Goal: Task Accomplishment & Management: Manage account settings

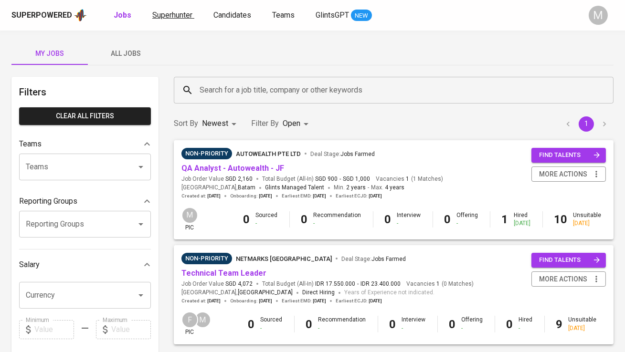
click at [188, 14] on span "Superhunter" at bounding box center [172, 15] width 40 height 9
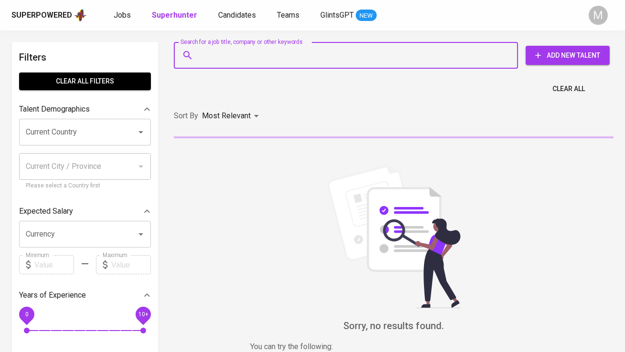
click at [223, 49] on input "Search for a job title, company or other keywords" at bounding box center [348, 55] width 302 height 18
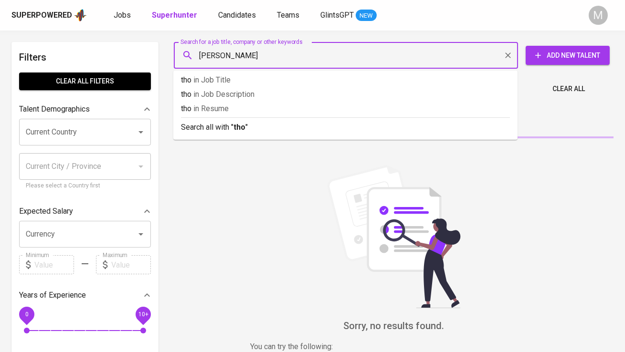
type input "thomas"
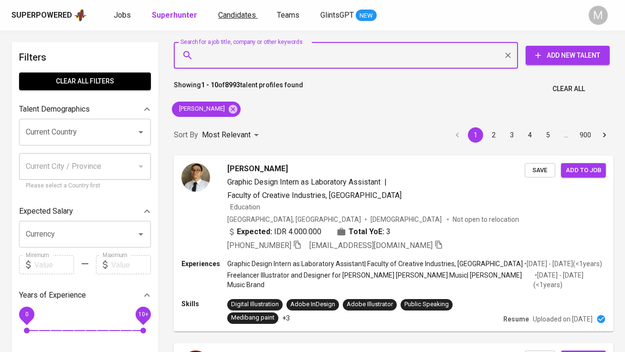
click at [241, 17] on span "Candidates" at bounding box center [237, 15] width 38 height 9
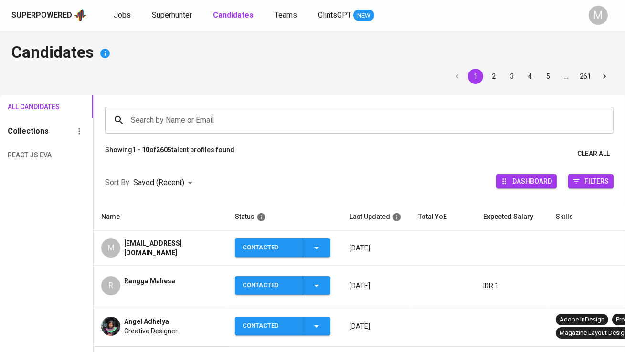
click at [205, 116] on input "Search by Name or Email" at bounding box center [361, 120] width 466 height 18
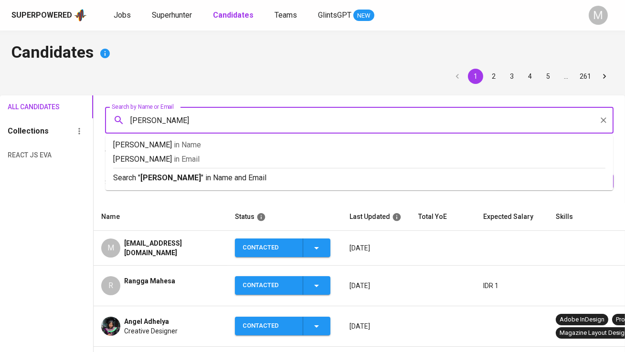
type input "thomas"
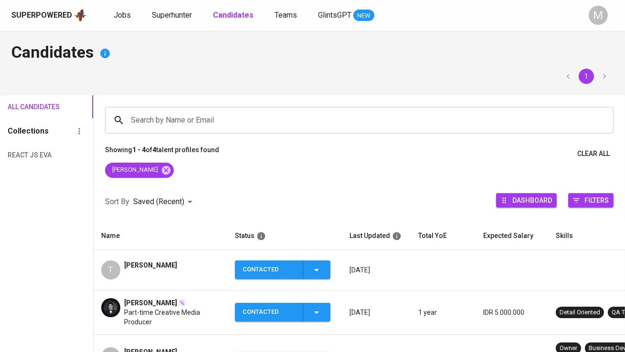
click at [171, 261] on span "[PERSON_NAME]" at bounding box center [150, 266] width 53 height 10
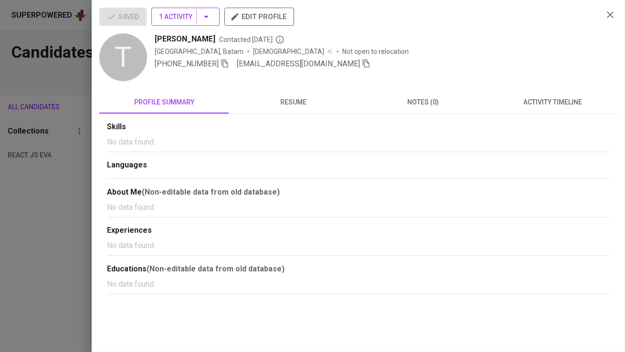
click at [197, 19] on hr "button" at bounding box center [196, 17] width 0 height 16
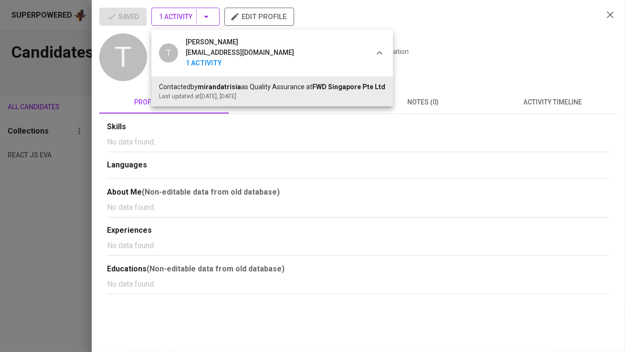
click at [197, 19] on div at bounding box center [312, 176] width 625 height 352
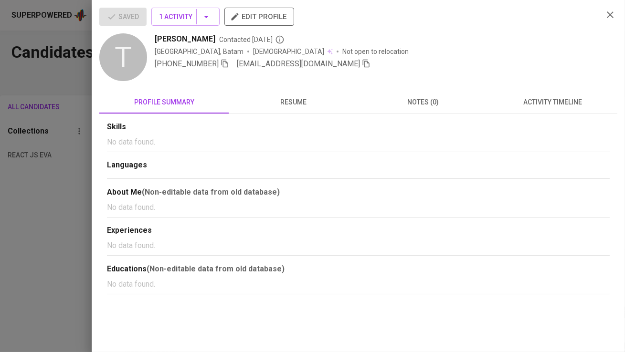
click at [362, 63] on icon "button" at bounding box center [366, 63] width 9 height 9
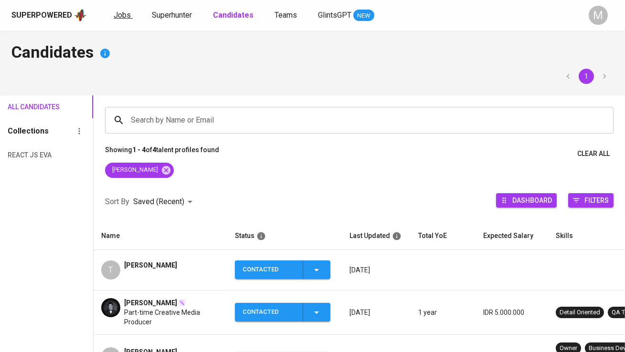
click at [119, 13] on span "Jobs" at bounding box center [122, 15] width 17 height 9
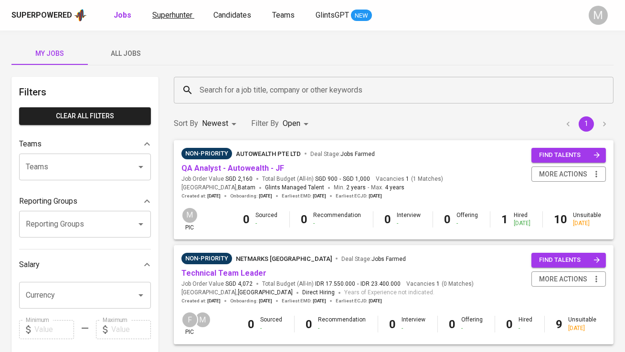
click at [171, 17] on span "Superhunter" at bounding box center [172, 15] width 40 height 9
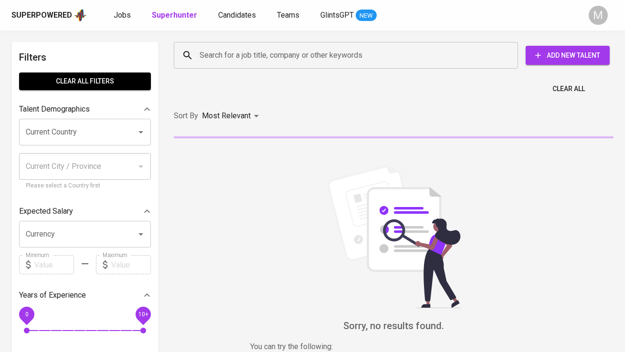
click at [240, 59] on input "Search for a job title, company or other keywords" at bounding box center [348, 55] width 302 height 18
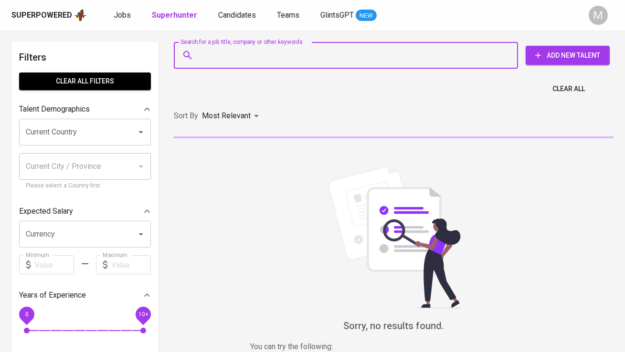
paste input "thomasalvinyeo@gmail.com"
type input "thomasalvinyeo@gmail.com"
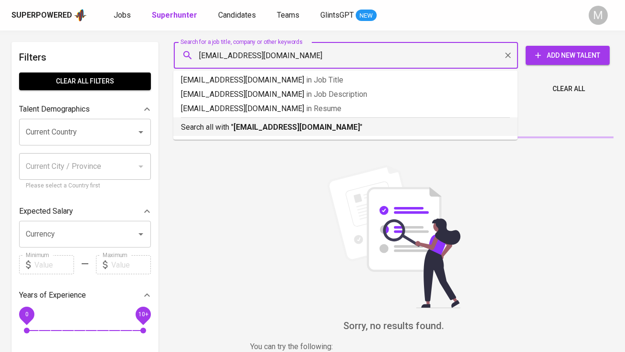
click at [234, 122] on p "Search all with " thomasalvinyeo@gmail.com "" at bounding box center [345, 127] width 329 height 11
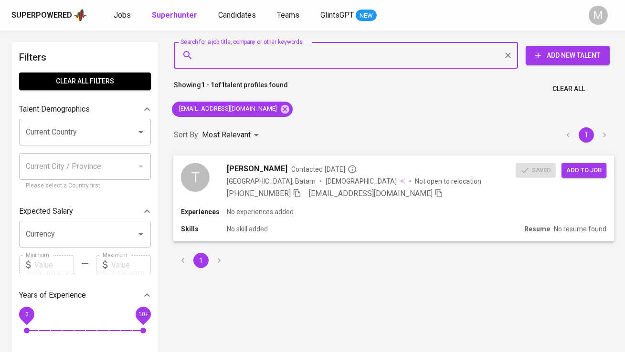
click at [586, 175] on span "Add to job" at bounding box center [583, 170] width 35 height 11
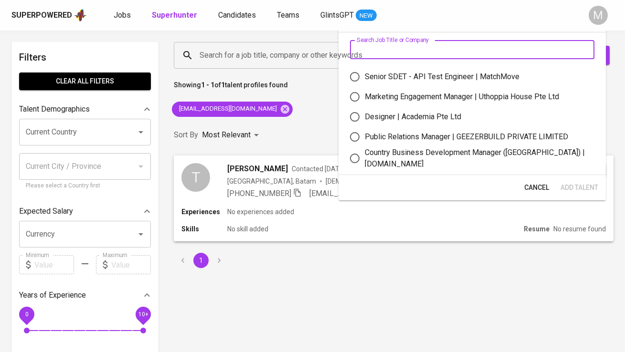
click at [420, 51] on input "text" at bounding box center [472, 49] width 244 height 19
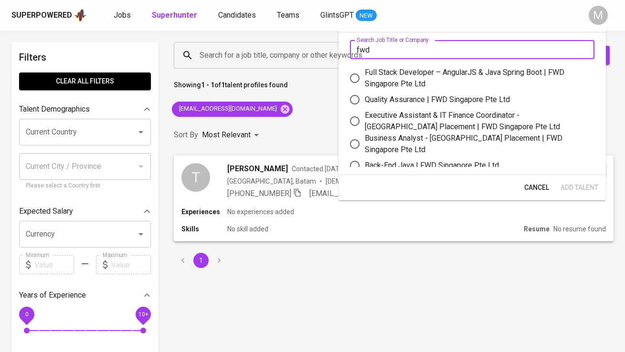
type input "fwd"
click at [437, 94] on label "Quality Assurance | FWD Singapore Pte Ltd" at bounding box center [466, 100] width 242 height 20
click at [365, 94] on input "Quality Assurance | FWD Singapore Pte Ltd" at bounding box center [355, 100] width 20 height 20
radio input "true"
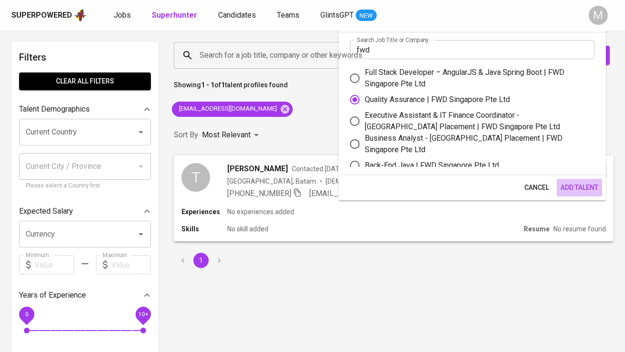
click at [577, 188] on span "Add Talent" at bounding box center [579, 188] width 38 height 12
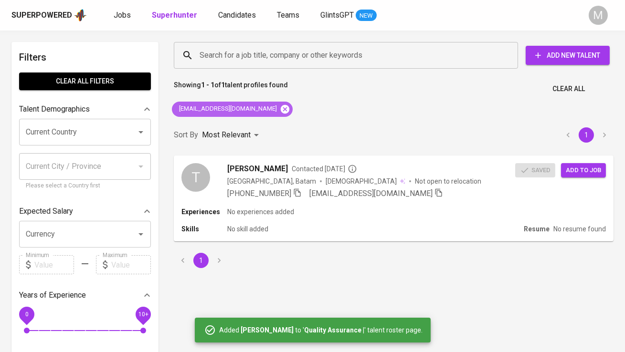
click at [280, 110] on icon at bounding box center [285, 109] width 11 height 11
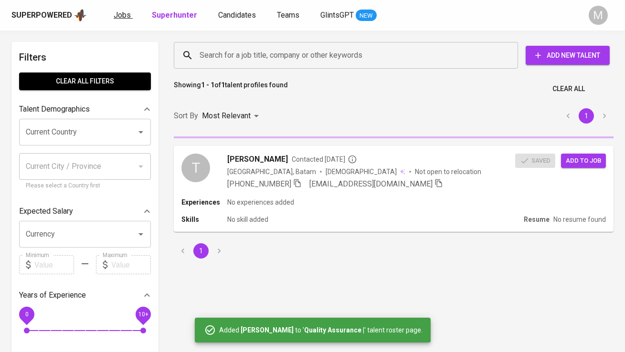
click at [128, 17] on span "Jobs" at bounding box center [122, 15] width 17 height 9
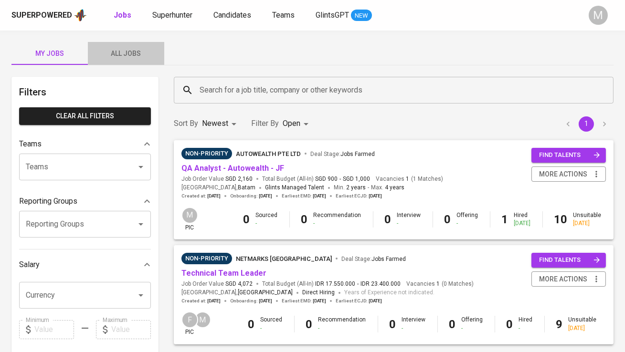
click at [128, 52] on span "All Jobs" at bounding box center [126, 54] width 65 height 12
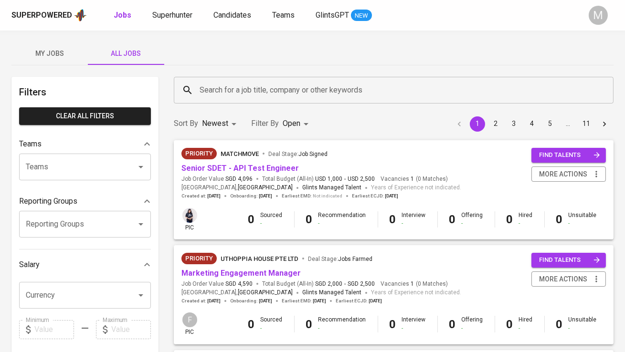
click at [282, 85] on input "Search for a job title, company or other keywords" at bounding box center [396, 90] width 398 height 18
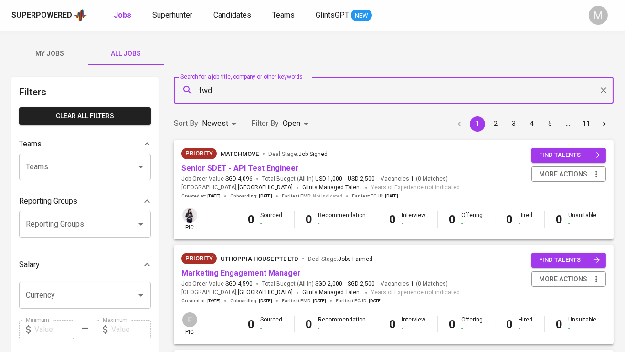
type input "fwd"
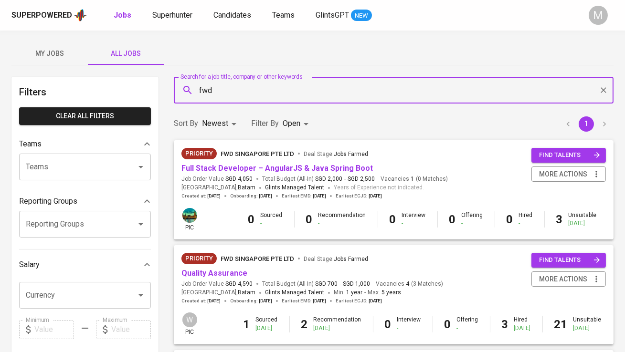
scroll to position [43, 0]
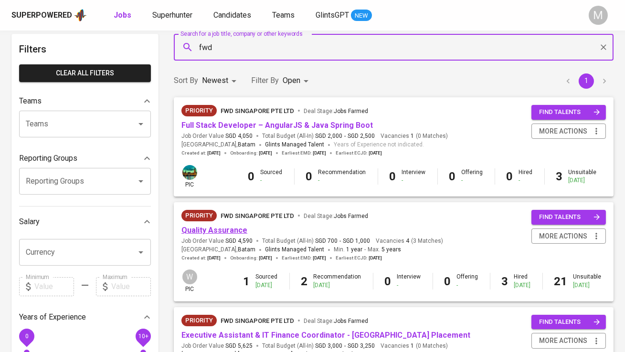
click at [219, 231] on link "Quality Assurance" at bounding box center [214, 230] width 66 height 9
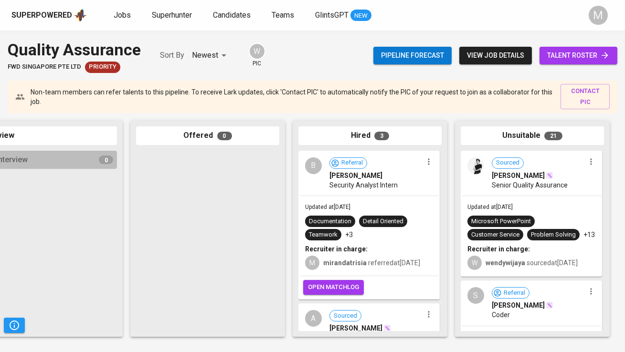
click at [486, 53] on span "view job details" at bounding box center [495, 56] width 57 height 12
click at [570, 58] on span "talent roster" at bounding box center [578, 56] width 63 height 12
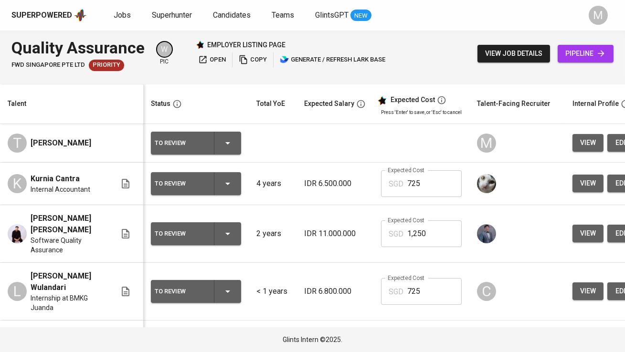
click at [198, 131] on td "To Review" at bounding box center [195, 143] width 105 height 39
click at [197, 137] on div "To Review" at bounding box center [181, 143] width 52 height 12
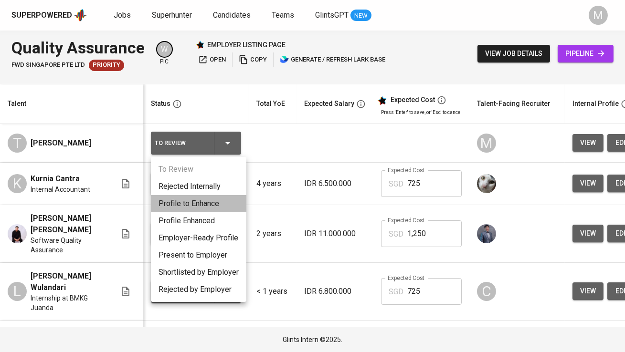
click at [198, 200] on li "Profile to Enhance" at bounding box center [198, 203] width 95 height 17
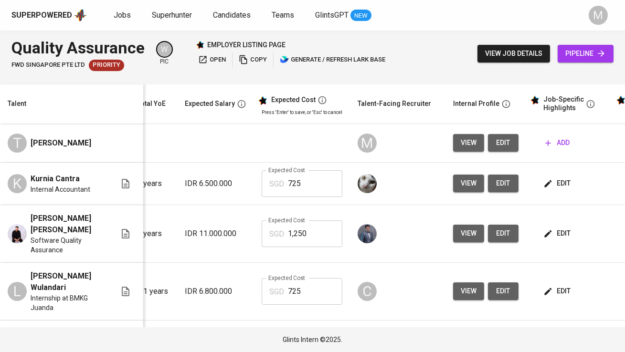
scroll to position [0, 199]
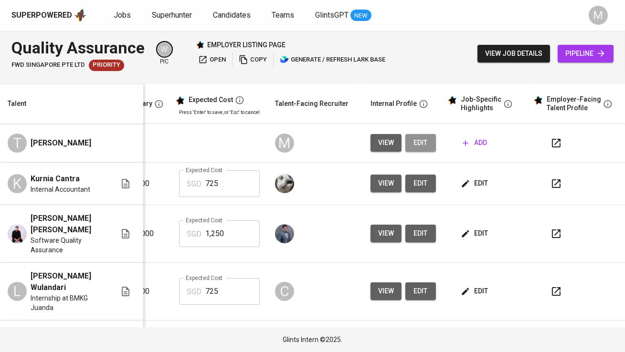
click at [419, 141] on span "edit" at bounding box center [420, 143] width 15 height 12
click at [471, 142] on span "add" at bounding box center [475, 143] width 24 height 12
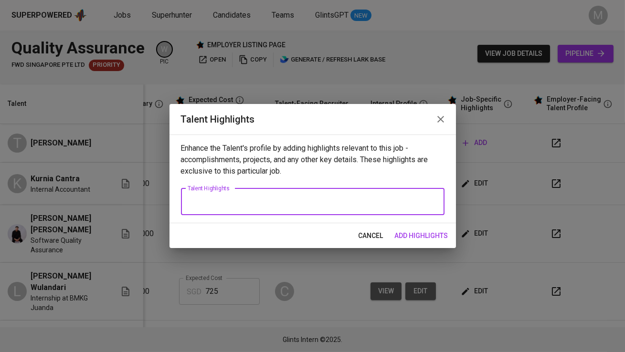
click at [264, 202] on textarea at bounding box center [313, 201] width 250 height 9
paste textarea "Thomas Alvin Yeo is a Full Stack Web Developer with almost two years of experie…"
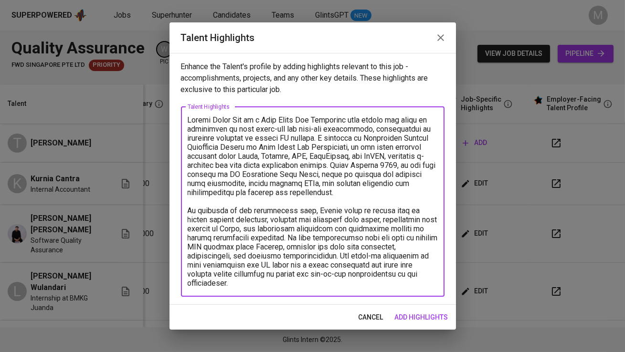
drag, startPoint x: 259, startPoint y: 117, endPoint x: 218, endPoint y: 117, distance: 41.1
click at [218, 117] on textarea at bounding box center [313, 202] width 250 height 172
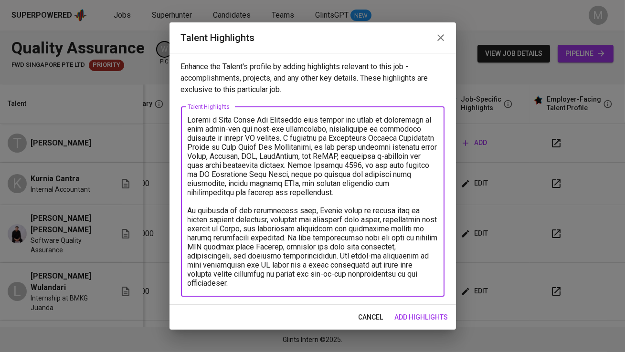
drag, startPoint x: 336, startPoint y: 127, endPoint x: 333, endPoint y: 131, distance: 4.9
click at [333, 131] on textarea at bounding box center [313, 202] width 250 height 172
click at [339, 140] on textarea at bounding box center [313, 202] width 250 height 172
drag, startPoint x: 297, startPoint y: 136, endPoint x: 363, endPoint y: 146, distance: 67.1
click at [363, 146] on textarea at bounding box center [313, 202] width 250 height 172
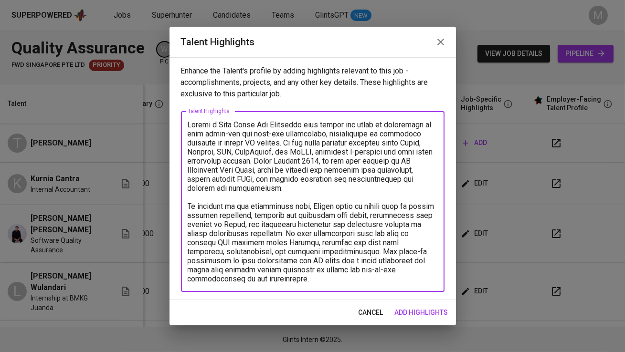
click at [263, 279] on textarea at bounding box center [313, 201] width 250 height 163
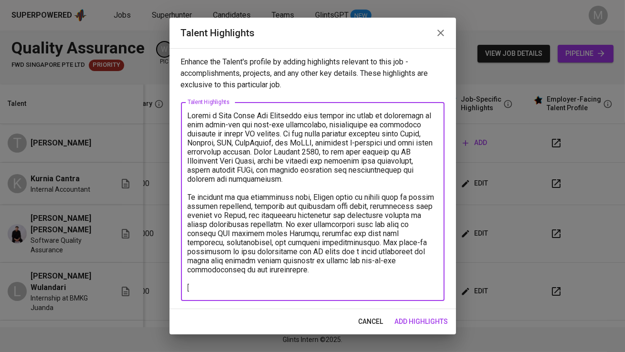
type textarea "Thomas a Full Stack Web Developer with almost two years of experience in both f…"
drag, startPoint x: 433, startPoint y: 320, endPoint x: 448, endPoint y: 278, distance: 44.1
click at [433, 320] on span "add highlights" at bounding box center [421, 322] width 53 height 12
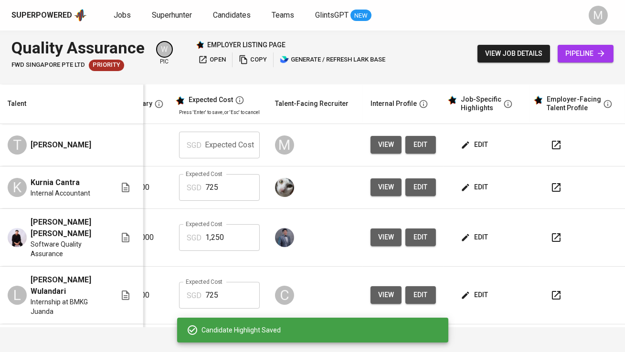
click at [469, 180] on button "edit" at bounding box center [475, 188] width 33 height 18
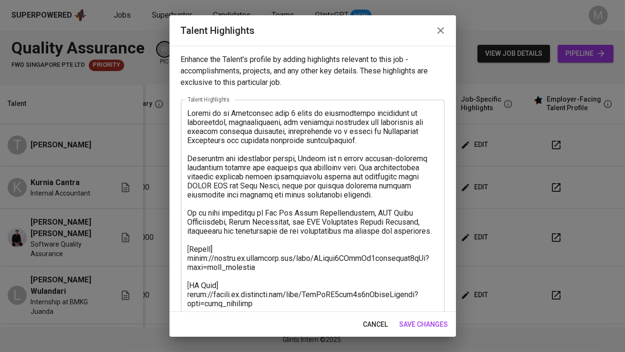
scroll to position [104, 0]
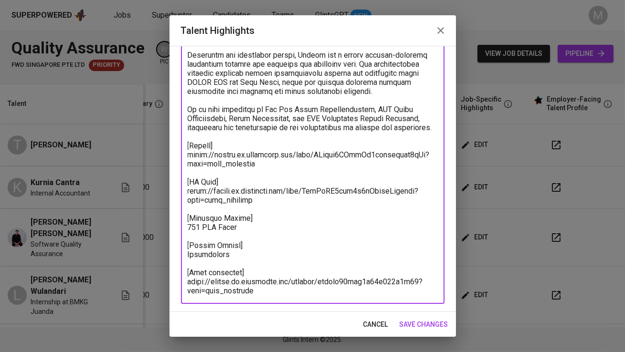
drag, startPoint x: 265, startPoint y: 290, endPoint x: 177, endPoint y: 143, distance: 171.1
click at [177, 143] on div "Enhance the Talent's profile by adding highlights relevant to this job - accomp…" at bounding box center [312, 179] width 286 height 266
click at [432, 34] on button "button" at bounding box center [440, 30] width 23 height 23
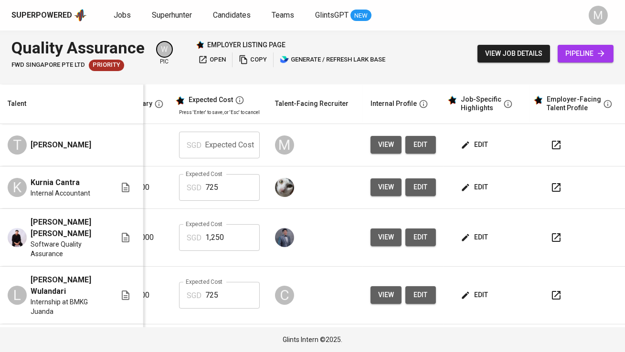
click at [461, 143] on icon "button" at bounding box center [466, 145] width 10 height 10
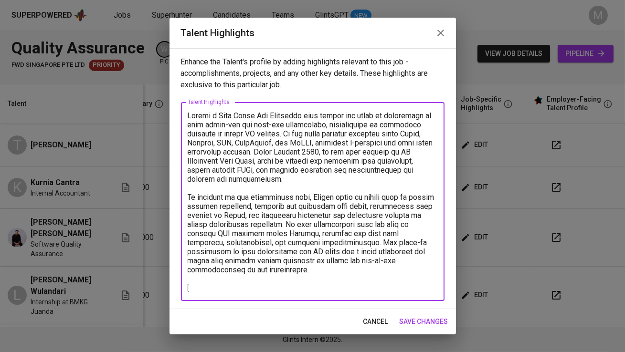
click at [206, 287] on textarea at bounding box center [313, 201] width 250 height 181
paste textarea "[Resume] https://glints.sg.larksuite.com/file/FJehba2JDooOa3xxktylgfk3gZf?from=…"
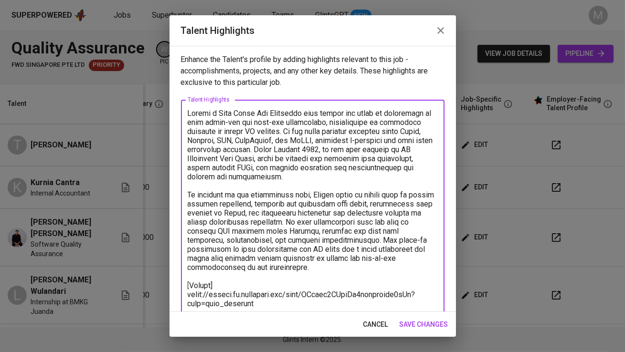
scroll to position [123, 0]
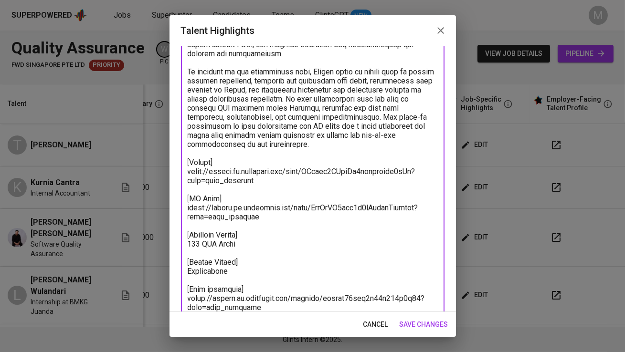
drag, startPoint x: 261, startPoint y: 180, endPoint x: 187, endPoint y: 171, distance: 75.0
click at [187, 171] on div "x Talent Highlights" at bounding box center [313, 149] width 264 height 344
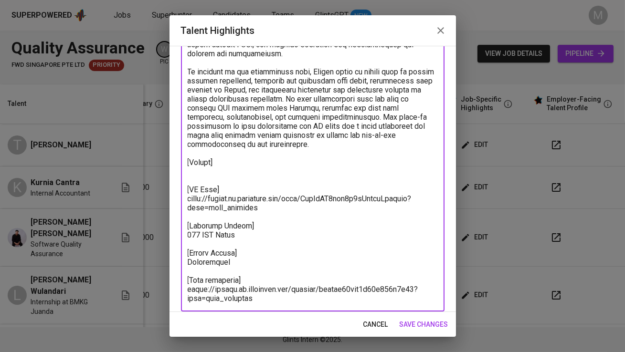
drag, startPoint x: 255, startPoint y: 206, endPoint x: 172, endPoint y: 202, distance: 83.1
click at [172, 202] on div "Enhance the Talent's profile by adding highlights relevant to this job - accomp…" at bounding box center [312, 179] width 286 height 266
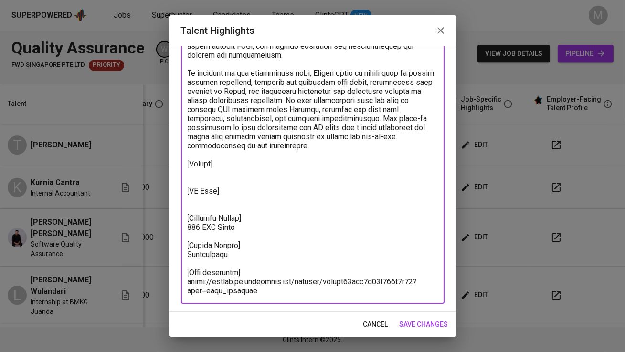
scroll to position [122, 0]
click at [199, 226] on textarea at bounding box center [313, 141] width 250 height 308
drag, startPoint x: 232, startPoint y: 253, endPoint x: 183, endPoint y: 257, distance: 49.9
click at [183, 257] on div "x Talent Highlights" at bounding box center [313, 141] width 264 height 326
drag, startPoint x: 264, startPoint y: 291, endPoint x: 169, endPoint y: 285, distance: 95.6
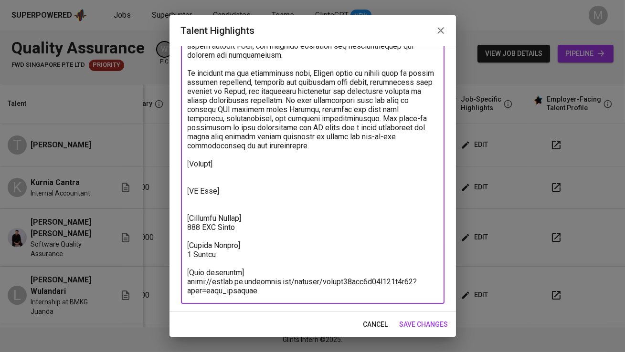
click at [169, 285] on div "Enhance the Talent's profile by adding highlights relevant to this job - accomp…" at bounding box center [312, 179] width 286 height 266
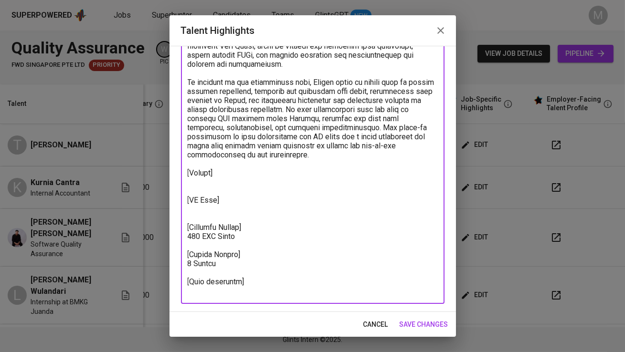
scroll to position [112, 0]
type textarea "Thomas a Full Stack Web Developer with almost two years of experience in both f…"
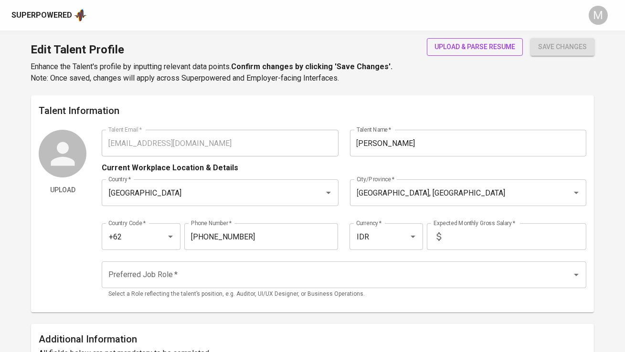
click at [478, 40] on button "upload & parse resume" at bounding box center [475, 47] width 96 height 18
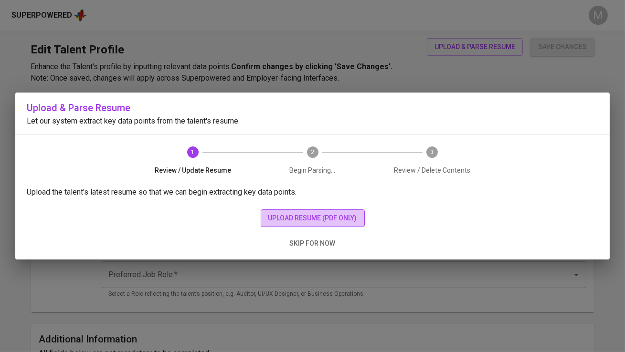
click at [300, 218] on span "upload resume (pdf only)" at bounding box center [312, 218] width 89 height 12
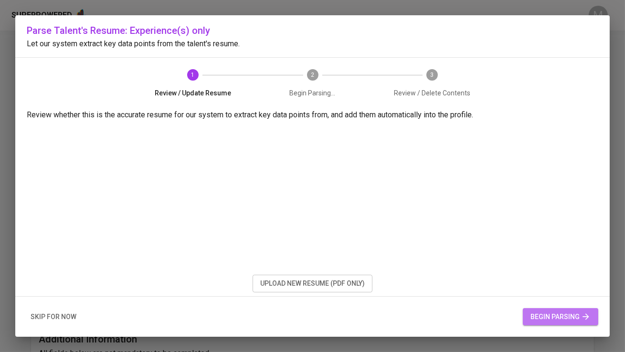
click at [536, 316] on span "begin parsing" at bounding box center [560, 317] width 60 height 12
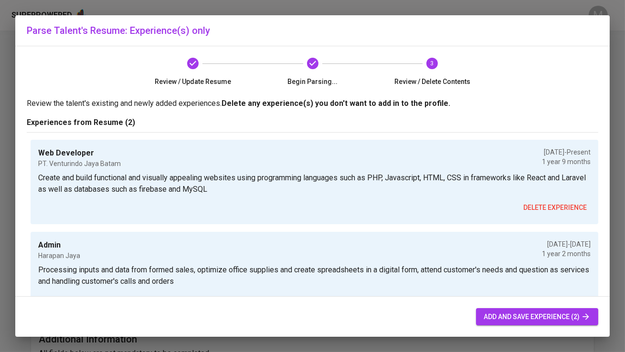
scroll to position [31, 0]
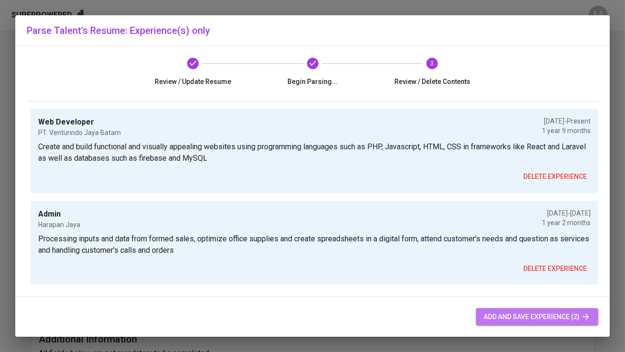
click at [515, 313] on span "add and save experience (2)" at bounding box center [537, 317] width 107 height 12
type input "IDR"
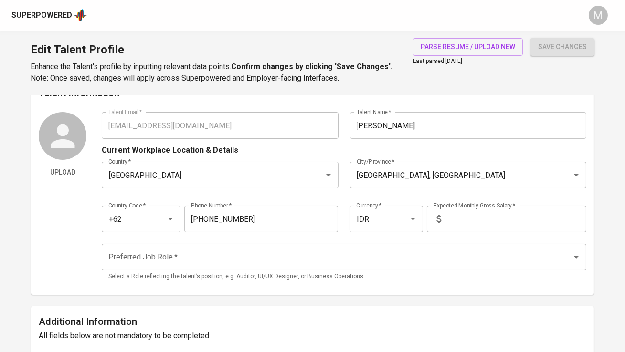
scroll to position [40, 0]
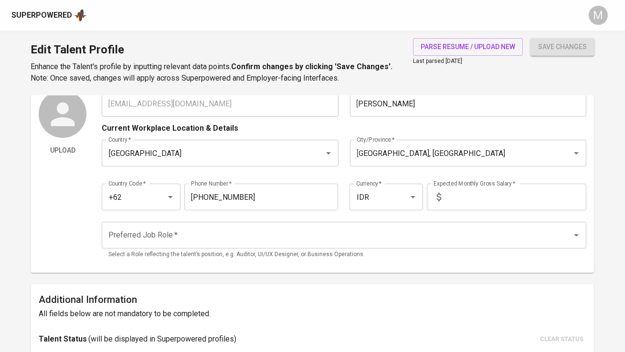
click at [336, 177] on div "Country Code   * +62 Country Code * Phone Number   * 821-7079-5907 Phone Number…" at bounding box center [344, 194] width 484 height 44
click at [453, 196] on input "text" at bounding box center [515, 197] width 141 height 27
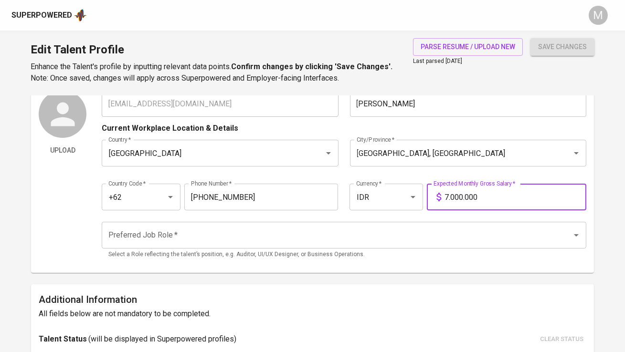
type input "7.000.000"
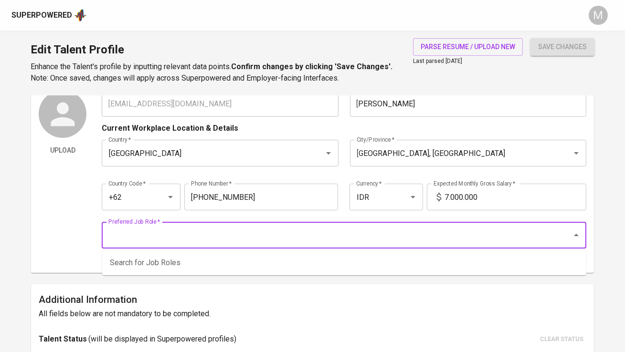
click at [209, 234] on input "Preferred Job Role   *" at bounding box center [330, 235] width 449 height 18
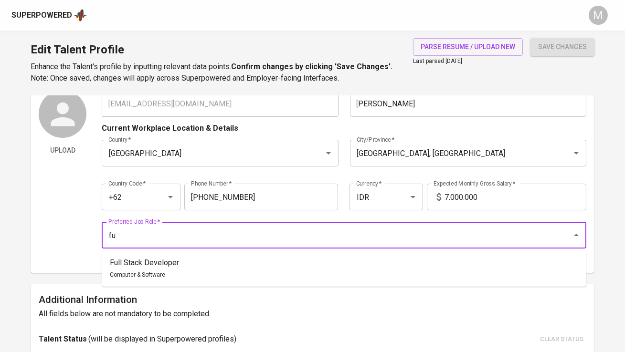
type input "f"
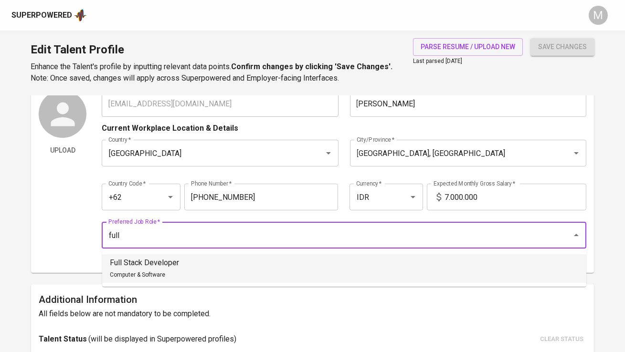
click at [226, 270] on li "Full Stack Developer Computer & Software" at bounding box center [344, 268] width 484 height 29
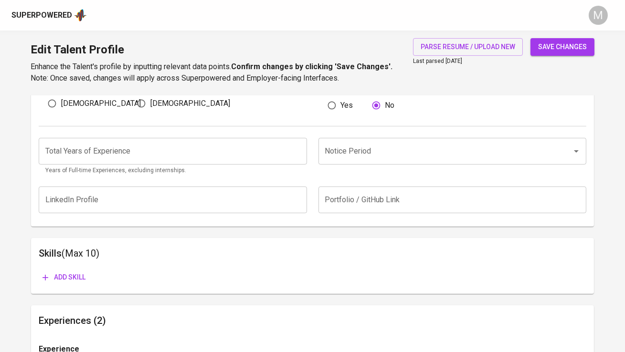
scroll to position [353, 0]
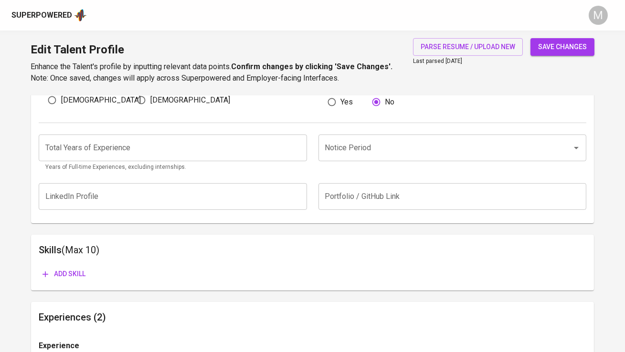
type input "Full Stack Developer"
click at [231, 150] on input "number" at bounding box center [173, 148] width 268 height 27
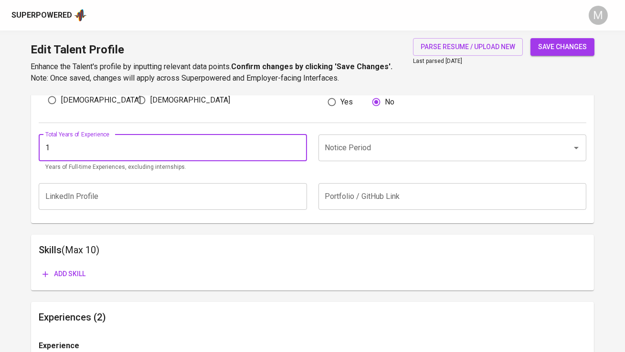
type input "1"
click at [369, 139] on input "Notice Period" at bounding box center [439, 148] width 232 height 18
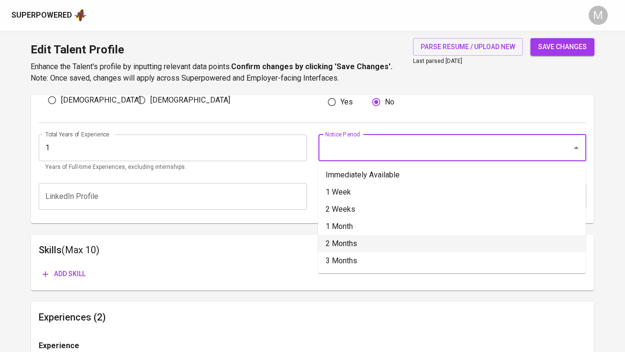
click at [411, 238] on li "2 Months" at bounding box center [452, 243] width 268 height 17
type input "2 Months"
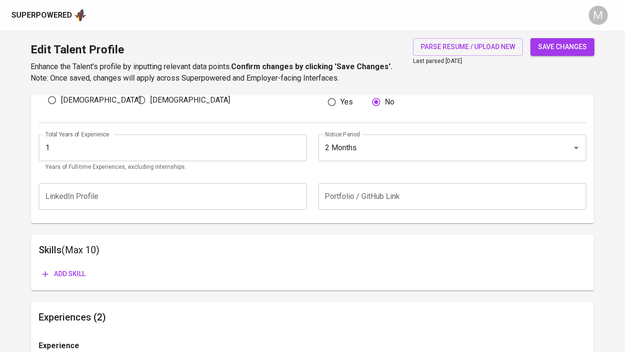
click at [80, 276] on span "Add skill" at bounding box center [63, 274] width 43 height 12
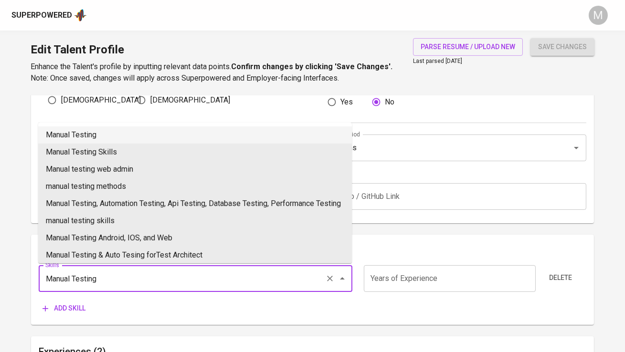
click at [116, 133] on li "Manual Testing" at bounding box center [195, 135] width 314 height 17
type input "Manual Testing"
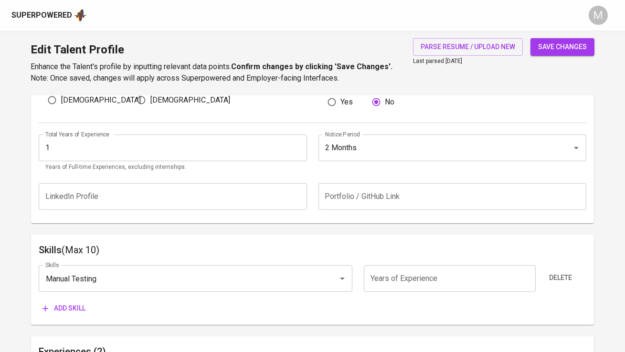
click at [76, 314] on button "Add skill" at bounding box center [64, 309] width 51 height 18
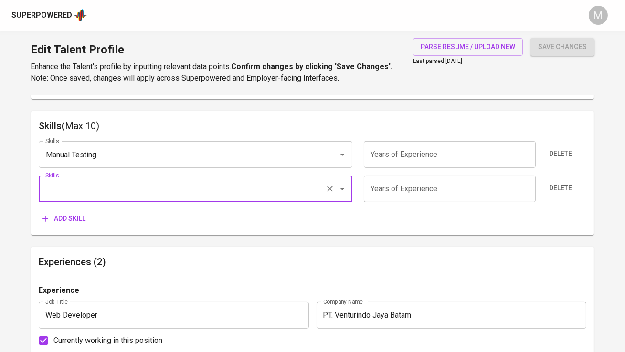
scroll to position [489, 0]
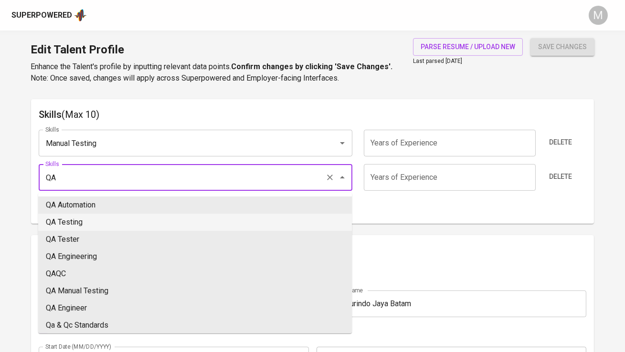
click at [179, 227] on li "QA Testing" at bounding box center [195, 222] width 314 height 17
type input "QA Testing"
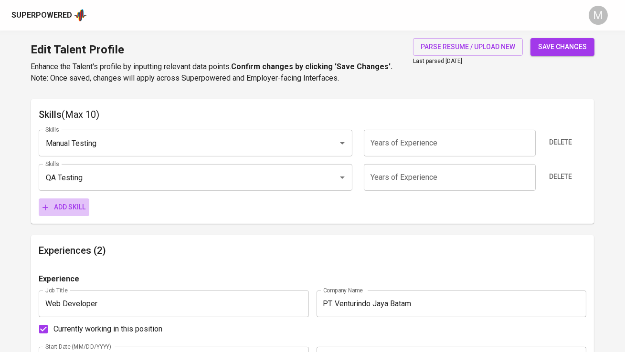
click at [79, 212] on span "Add skill" at bounding box center [63, 207] width 43 height 12
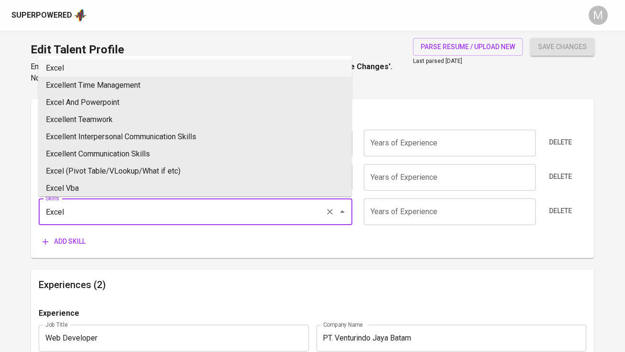
click at [84, 72] on li "Excel" at bounding box center [195, 68] width 314 height 17
type input "Excel"
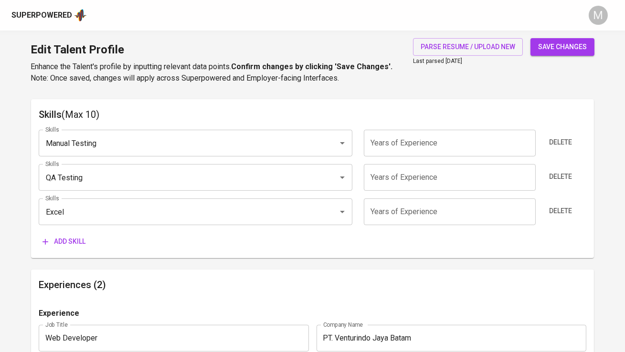
click at [63, 242] on span "Add skill" at bounding box center [63, 242] width 43 height 12
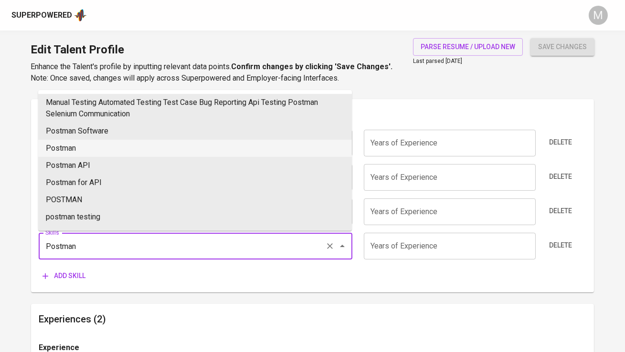
click at [102, 143] on li "Postman" at bounding box center [195, 148] width 314 height 17
type input "Postman"
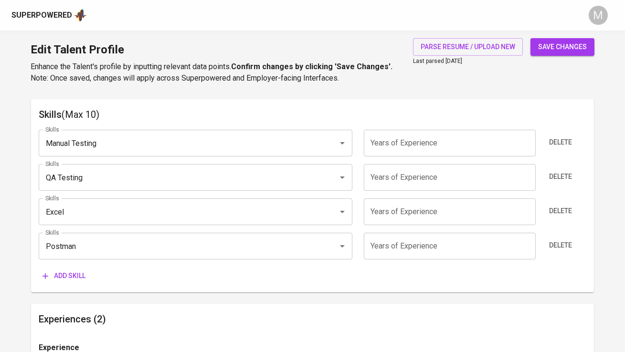
click at [74, 278] on span "Add skill" at bounding box center [63, 276] width 43 height 12
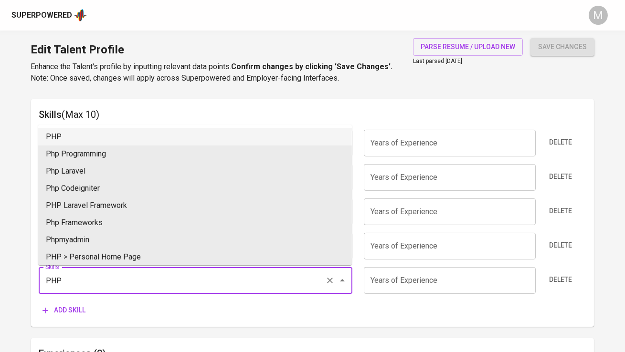
click at [93, 137] on li "PHP" at bounding box center [195, 136] width 314 height 17
type input "PHP"
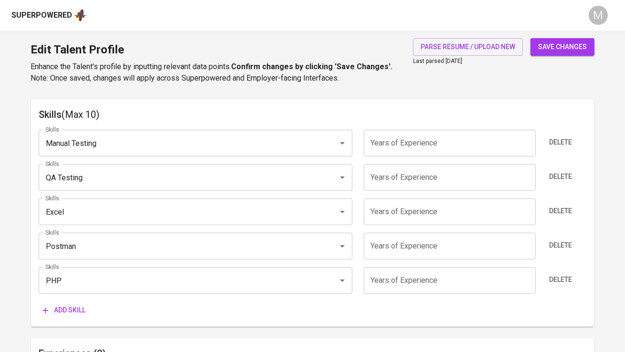
click at [72, 309] on span "Add skill" at bounding box center [63, 311] width 43 height 12
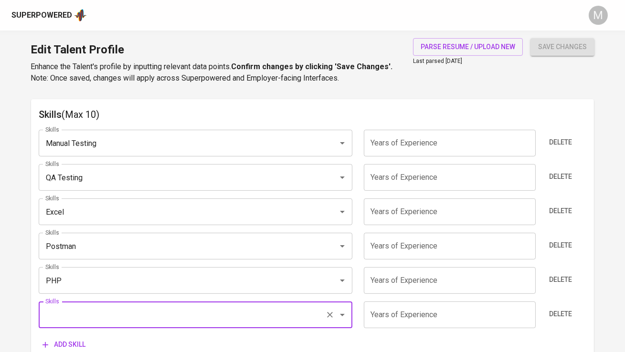
type input "e"
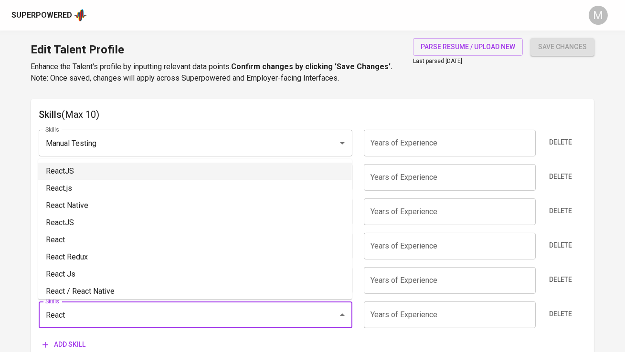
click at [92, 169] on li "ReactJS" at bounding box center [195, 171] width 314 height 17
type input "ReactJS"
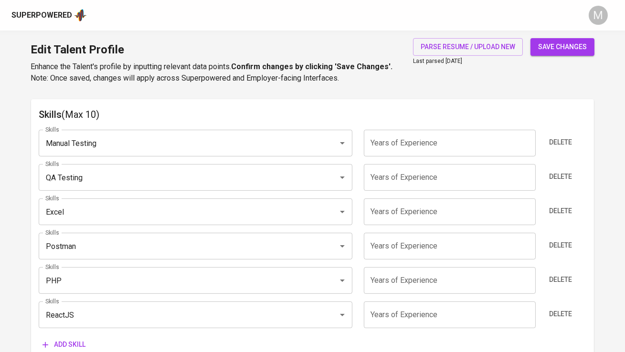
click at [69, 344] on span "Add skill" at bounding box center [63, 345] width 43 height 12
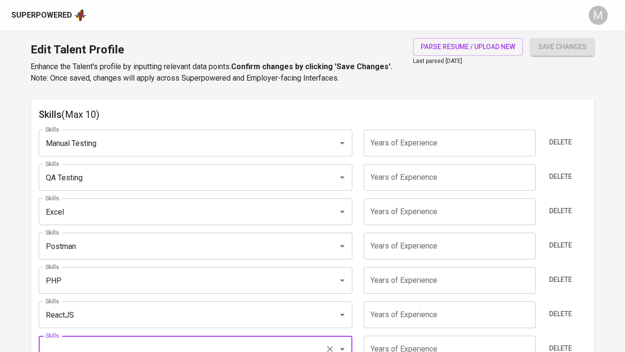
scroll to position [495, 0]
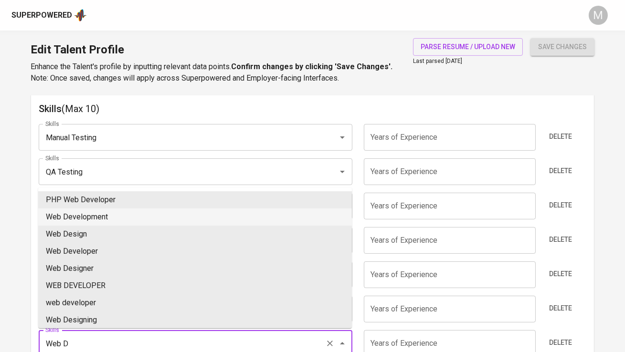
click at [150, 217] on li "Web Development" at bounding box center [195, 217] width 314 height 17
type input "Web Development"
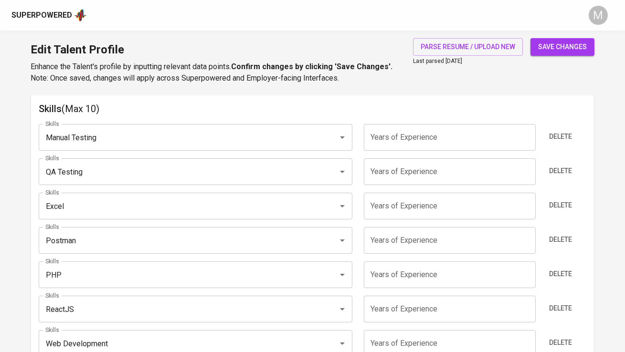
click at [390, 139] on input "number" at bounding box center [450, 137] width 172 height 27
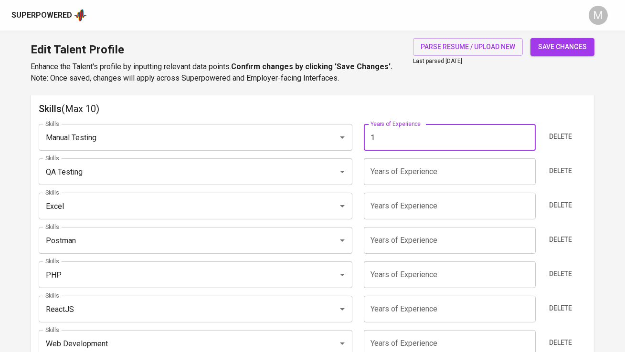
type input "1"
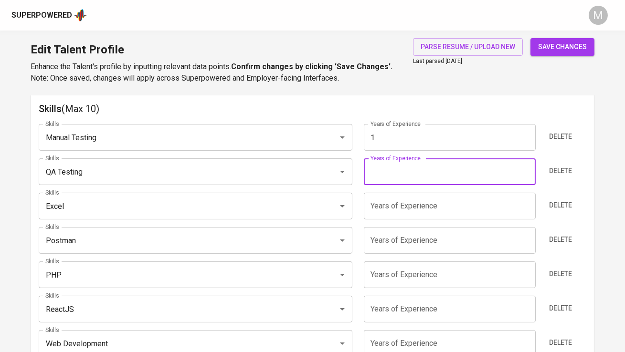
click at [397, 176] on input "number" at bounding box center [450, 171] width 172 height 27
type input "1"
click at [386, 214] on input "number" at bounding box center [450, 206] width 172 height 27
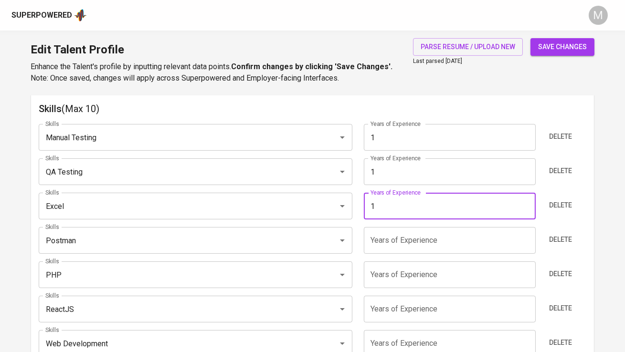
type input "1"
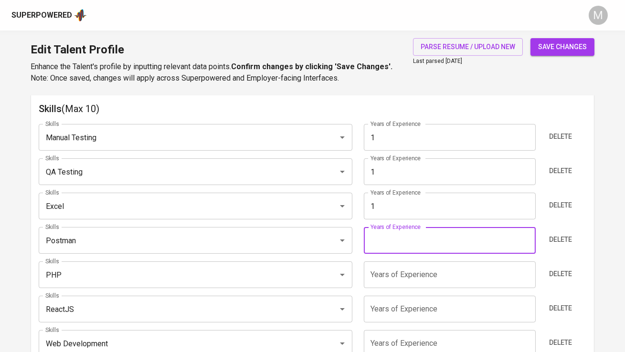
click at [381, 236] on input "number" at bounding box center [450, 240] width 172 height 27
type input "1"
click at [381, 271] on input "number" at bounding box center [450, 275] width 172 height 27
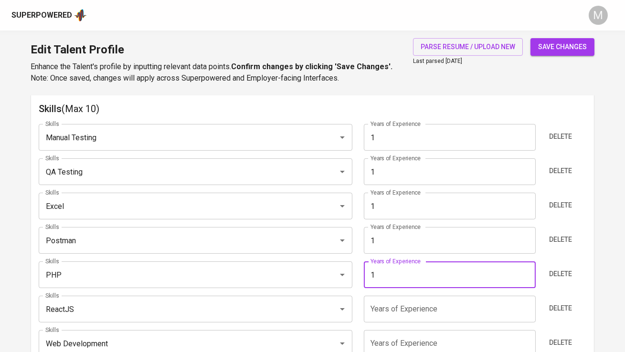
type input "1"
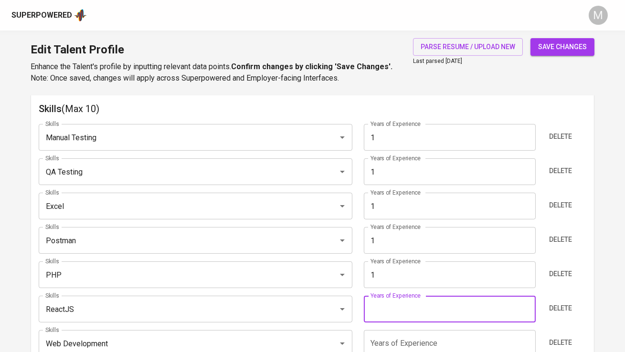
click at [380, 302] on input "number" at bounding box center [450, 309] width 172 height 27
type input "1"
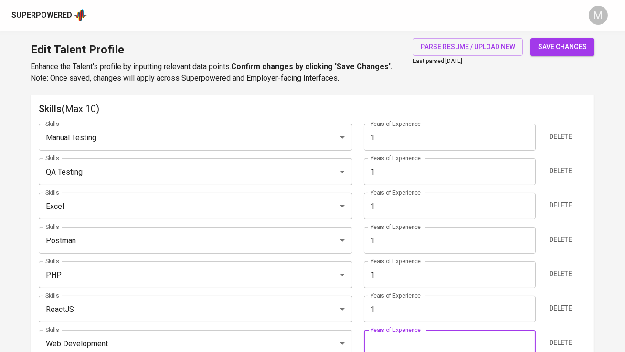
click at [380, 338] on input "number" at bounding box center [450, 343] width 172 height 27
type input "1"
click at [420, 87] on div "Edit Talent Profile Enhance the Talent's profile by inputting relevant data poi…" at bounding box center [312, 63] width 625 height 65
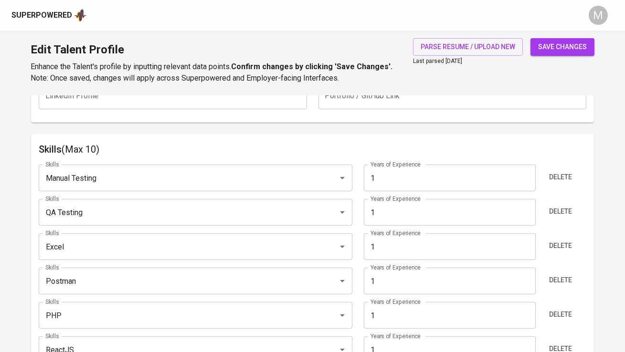
scroll to position [449, 0]
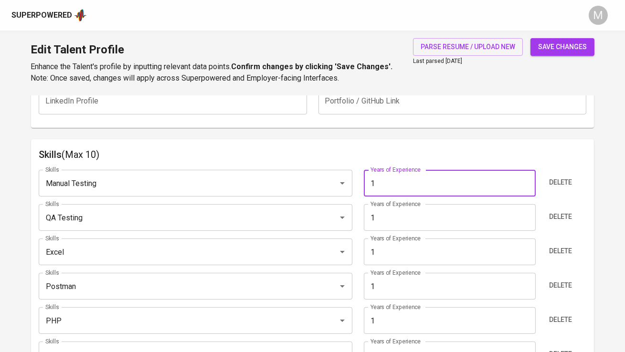
click at [400, 187] on input "1" at bounding box center [450, 183] width 172 height 27
type input "2"
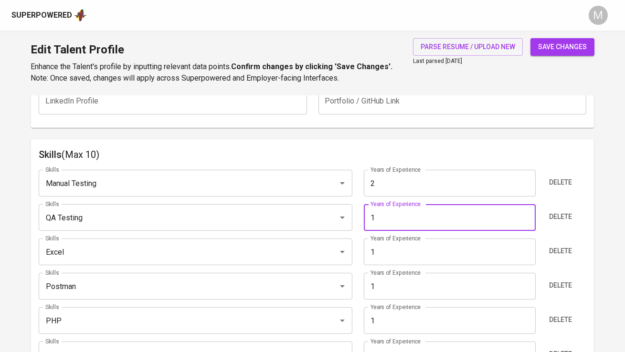
click at [389, 208] on input "1" at bounding box center [450, 217] width 172 height 27
type input "2"
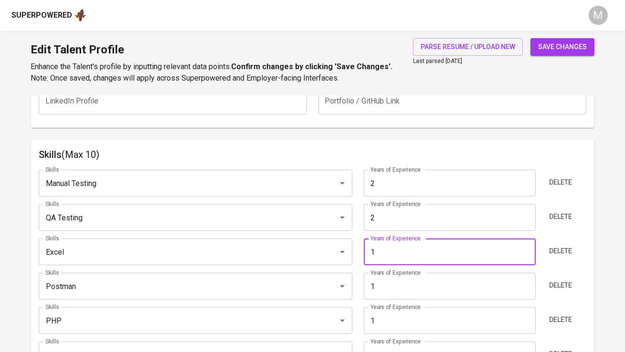
click at [384, 250] on input "1" at bounding box center [450, 252] width 172 height 27
type input "2"
click at [398, 286] on input "1" at bounding box center [450, 286] width 172 height 27
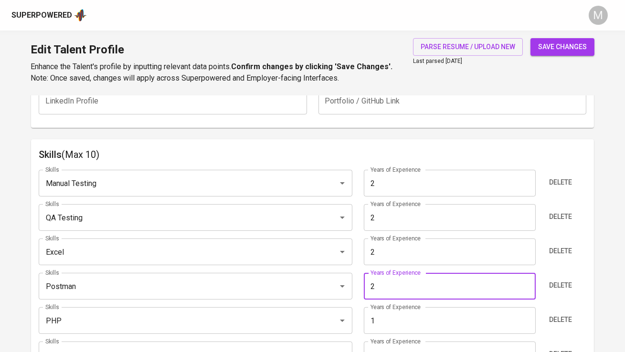
type input "2"
click at [390, 317] on input "1" at bounding box center [450, 320] width 172 height 27
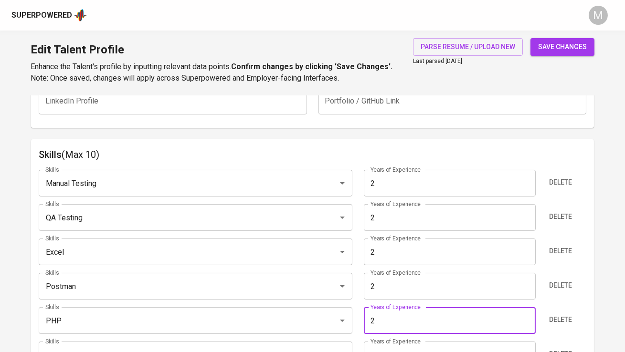
type input "2"
click at [423, 137] on div "Talent Information Upload Talent Email   * thomasalvinyeo@gmail.com Talent Emai…" at bounding box center [312, 309] width 562 height 1324
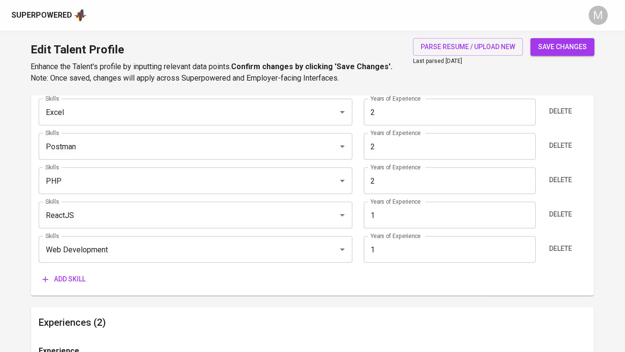
scroll to position [599, 0]
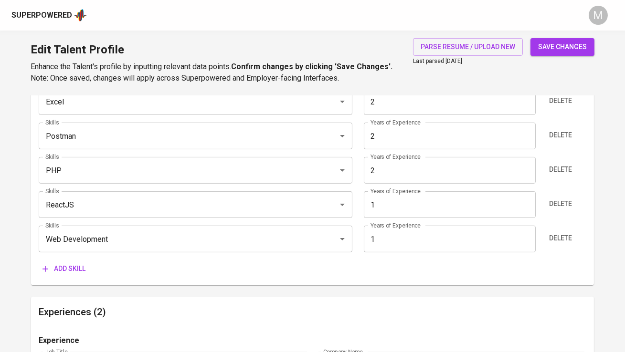
click at [389, 198] on input "1" at bounding box center [450, 204] width 172 height 27
type input "2"
click at [384, 240] on input "1" at bounding box center [450, 239] width 172 height 27
type input "2"
click at [351, 286] on div "Talent Information Upload Talent Email   * thomasalvinyeo@gmail.com Talent Emai…" at bounding box center [312, 158] width 562 height 1324
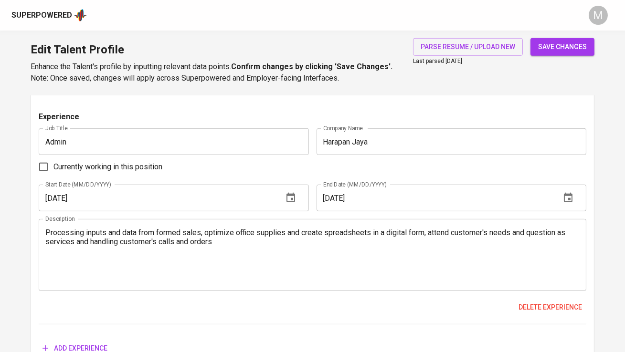
scroll to position [1109, 0]
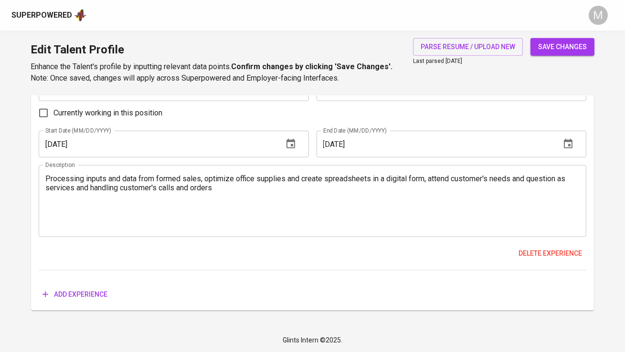
click at [562, 49] on span "save changes" at bounding box center [562, 47] width 49 height 12
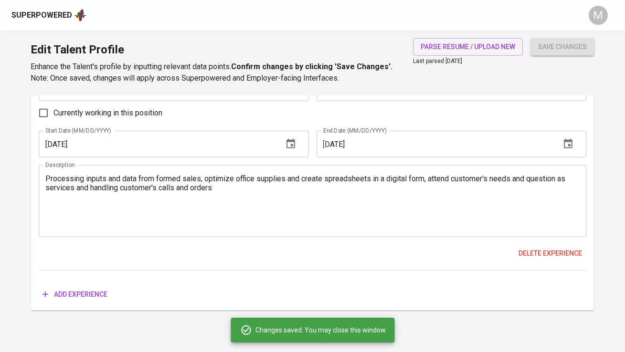
type input "Web Development"
type input "React.js"
type input "PHP"
type input "Microsoft Excel"
type input "QA Testing"
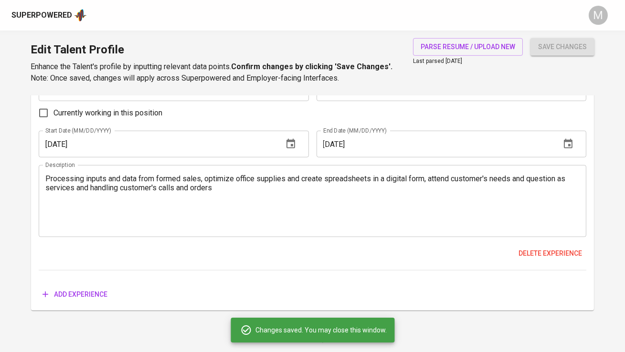
type input "Manual Testing"
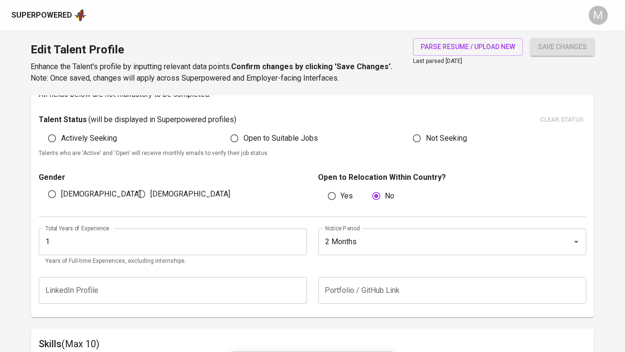
scroll to position [0, 0]
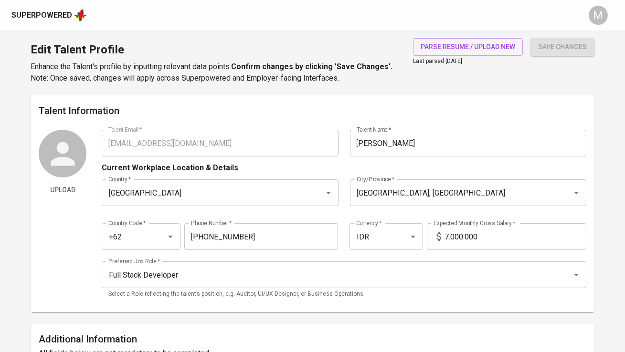
click at [27, 15] on div "Superpowered" at bounding box center [41, 15] width 61 height 11
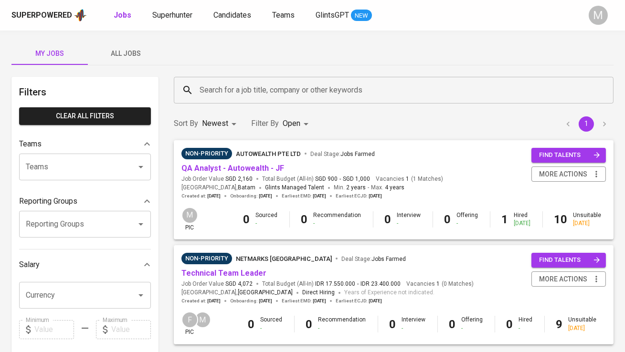
click at [140, 50] on span "All Jobs" at bounding box center [126, 54] width 65 height 12
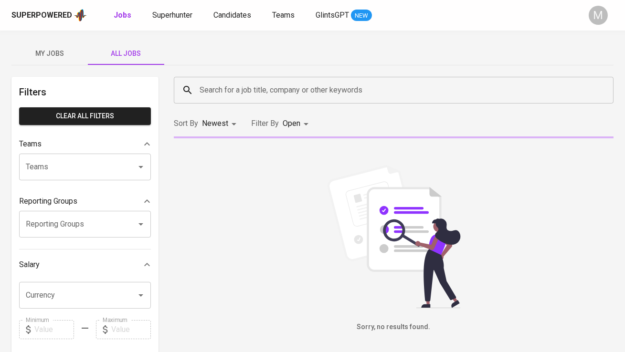
click at [228, 84] on input "Search for a job title, company or other keywords" at bounding box center [396, 90] width 398 height 18
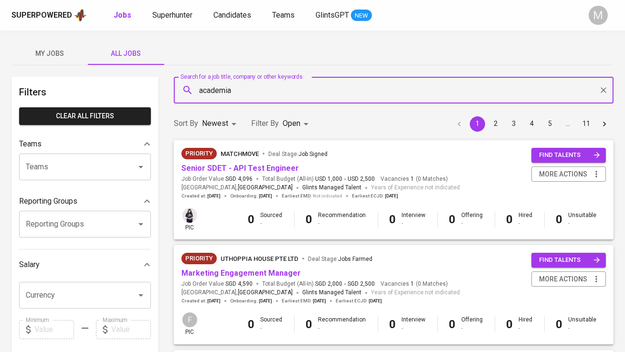
type input "academia"
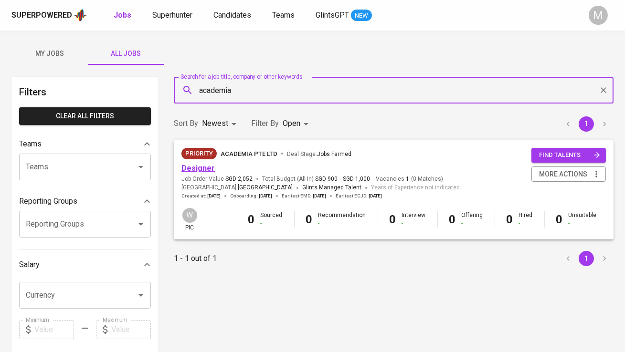
click at [199, 168] on link "Designer" at bounding box center [197, 168] width 33 height 9
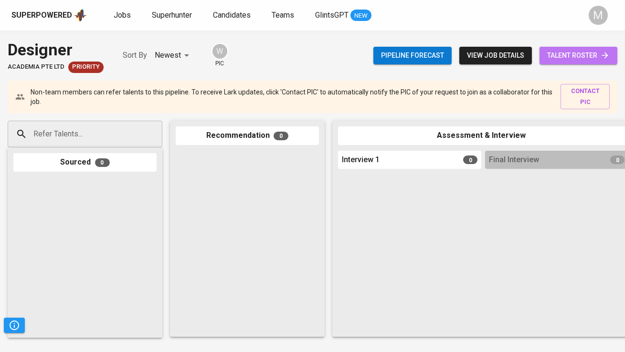
click at [571, 59] on span "talent roster" at bounding box center [578, 56] width 63 height 12
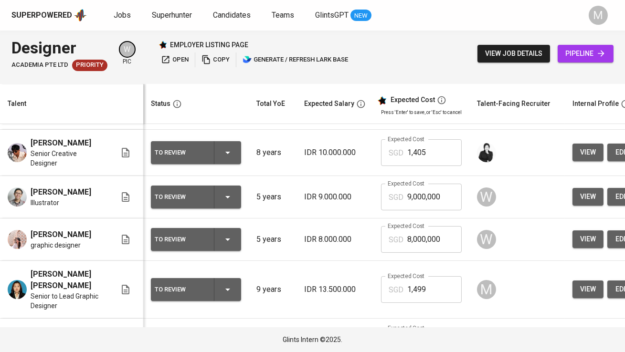
scroll to position [246, 0]
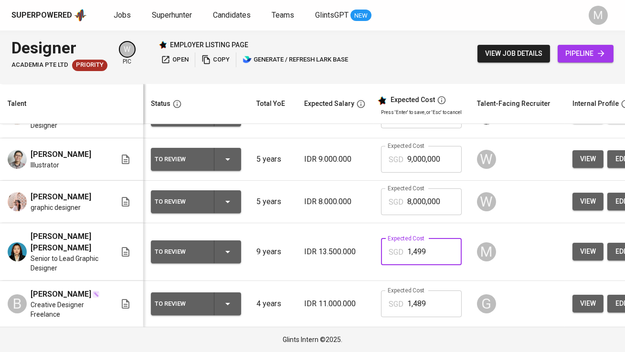
click at [433, 243] on input "1,499" at bounding box center [434, 252] width 54 height 27
type input "1,489"
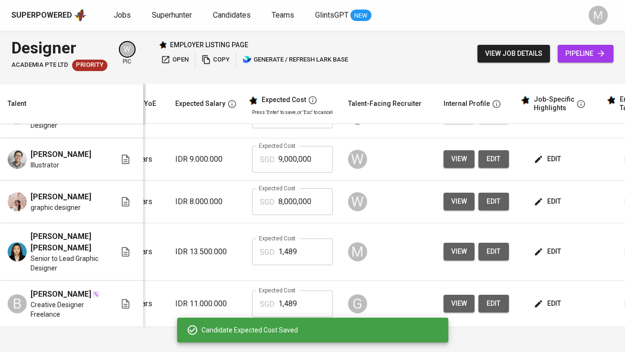
scroll to position [0, 164]
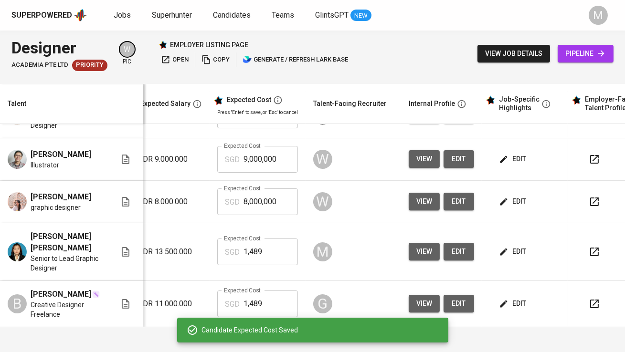
click at [510, 298] on span "edit" at bounding box center [513, 304] width 25 height 12
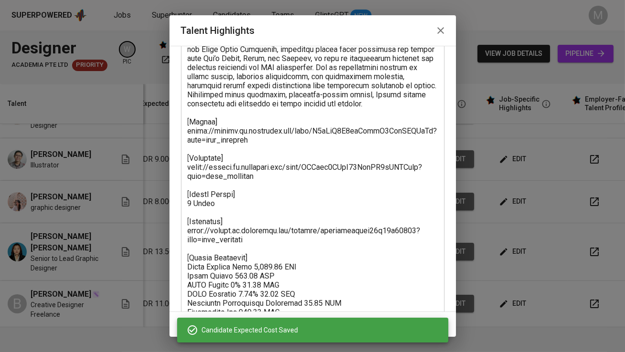
scroll to position [167, 0]
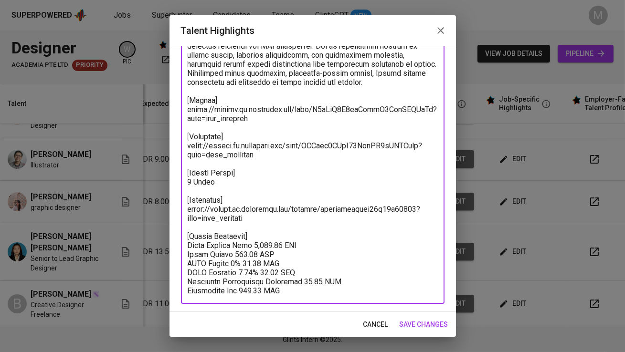
drag, startPoint x: 295, startPoint y: 294, endPoint x: 178, endPoint y: 249, distance: 125.3
click at [178, 249] on div "Enhance the Talent's profile by adding highlights relevant to this job - accomp…" at bounding box center [312, 179] width 286 height 266
click at [439, 32] on icon "button" at bounding box center [440, 30] width 7 height 7
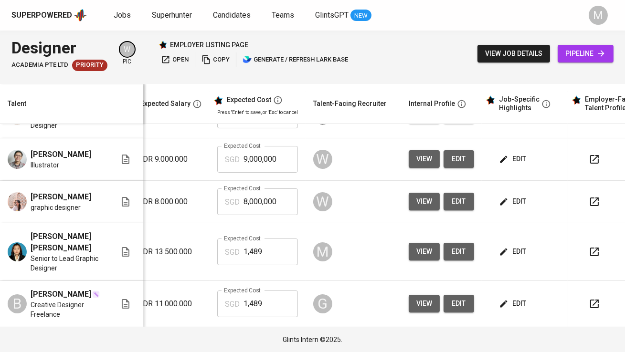
click at [511, 251] on span "edit" at bounding box center [513, 252] width 25 height 12
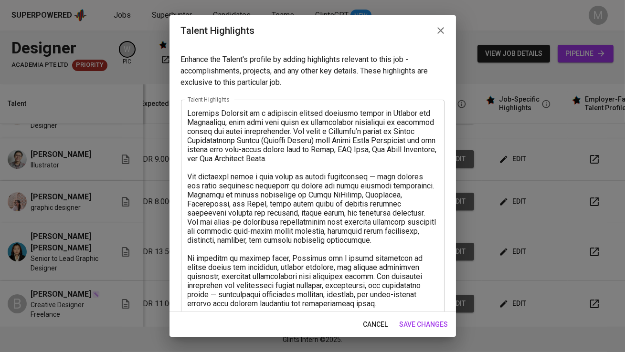
scroll to position [221, 0]
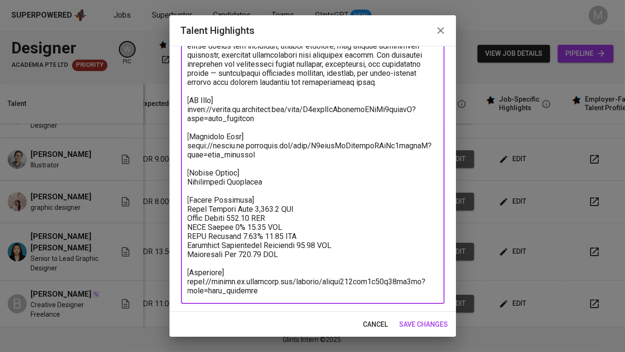
drag, startPoint x: 295, startPoint y: 257, endPoint x: 158, endPoint y: 211, distance: 144.6
click at [158, 211] on div "Talent Highlights Enhance the Talent's profile by adding highlights relevant to…" at bounding box center [312, 176] width 625 height 352
paste textarea "88.49 SGD Basic Salary 953.26 SGD BPJS Health 5% 48.37 SGD BPJS Manpower 6.24% …"
type textarea "Michelle Angelina is a bilingual graphic designer fluent in English and Indones…"
click at [431, 323] on span "save changes" at bounding box center [424, 325] width 49 height 12
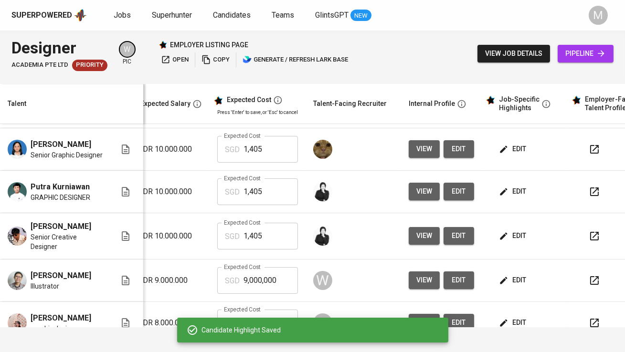
scroll to position [0, 164]
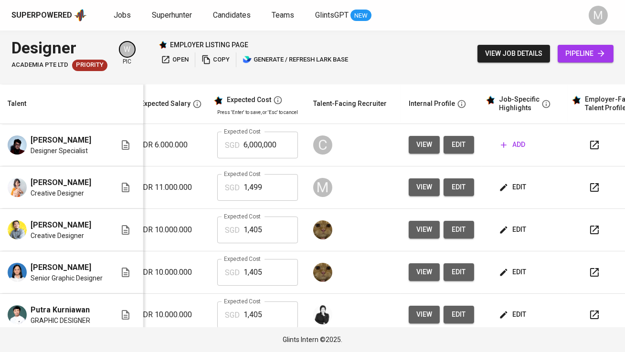
click at [268, 197] on input "1,499" at bounding box center [270, 187] width 54 height 27
type input "1,489"
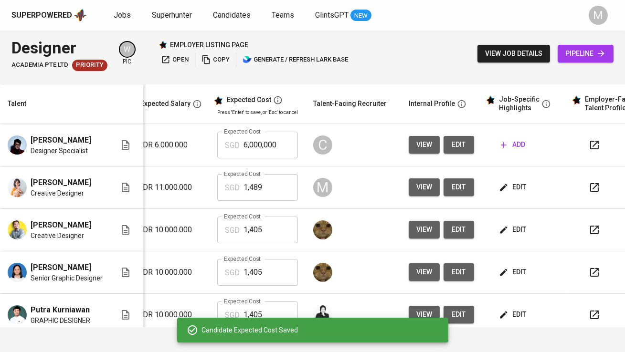
click at [514, 193] on span "edit" at bounding box center [513, 187] width 25 height 12
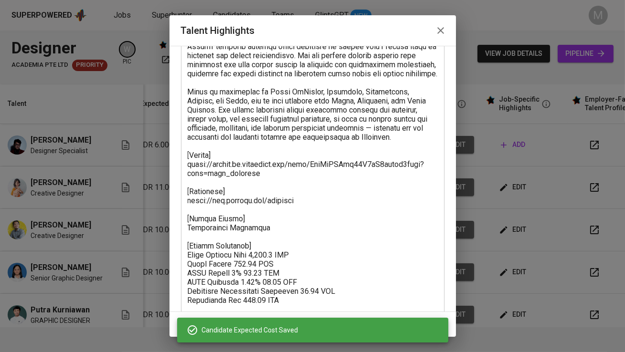
scroll to position [203, 0]
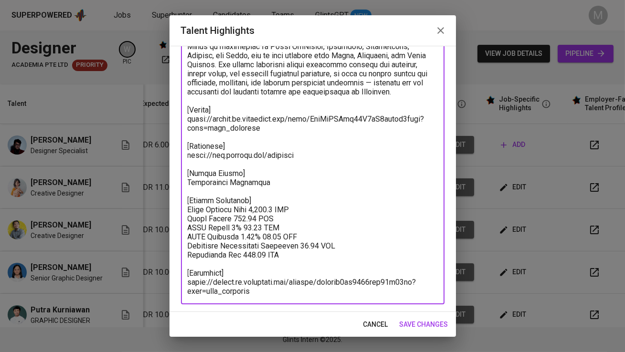
drag, startPoint x: 294, startPoint y: 253, endPoint x: 185, endPoint y: 211, distance: 116.7
click at [185, 211] on div "x Talent Highlights" at bounding box center [313, 101] width 264 height 408
paste textarea "88.49 SGD Basic Salary 953.26 SGD BPJS Health 5% 48.37 SGD BPJS Manpower 6.24% …"
type textarea "Delia Dwi is an Adobe-certified creative designer with over eight years of expe…"
click at [411, 320] on span "save changes" at bounding box center [424, 325] width 49 height 12
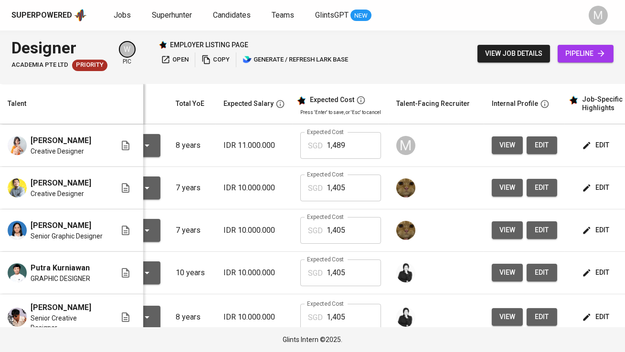
scroll to position [0, 81]
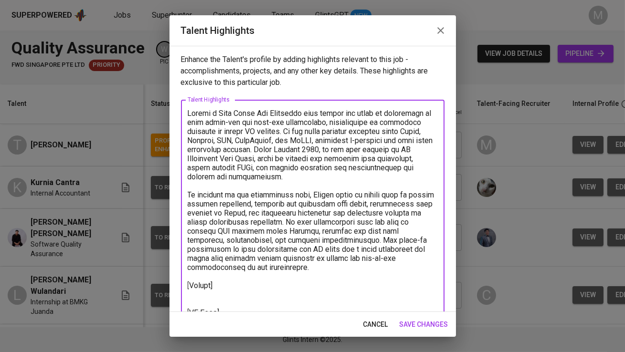
scroll to position [112, 0]
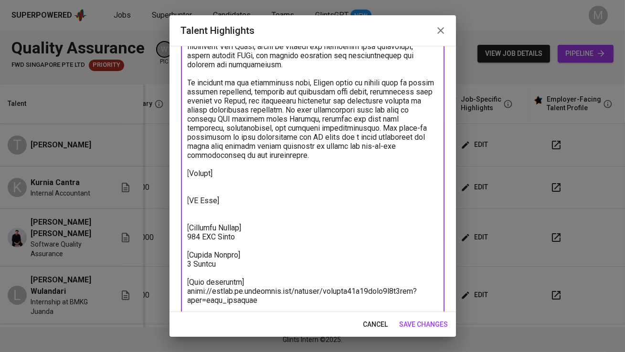
click at [200, 189] on textarea at bounding box center [313, 151] width 250 height 308
paste textarea "https://glints.sg.larksuite.com/wiki/Rdvvwcfl2i41lRkYT3clJqbtgEd?from=from_copy…"
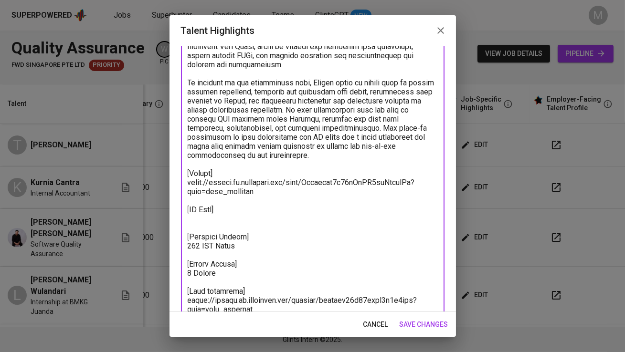
scroll to position [131, 0]
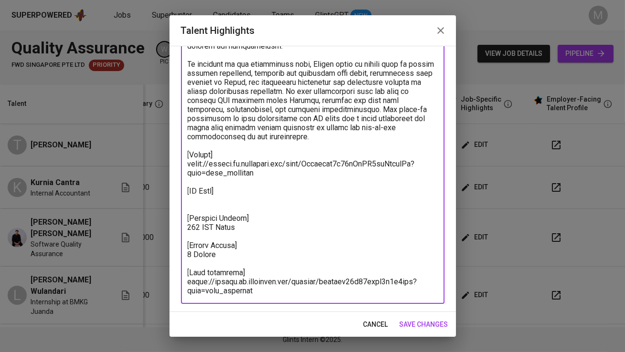
type textarea "Thomas a Full Stack Web Developer with almost two years of experience in both f…"
drag, startPoint x: 424, startPoint y: 329, endPoint x: 348, endPoint y: 234, distance: 121.9
click at [424, 329] on span "save changes" at bounding box center [424, 325] width 49 height 12
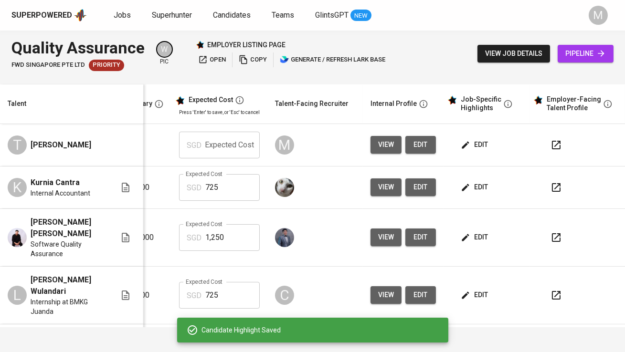
click at [429, 327] on div "Candidate Highlight Saved" at bounding box center [321, 331] width 239 height 10
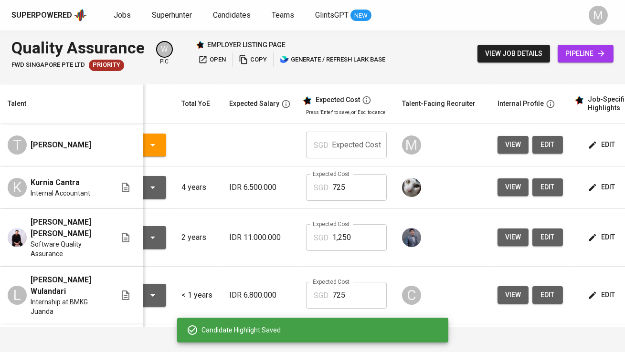
scroll to position [0, 30]
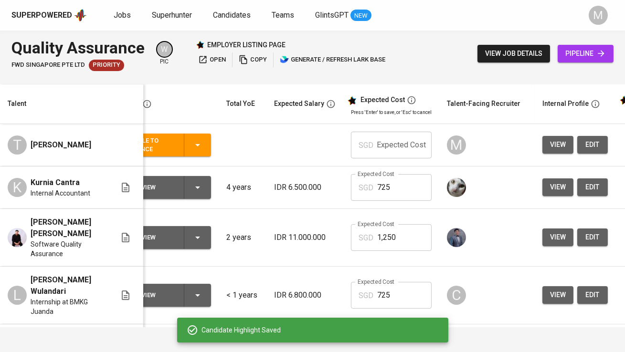
click at [398, 152] on input "text" at bounding box center [404, 145] width 54 height 27
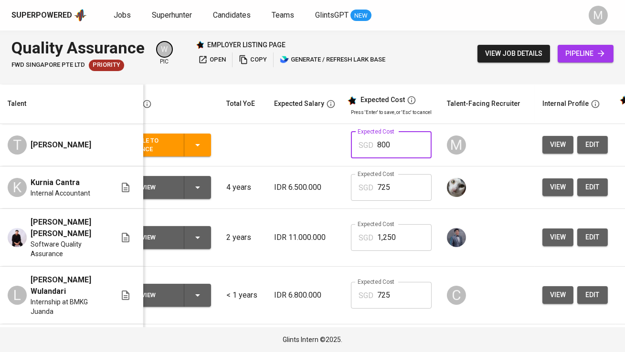
type input "800"
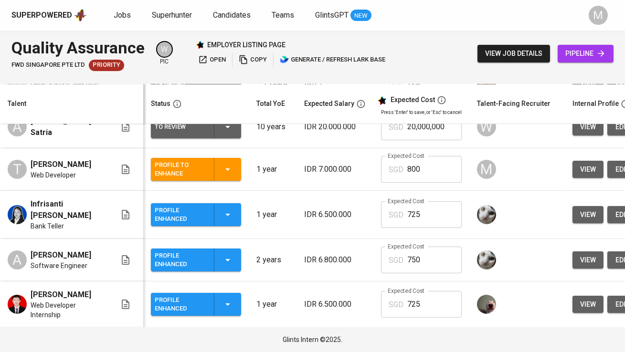
scroll to position [505, 0]
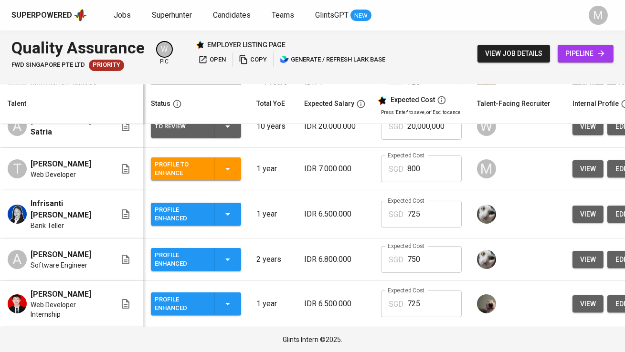
click at [188, 179] on div "Profile to Enhance" at bounding box center [181, 168] width 52 height 21
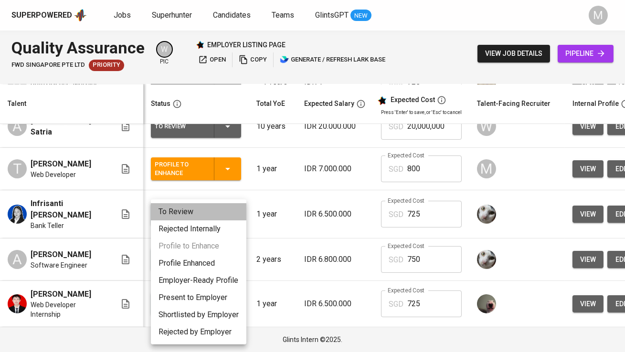
click at [199, 214] on li "To Review" at bounding box center [198, 211] width 95 height 17
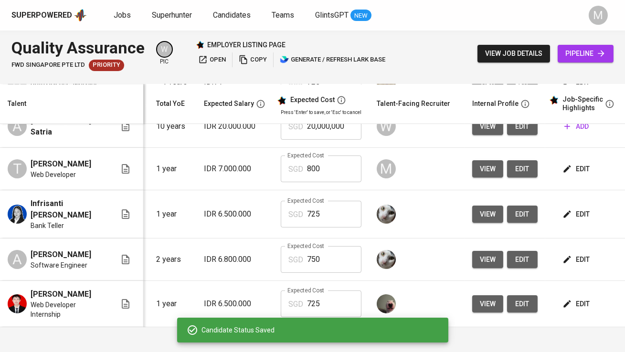
scroll to position [0, 116]
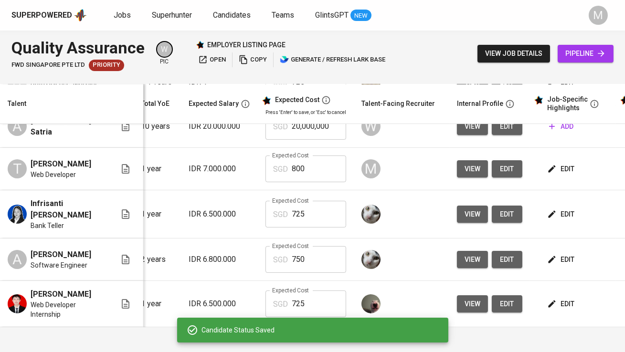
click at [506, 178] on button "edit" at bounding box center [507, 169] width 31 height 18
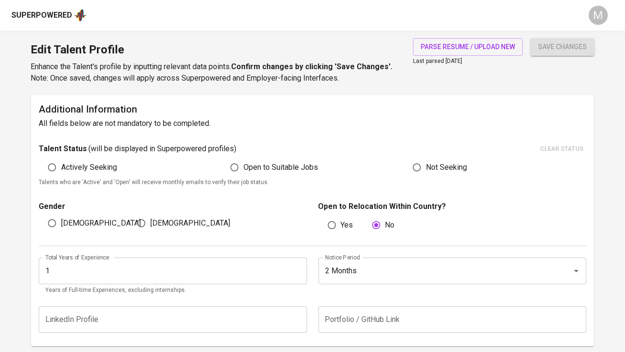
scroll to position [235, 0]
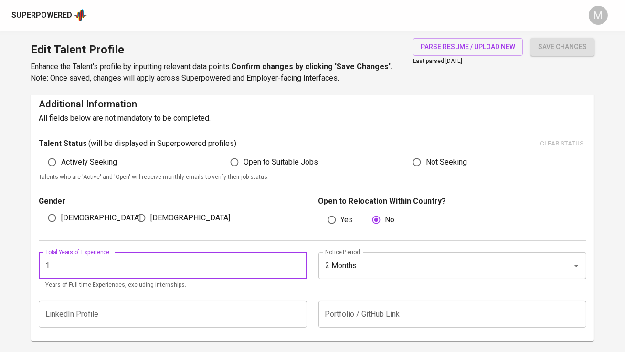
click at [146, 265] on input "1" at bounding box center [173, 266] width 268 height 27
type input "2"
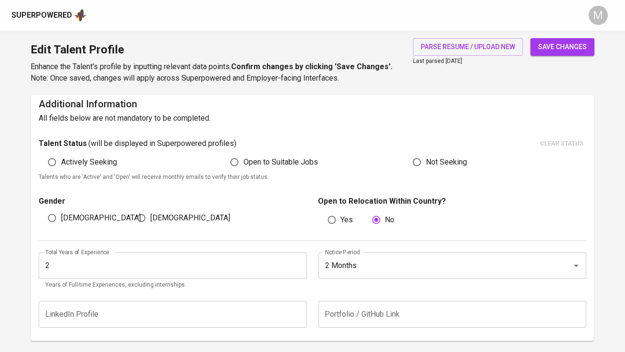
click at [74, 221] on span "[DEMOGRAPHIC_DATA]" at bounding box center [101, 217] width 80 height 11
click at [61, 221] on input "[DEMOGRAPHIC_DATA]" at bounding box center [52, 218] width 18 height 18
radio input "true"
click at [530, 38] on button "save changes" at bounding box center [562, 47] width 64 height 18
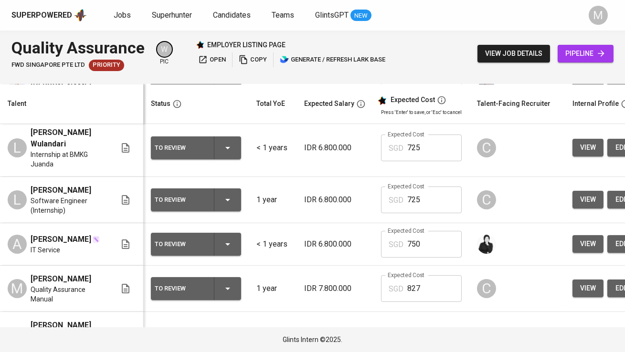
scroll to position [148, 0]
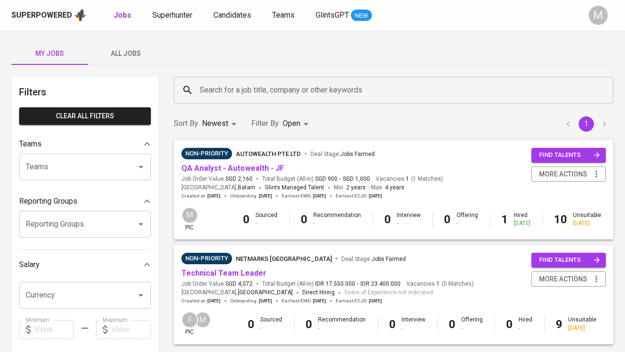
click at [105, 53] on span "All Jobs" at bounding box center [126, 54] width 65 height 12
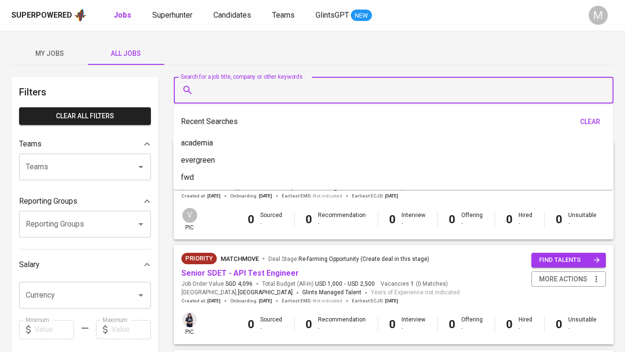
click at [241, 88] on input "Search for a job title, company or other keywords" at bounding box center [396, 90] width 398 height 18
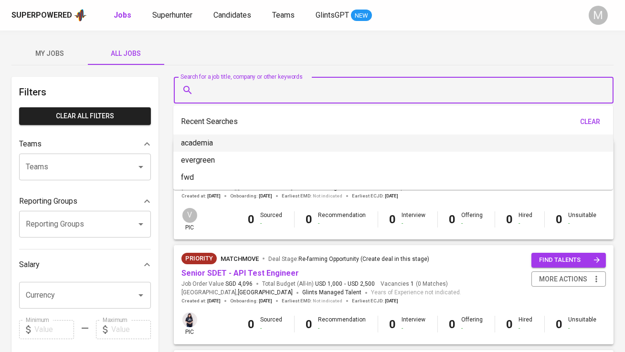
click at [237, 140] on li "academia" at bounding box center [393, 143] width 440 height 17
type input "academia"
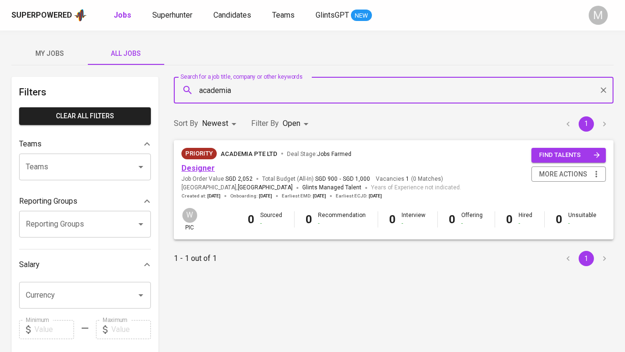
click at [203, 172] on link "Designer" at bounding box center [197, 168] width 33 height 9
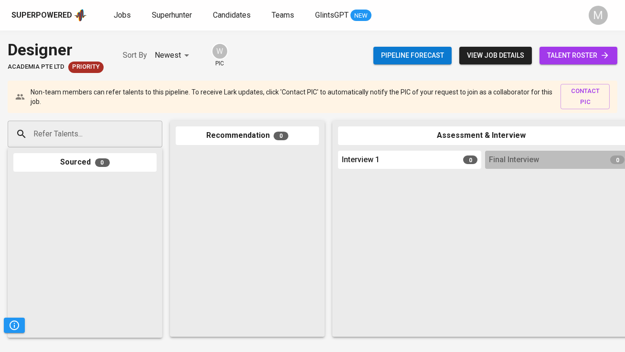
click at [553, 57] on span "talent roster" at bounding box center [578, 56] width 63 height 12
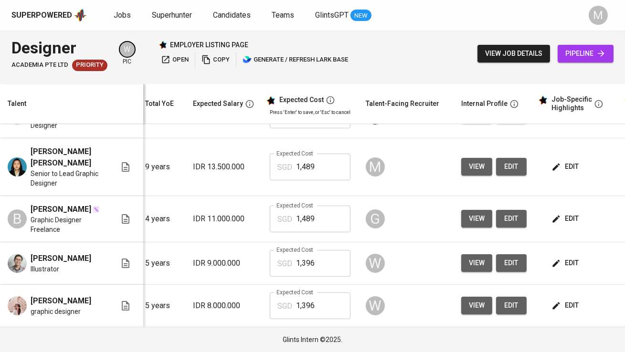
scroll to position [0, 140]
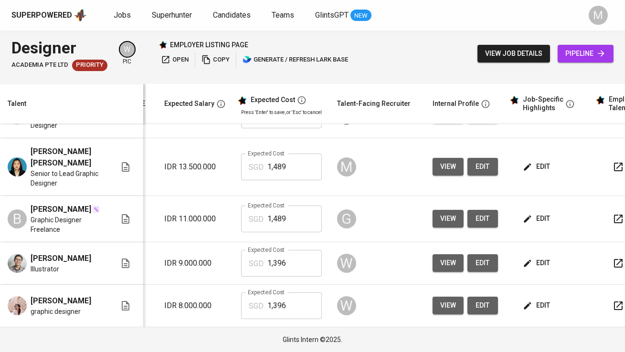
click at [546, 261] on span "edit" at bounding box center [537, 263] width 25 height 12
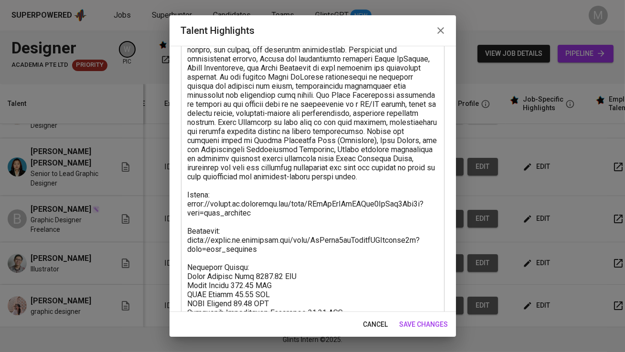
scroll to position [149, 0]
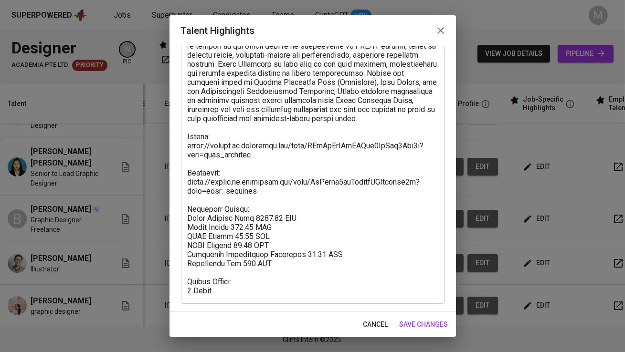
click at [440, 34] on icon "button" at bounding box center [440, 30] width 11 height 11
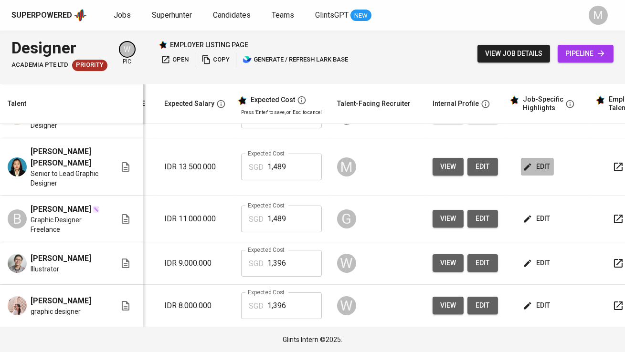
click at [528, 162] on icon "button" at bounding box center [528, 167] width 10 height 10
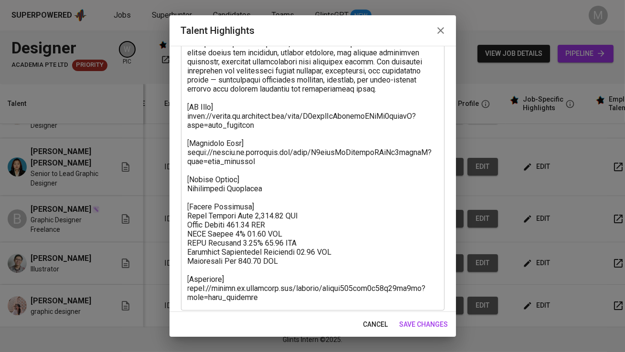
scroll to position [221, 0]
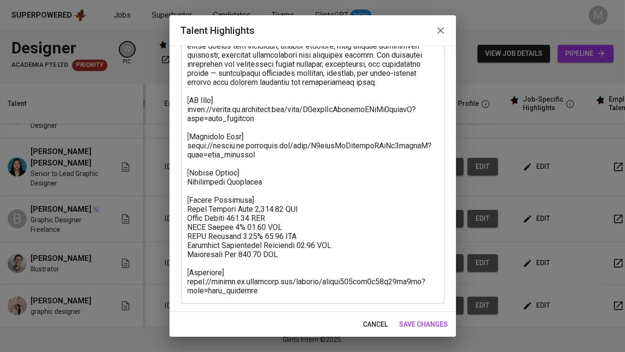
click at [218, 99] on textarea at bounding box center [313, 91] width 250 height 408
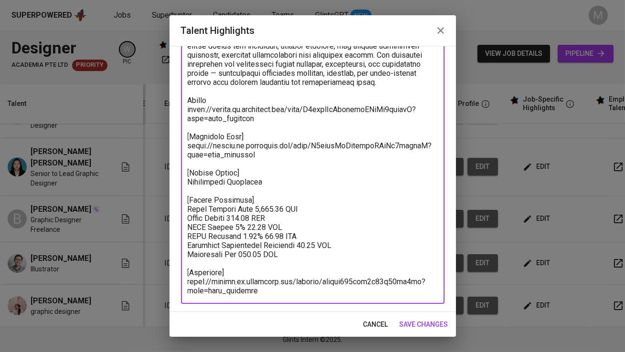
click at [241, 137] on textarea at bounding box center [313, 91] width 250 height 408
click at [190, 134] on textarea at bounding box center [313, 91] width 250 height 408
drag, startPoint x: 241, startPoint y: 171, endPoint x: 182, endPoint y: 174, distance: 58.8
click at [182, 174] on div "x Talent Highlights" at bounding box center [313, 91] width 264 height 426
click at [243, 174] on textarea at bounding box center [313, 91] width 250 height 408
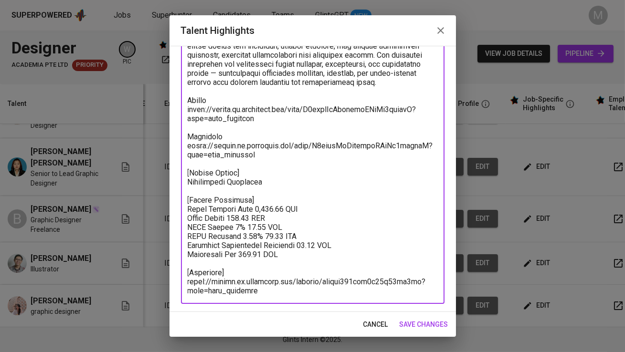
drag, startPoint x: 270, startPoint y: 180, endPoint x: 184, endPoint y: 173, distance: 86.7
click at [184, 173] on div "x Talent Highlights" at bounding box center [313, 91] width 264 height 426
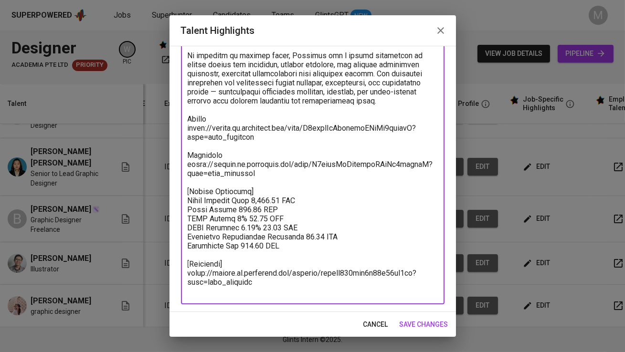
scroll to position [194, 0]
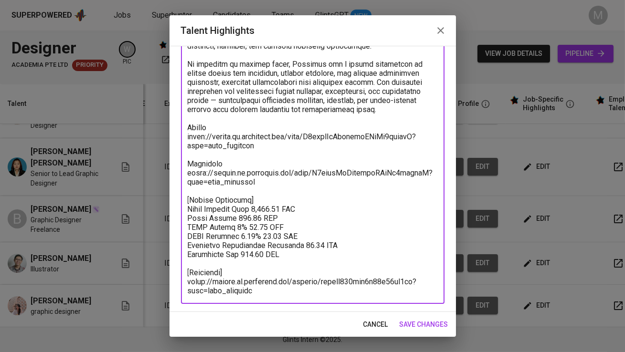
click at [261, 200] on textarea at bounding box center [313, 105] width 250 height 381
click at [189, 197] on textarea at bounding box center [313, 105] width 250 height 381
click at [299, 255] on textarea at bounding box center [313, 105] width 250 height 381
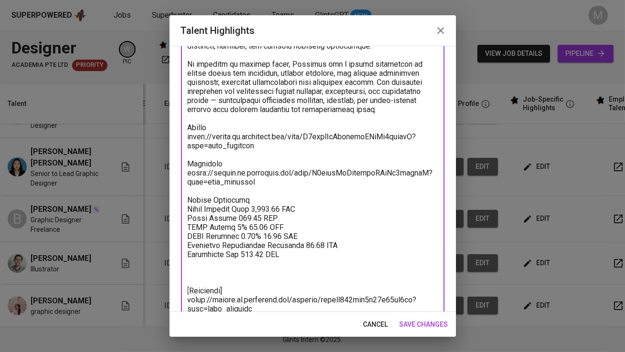
paste textarea "[Notice Period] Immediately Available"
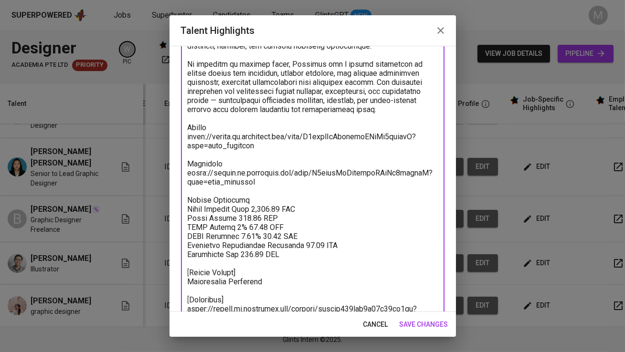
click at [248, 271] on textarea at bounding box center [313, 119] width 250 height 408
click at [190, 271] on textarea at bounding box center [313, 119] width 250 height 408
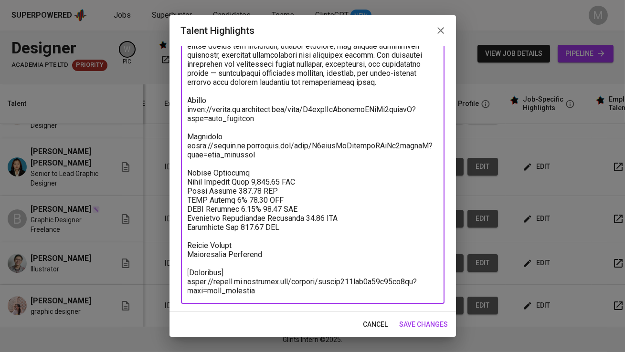
type textarea "Michelle Angelina is a bilingual graphic designer fluent in English and Indones…"
click at [415, 316] on div "cancel save changes" at bounding box center [312, 324] width 286 height 25
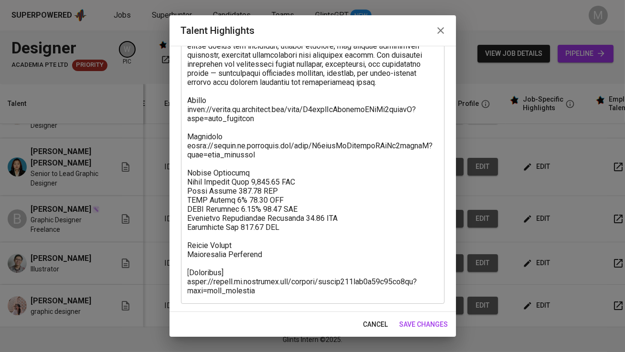
click at [424, 322] on span "save changes" at bounding box center [424, 325] width 49 height 12
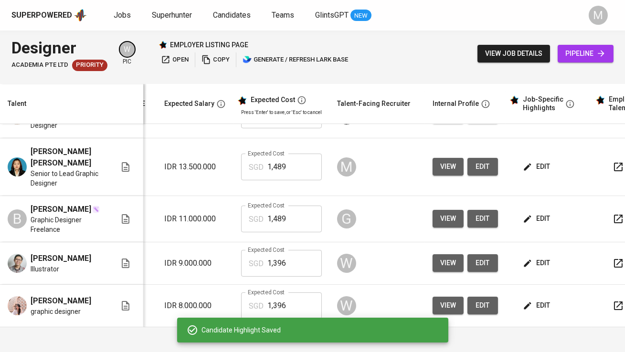
click at [538, 305] on span "edit" at bounding box center [537, 306] width 25 height 12
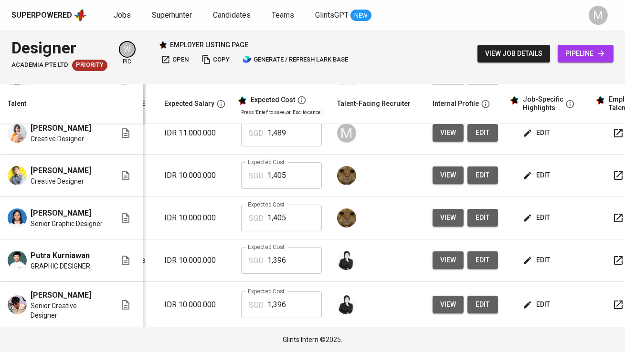
scroll to position [0, 140]
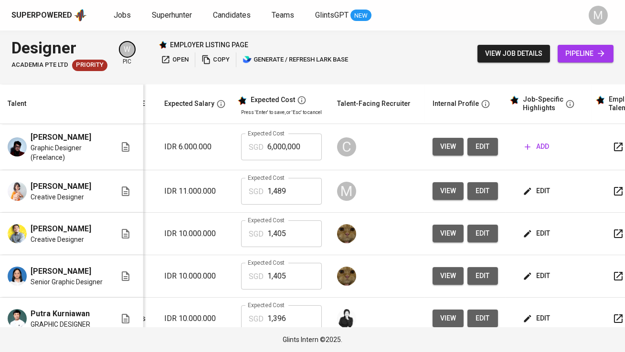
click at [535, 197] on span "edit" at bounding box center [537, 191] width 25 height 12
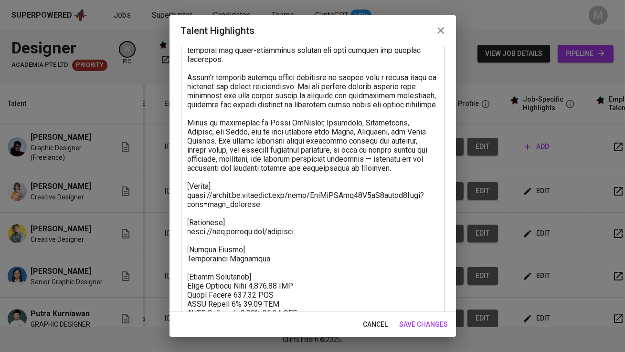
scroll to position [203, 0]
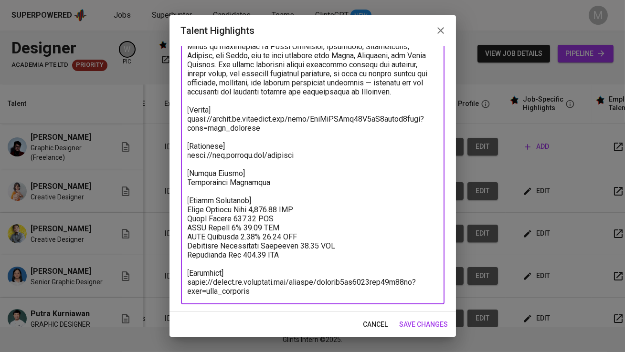
drag, startPoint x: 266, startPoint y: 179, endPoint x: 186, endPoint y: 172, distance: 80.6
click at [186, 172] on div "x Talent Highlights" at bounding box center [313, 101] width 264 height 408
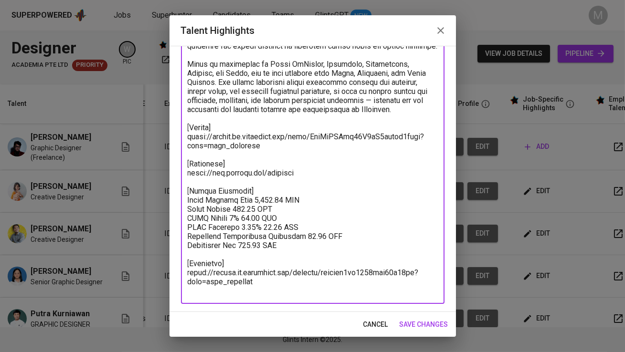
scroll to position [176, 0]
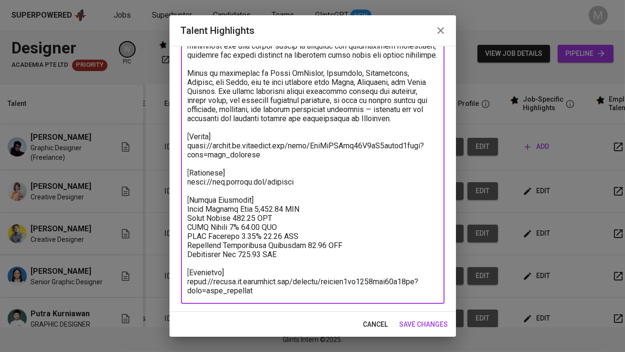
click at [301, 256] on textarea at bounding box center [313, 114] width 250 height 363
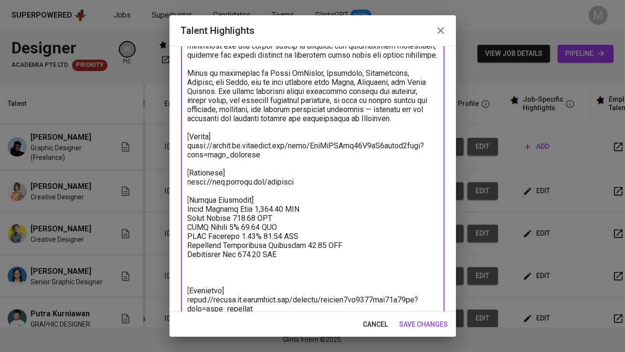
paste textarea "[Notice Period] Immediately Available"
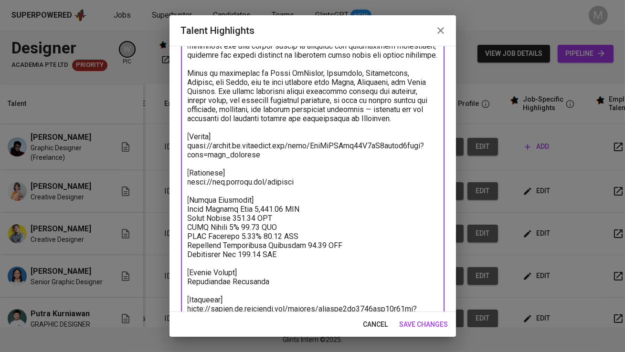
click at [244, 274] on textarea at bounding box center [313, 128] width 250 height 390
click at [190, 271] on textarea at bounding box center [313, 128] width 250 height 390
click at [255, 200] on textarea at bounding box center [313, 128] width 250 height 390
click at [190, 198] on textarea at bounding box center [313, 128] width 250 height 390
click at [225, 172] on textarea at bounding box center [313, 128] width 250 height 390
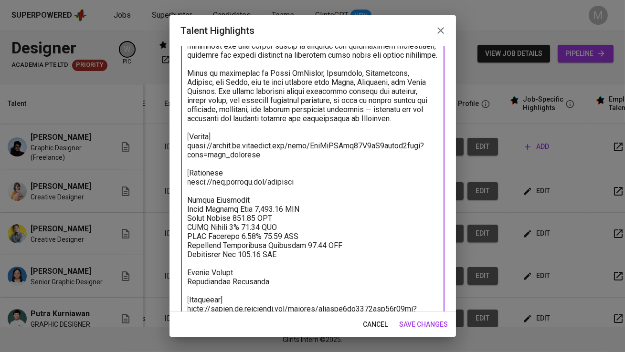
click at [188, 171] on textarea at bounding box center [313, 128] width 250 height 390
click at [226, 131] on textarea at bounding box center [313, 128] width 250 height 390
click at [223, 137] on textarea at bounding box center [313, 128] width 250 height 390
click at [189, 136] on textarea at bounding box center [313, 128] width 250 height 390
type textarea "Delia Dwi is an Adobe-certified creative designer with over eight years of expe…"
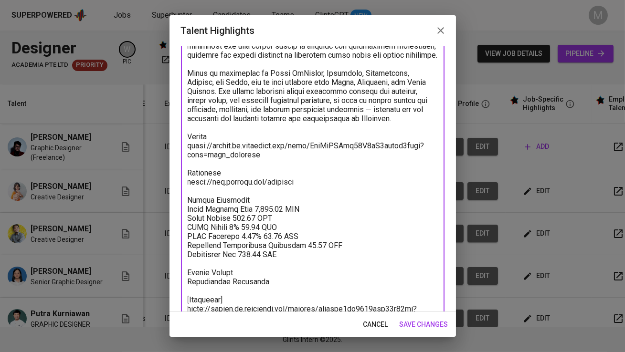
click at [420, 325] on span "save changes" at bounding box center [424, 325] width 49 height 12
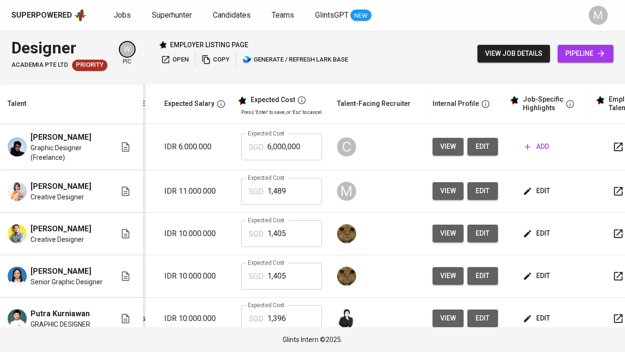
click at [528, 196] on icon "button" at bounding box center [528, 192] width 10 height 10
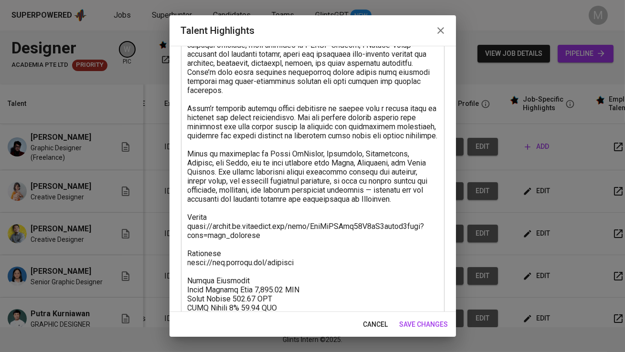
scroll to position [203, 0]
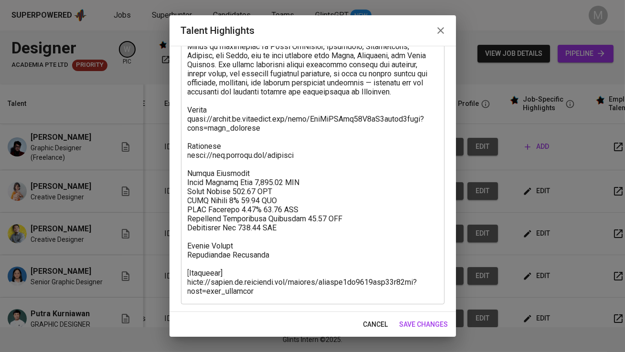
click at [439, 28] on icon "button" at bounding box center [440, 30] width 11 height 11
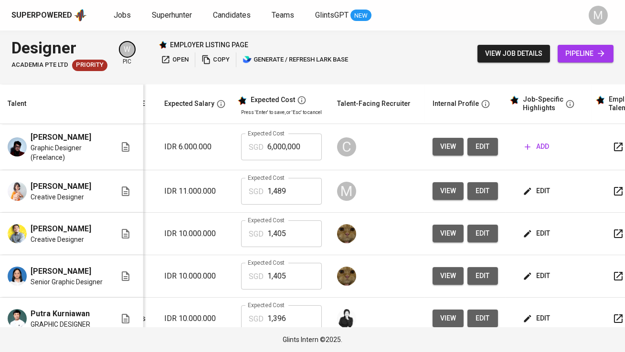
click at [534, 197] on span "edit" at bounding box center [537, 191] width 25 height 12
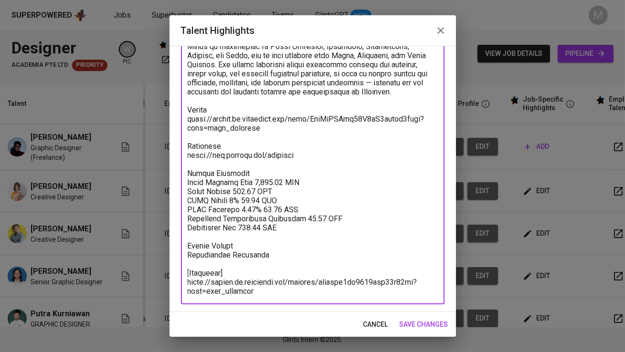
drag, startPoint x: 255, startPoint y: 190, endPoint x: 228, endPoint y: 190, distance: 26.7
click at [228, 190] on textarea at bounding box center [313, 101] width 250 height 390
paste textarea "968"
click at [226, 190] on textarea at bounding box center [313, 101] width 250 height 390
click at [262, 200] on textarea at bounding box center [313, 101] width 250 height 390
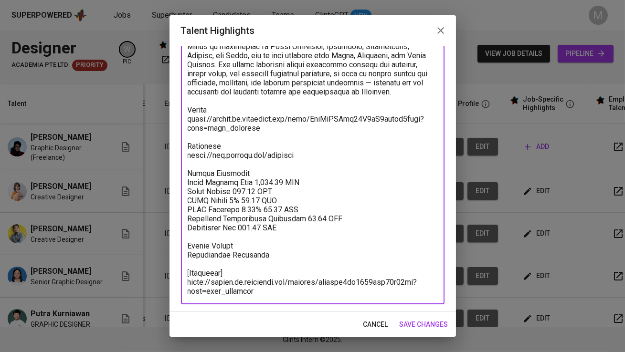
click at [286, 208] on textarea at bounding box center [313, 101] width 250 height 390
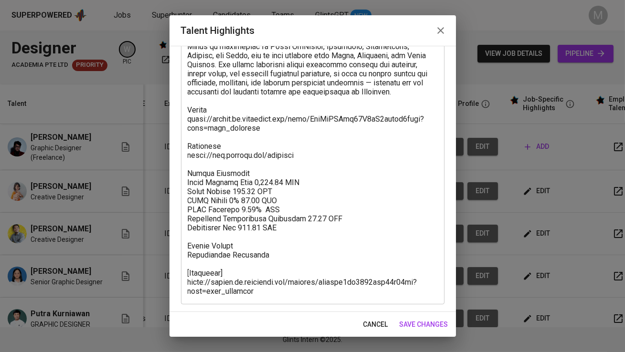
paste textarea "58.06"
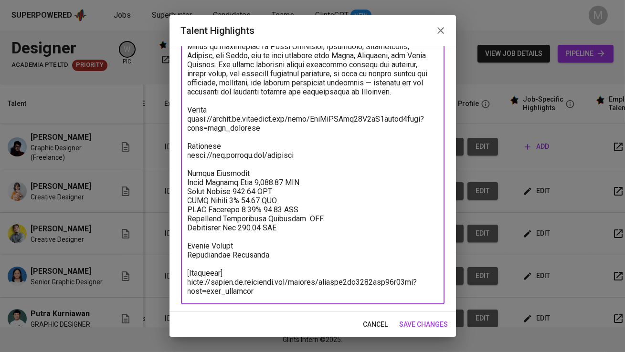
paste textarea "80.69"
click at [277, 181] on textarea at bounding box center [313, 101] width 250 height 390
paste textarea "1505.371551"
click at [252, 179] on textarea at bounding box center [313, 101] width 250 height 390
drag, startPoint x: 299, startPoint y: 232, endPoint x: 185, endPoint y: 176, distance: 127.0
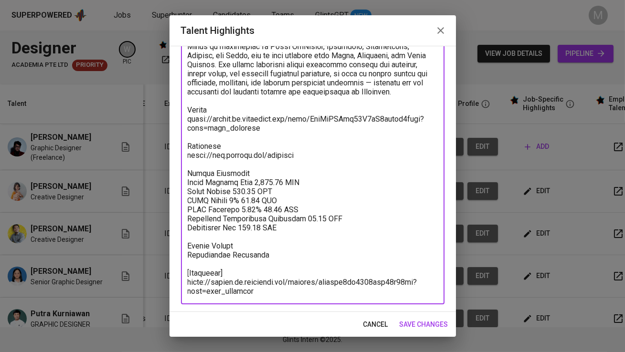
click at [185, 176] on div "x Talent Highlights" at bounding box center [313, 101] width 264 height 408
type textarea "Delia Dwi is an Adobe-certified creative designer with over eight years of expe…"
click at [420, 324] on span "save changes" at bounding box center [424, 325] width 49 height 12
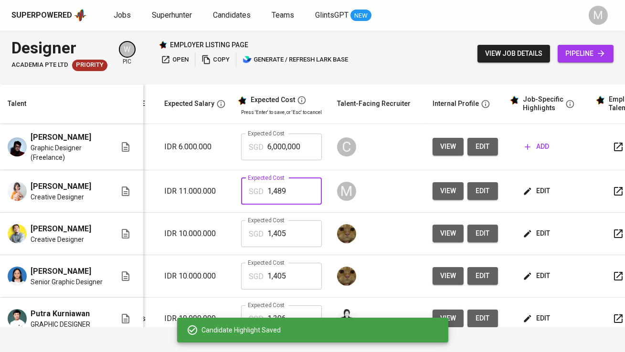
click at [290, 199] on input "1,489" at bounding box center [294, 191] width 54 height 27
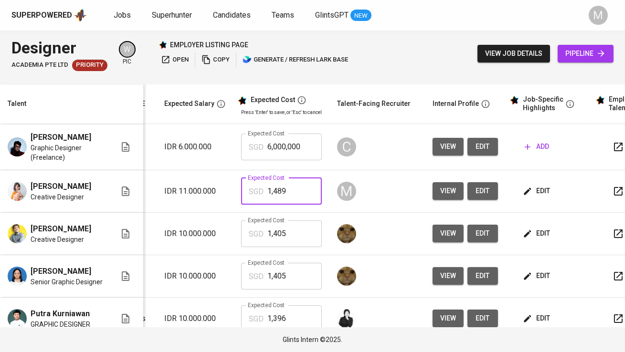
type input "5"
type input "1,506"
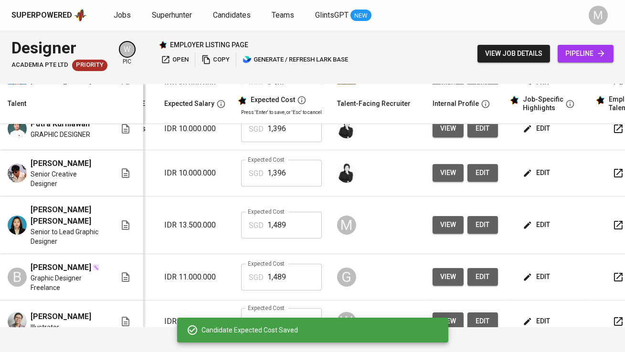
scroll to position [214, 140]
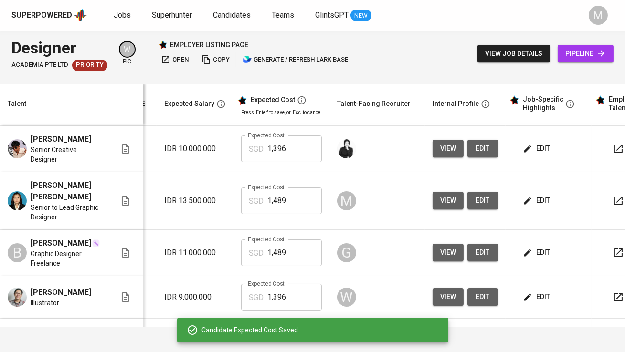
click at [535, 199] on span "edit" at bounding box center [537, 201] width 25 height 12
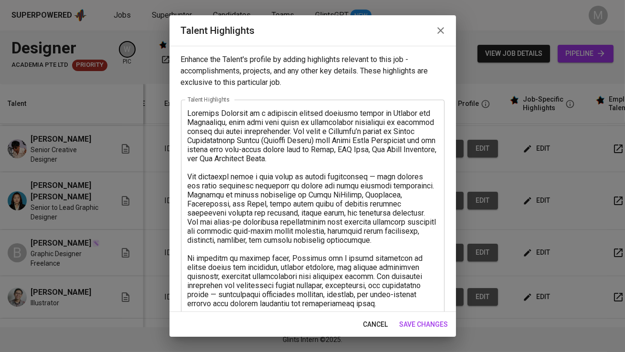
scroll to position [221, 0]
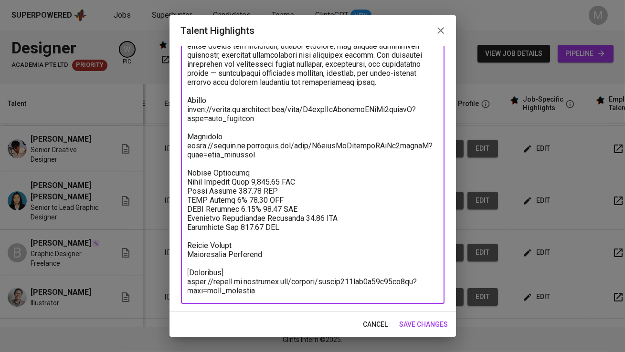
drag, startPoint x: 297, startPoint y: 228, endPoint x: 186, endPoint y: 184, distance: 119.1
click at [186, 184] on div "x Talent Highlights" at bounding box center [313, 91] width 264 height 426
paste textarea "Salary Breakdown Total Payroll Cost 1,505.37 SGD Basic Salary 968.26 SGD BPJS H…"
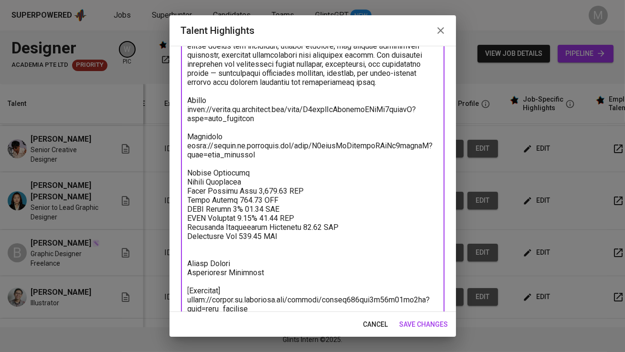
drag, startPoint x: 248, startPoint y: 174, endPoint x: 170, endPoint y: 174, distance: 77.8
click at [170, 174] on div "Enhance the Talent's profile by adding highlights relevant to this job - accomp…" at bounding box center [312, 179] width 286 height 266
type textarea "Michelle Angelina is a bilingual graphic designer fluent in English and Indones…"
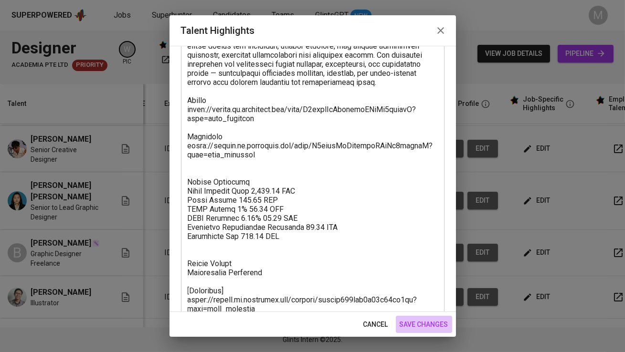
click at [438, 326] on span "save changes" at bounding box center [424, 325] width 49 height 12
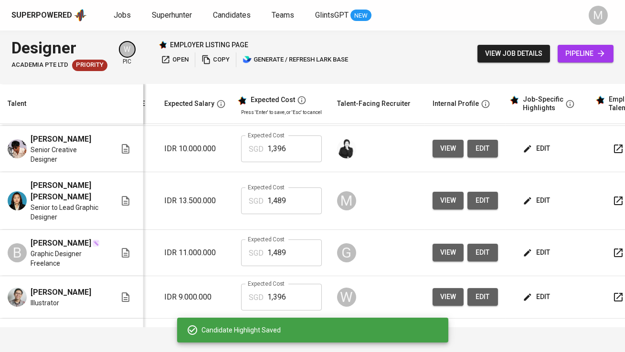
click at [297, 201] on input "1,489" at bounding box center [294, 201] width 54 height 27
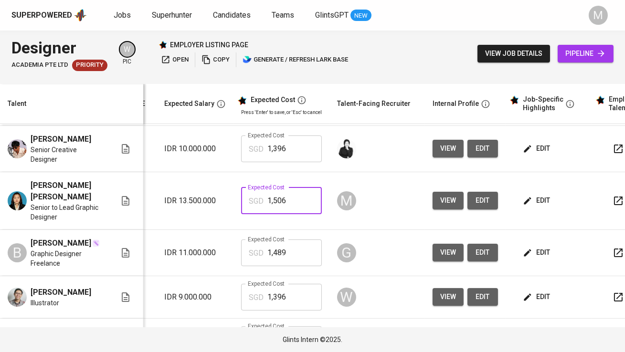
type input "1,506"
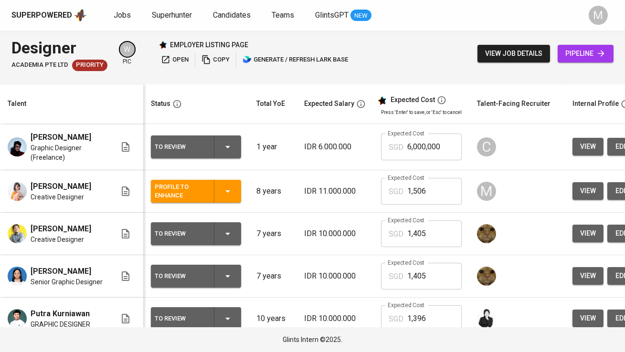
scroll to position [0, 0]
click at [168, 202] on div "Profile to Enhance" at bounding box center [181, 191] width 52 height 21
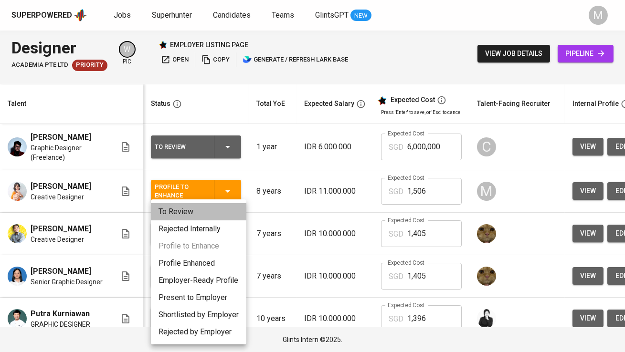
click at [179, 218] on li "To Review" at bounding box center [198, 211] width 95 height 17
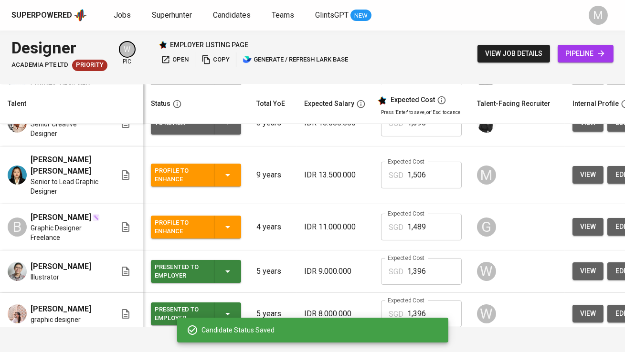
scroll to position [247, 0]
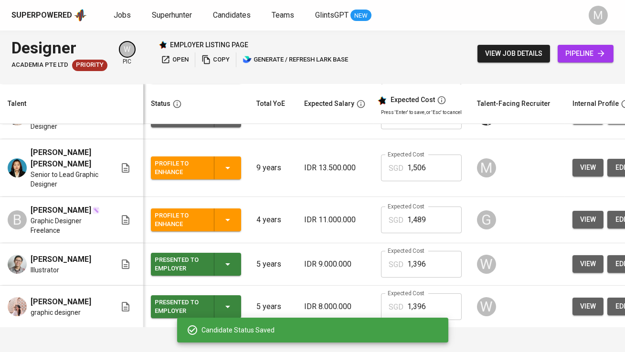
click at [219, 167] on div "Profile to Enhance" at bounding box center [196, 168] width 83 height 23
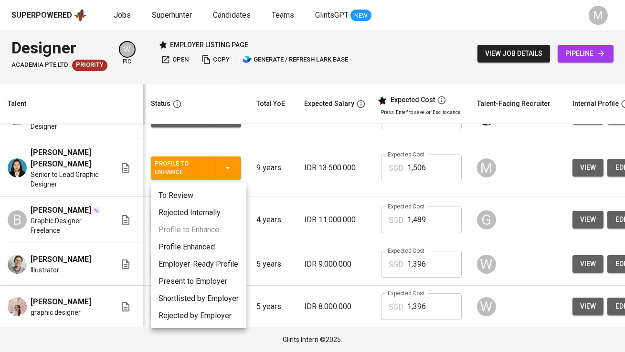
click at [212, 198] on li "To Review" at bounding box center [198, 195] width 95 height 17
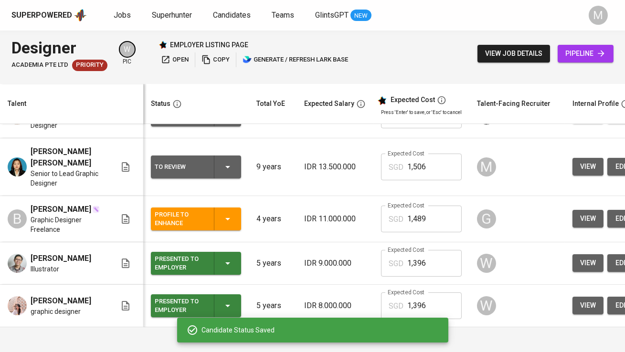
scroll to position [0, 0]
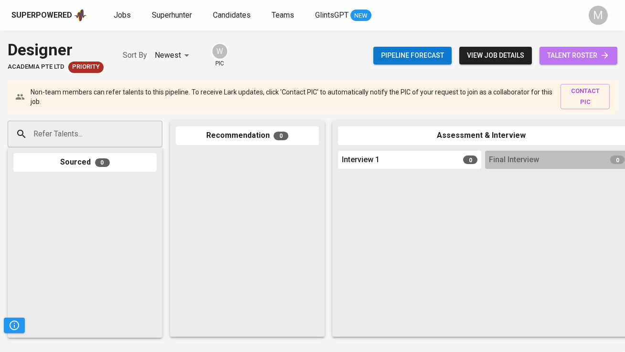
click at [552, 57] on span "talent roster" at bounding box center [578, 56] width 63 height 12
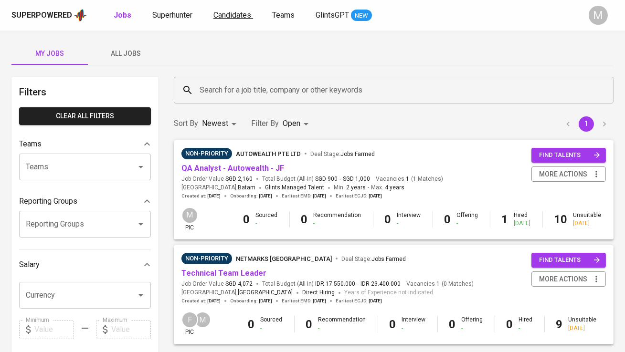
click at [233, 14] on span "Candidates" at bounding box center [232, 15] width 38 height 9
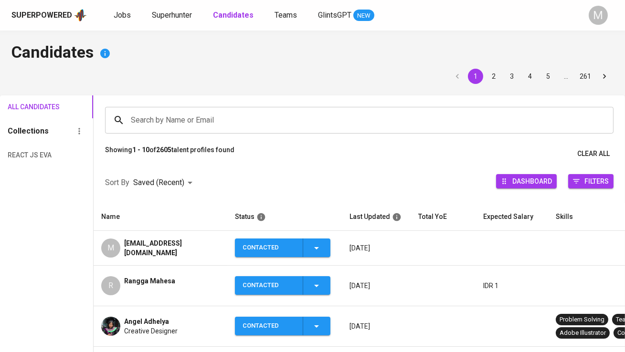
click at [178, 128] on input "Search by Name or Email" at bounding box center [361, 120] width 466 height 18
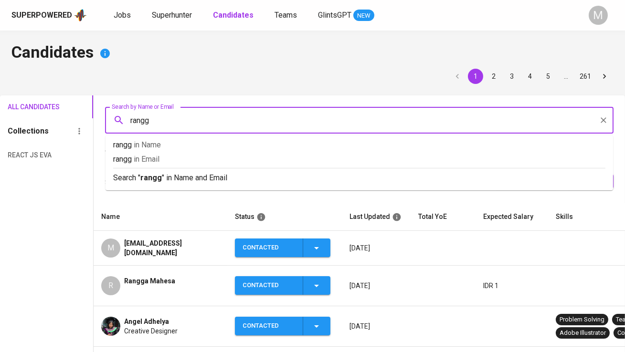
type input "rangga"
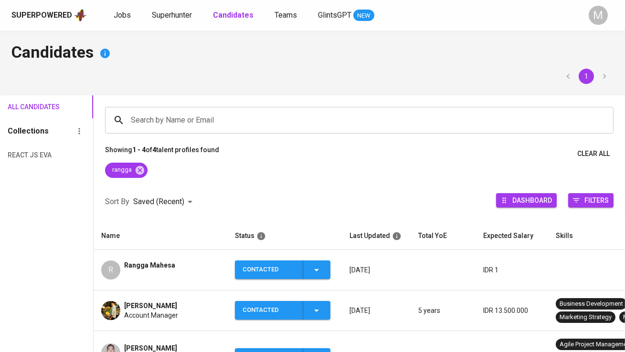
click at [147, 262] on span "Rangga Mahesa" at bounding box center [149, 266] width 51 height 10
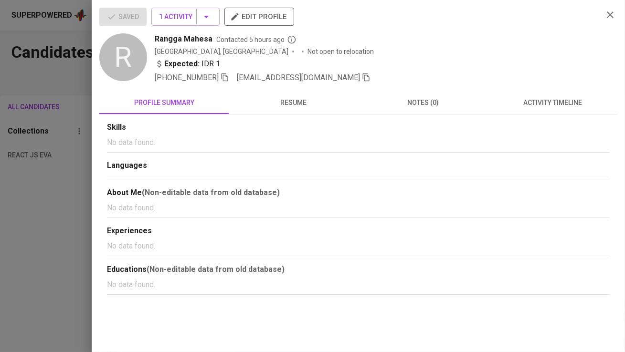
click at [46, 211] on div at bounding box center [312, 176] width 625 height 352
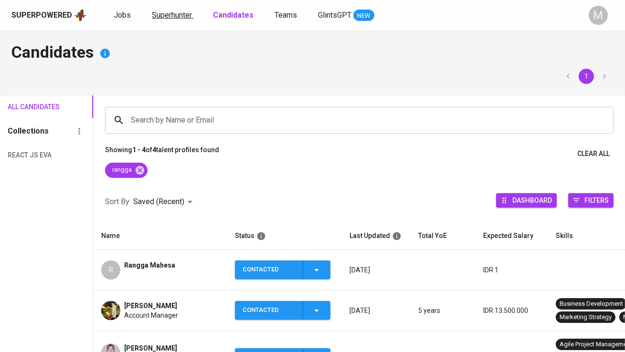
click at [167, 15] on span "Superhunter" at bounding box center [172, 15] width 40 height 9
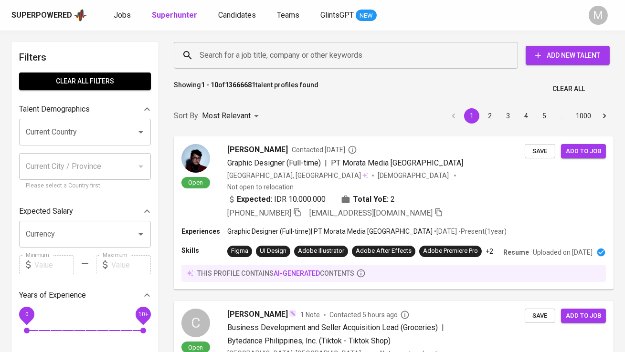
click at [227, 58] on input "Search for a job title, company or other keywords" at bounding box center [348, 55] width 302 height 18
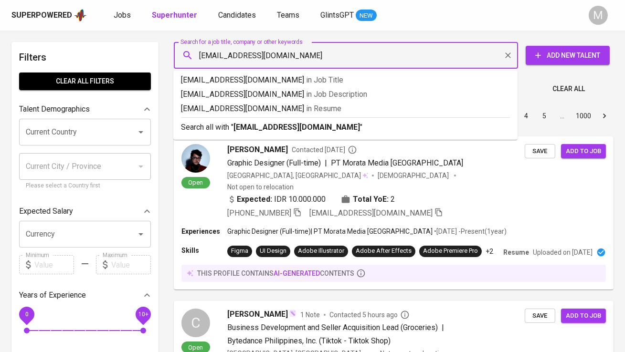
type input "[EMAIL_ADDRESS][DOMAIN_NAME]"
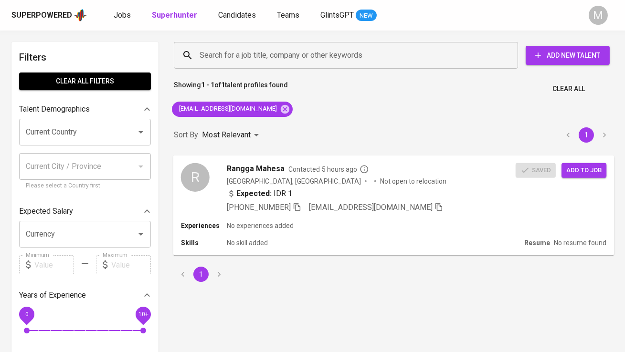
click at [270, 165] on span "Rangga Mahesa" at bounding box center [256, 168] width 58 height 11
click at [576, 165] on span "Add to job" at bounding box center [583, 170] width 35 height 11
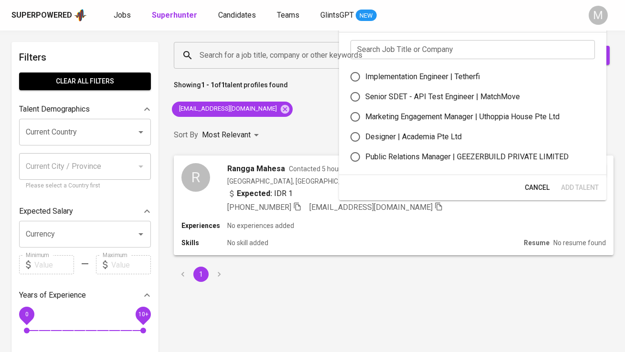
click at [396, 47] on input "text" at bounding box center [472, 49] width 244 height 19
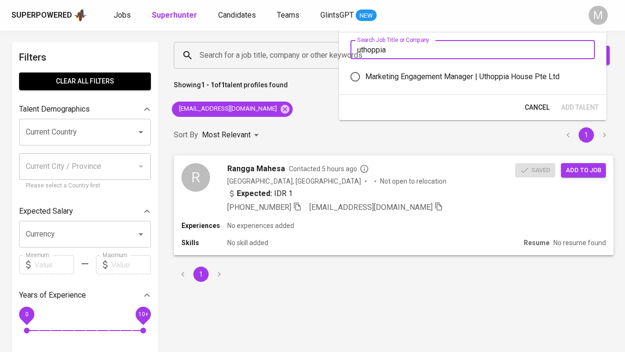
type input "uthoppia"
click at [408, 79] on div "Marketing Engagement Manager | Uthoppia House Pte Ltd" at bounding box center [462, 76] width 194 height 11
click at [365, 79] on input "Marketing Engagement Manager | Uthoppia House Pte Ltd" at bounding box center [355, 77] width 20 height 20
radio input "true"
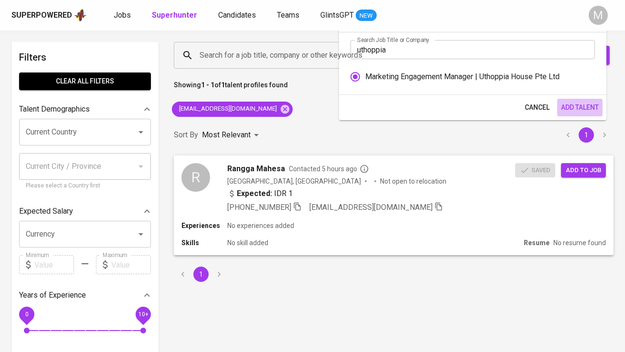
click at [567, 104] on span "Add Talent" at bounding box center [580, 108] width 38 height 12
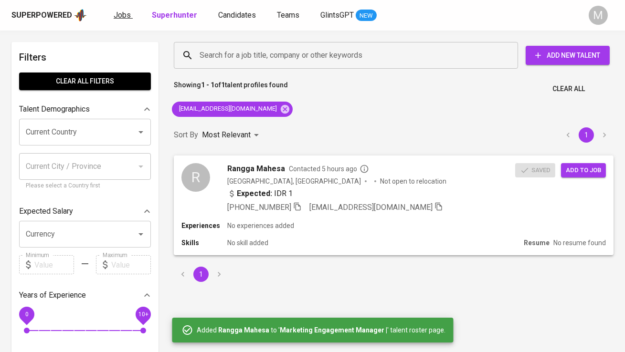
click at [119, 14] on span "Jobs" at bounding box center [122, 15] width 17 height 9
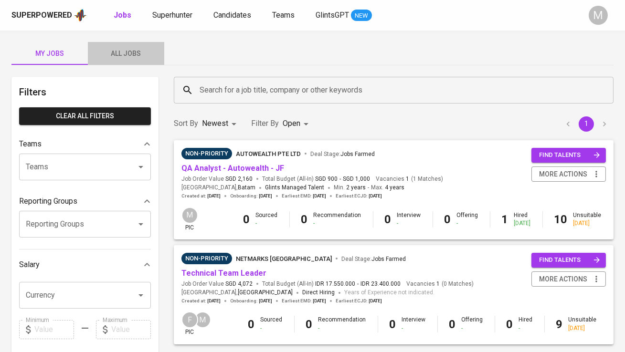
click at [131, 45] on button "All Jobs" at bounding box center [126, 53] width 76 height 23
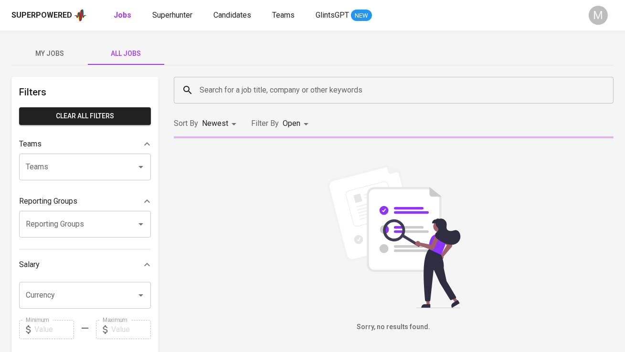
click at [229, 93] on input "Search for a job title, company or other keywords" at bounding box center [396, 90] width 398 height 18
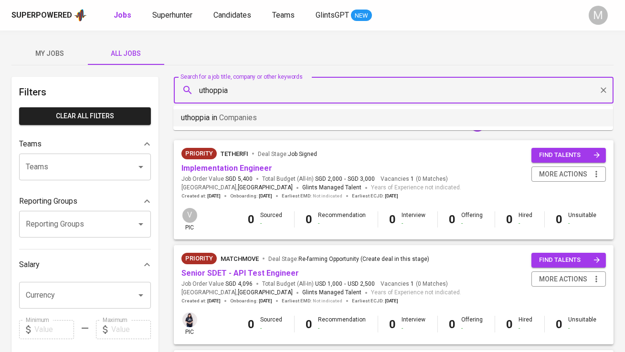
click at [229, 109] on li "uthoppia in Companies" at bounding box center [393, 117] width 440 height 17
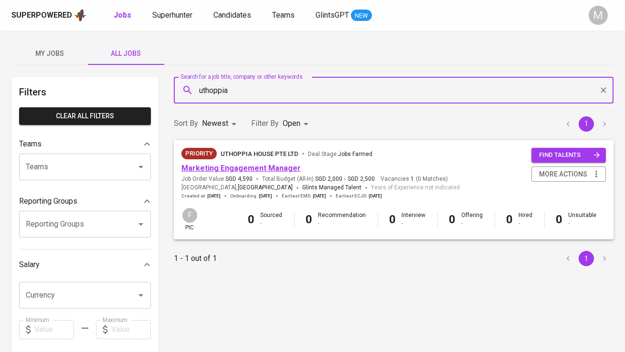
type input "uthoppia"
click at [229, 168] on link "Marketing Engagement Manager" at bounding box center [240, 168] width 119 height 9
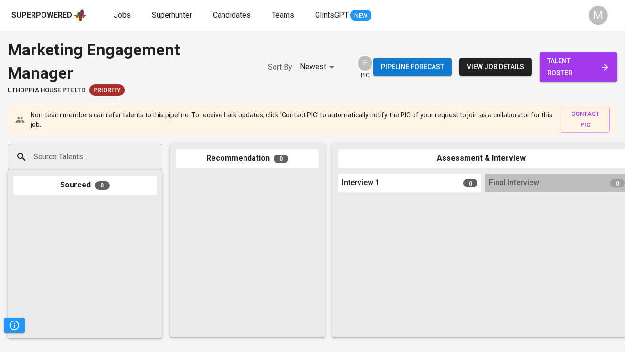
click at [583, 57] on span "talent roster" at bounding box center [578, 66] width 63 height 23
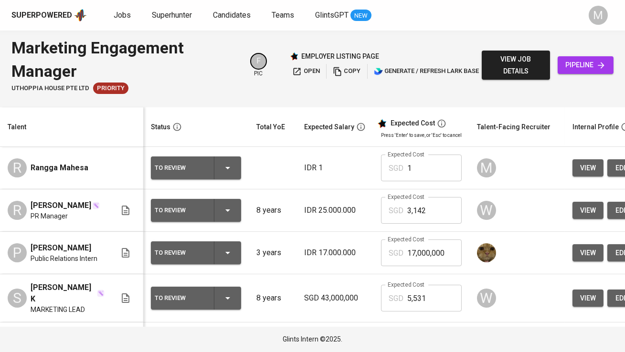
click at [192, 163] on div "To Review" at bounding box center [181, 168] width 52 height 12
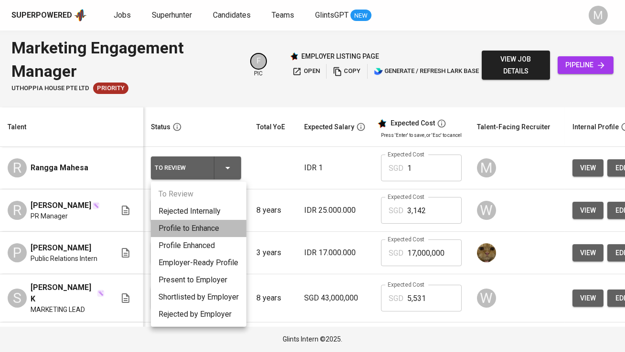
click at [206, 230] on li "Profile to Enhance" at bounding box center [198, 228] width 95 height 17
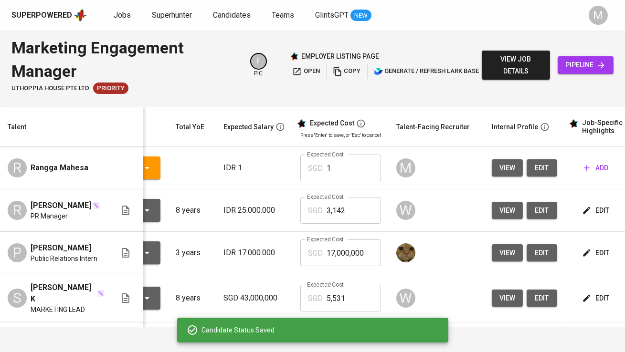
scroll to position [0, 110]
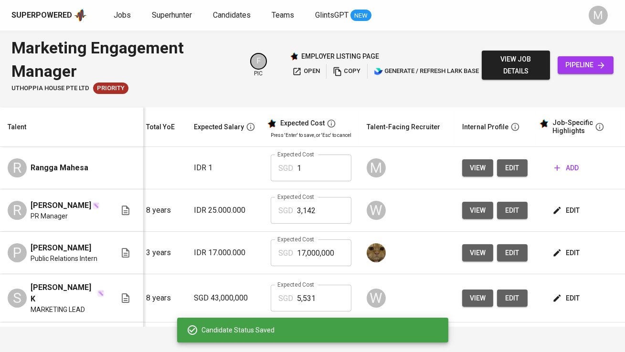
click at [565, 170] on span "add" at bounding box center [566, 168] width 24 height 12
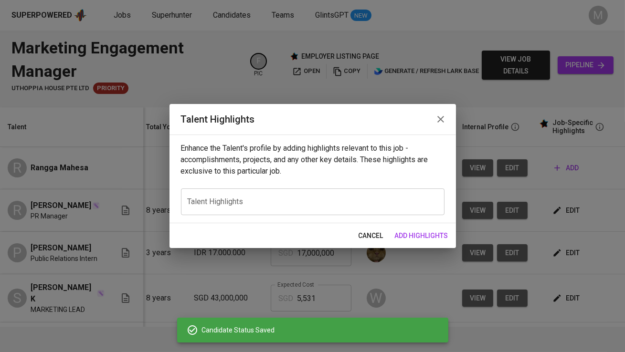
click at [335, 202] on textarea at bounding box center [313, 201] width 250 height 9
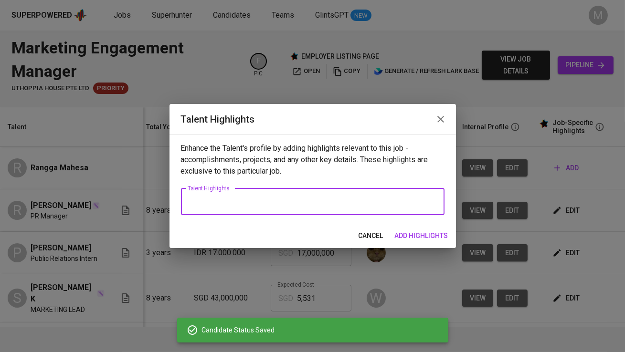
paste textarea "Rangga Mahesa is an experienced Digital and Corporate Communications Lead with …"
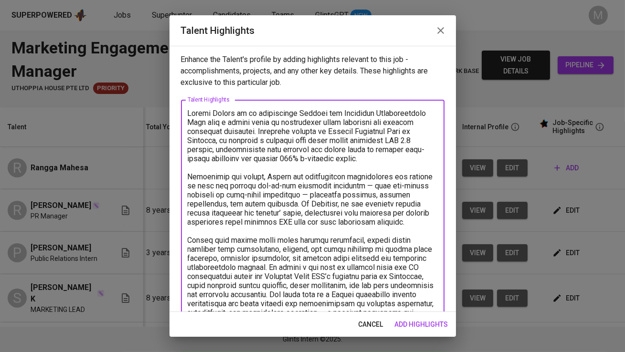
scroll to position [23, 0]
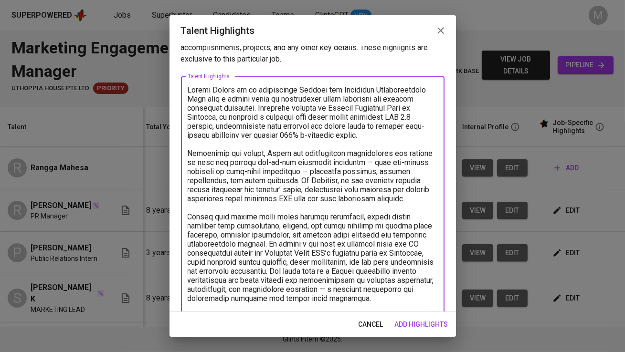
type textarea "Rangga Mahesa is an experienced Digital and Corporate Communications Lead with …"
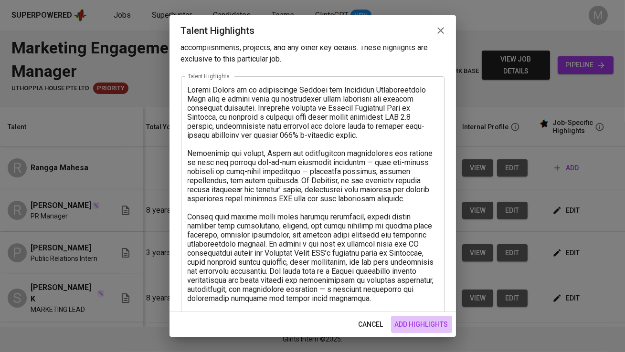
click at [429, 325] on span "add highlights" at bounding box center [421, 325] width 53 height 12
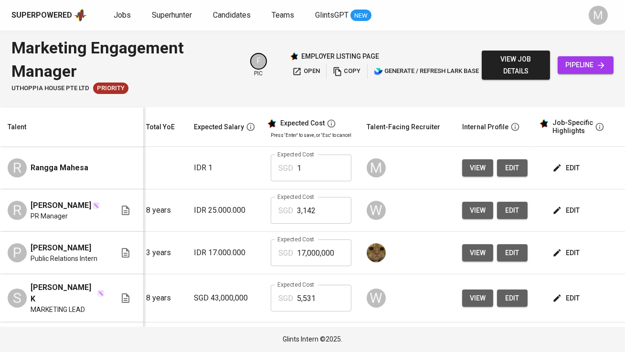
click at [505, 169] on span "edit" at bounding box center [512, 168] width 15 height 12
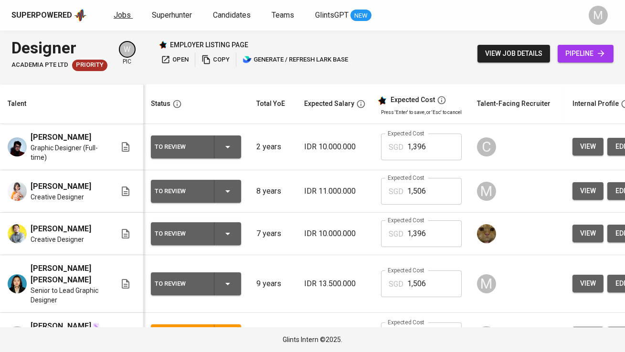
click at [127, 16] on span "Jobs" at bounding box center [122, 15] width 17 height 9
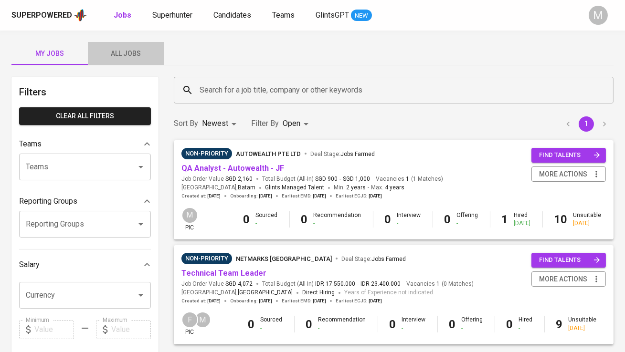
click at [135, 53] on span "All Jobs" at bounding box center [126, 54] width 65 height 12
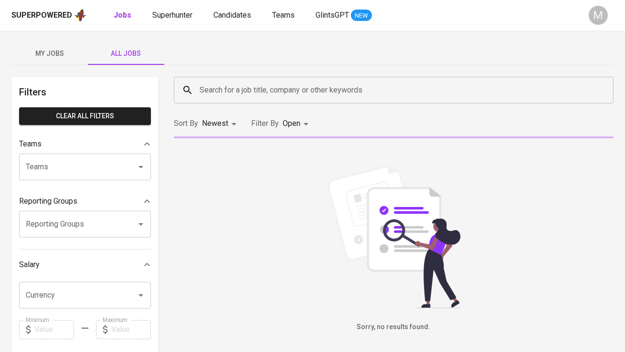
click at [239, 90] on input "Search for a job title, company or other keywords" at bounding box center [396, 90] width 398 height 18
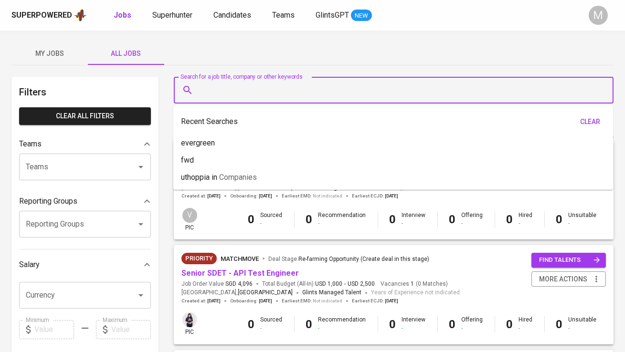
paste input "[URL][DOMAIN_NAME]"
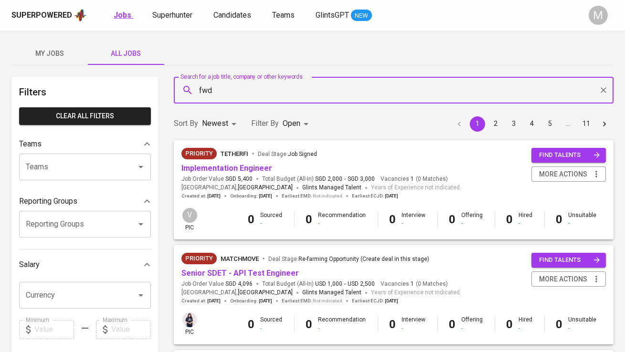
type input "fwd"
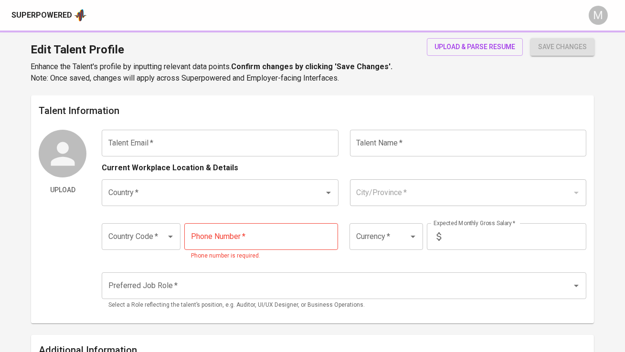
type input "[EMAIL_ADDRESS][DOMAIN_NAME]"
type input "Rangga Mahesa"
type input "[GEOGRAPHIC_DATA]"
type input "Jakarta Selatan, DKI Jakarta"
type input "+62"
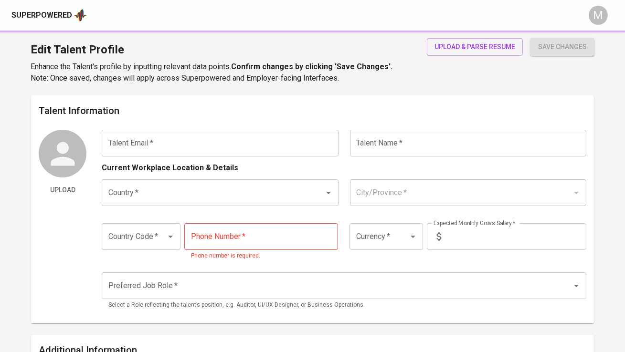
type input "812-3456-7890"
type input "IDR"
type input "Digital Marketing Specialist"
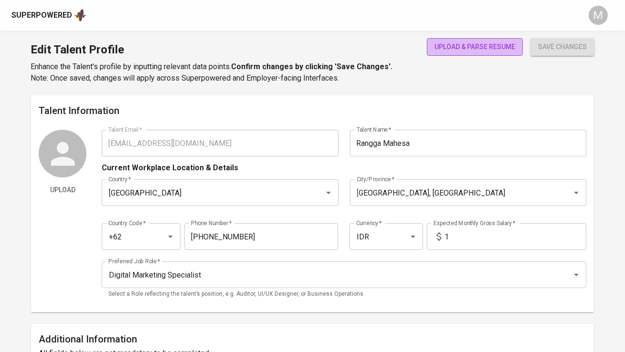
click at [446, 46] on span "upload & parse resume" at bounding box center [474, 47] width 81 height 12
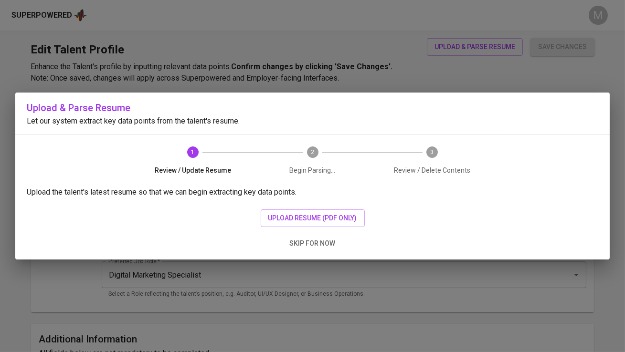
click at [301, 228] on div "Upload the talent's latest resume so that we can begin extracting key data poin…" at bounding box center [312, 223] width 594 height 73
click at [298, 217] on span "upload resume (pdf only)" at bounding box center [312, 218] width 89 height 12
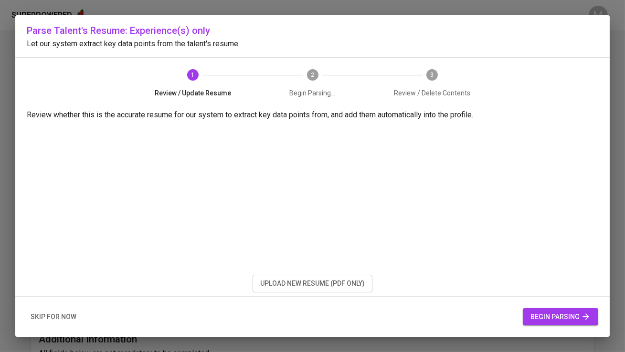
click at [574, 326] on div "skip for now begin parsing" at bounding box center [312, 317] width 594 height 41
click at [570, 318] on span "begin parsing" at bounding box center [560, 317] width 60 height 12
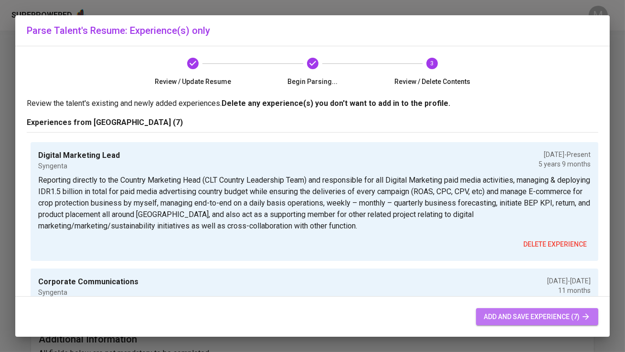
click at [506, 317] on span "add and save experience (7)" at bounding box center [537, 317] width 107 height 12
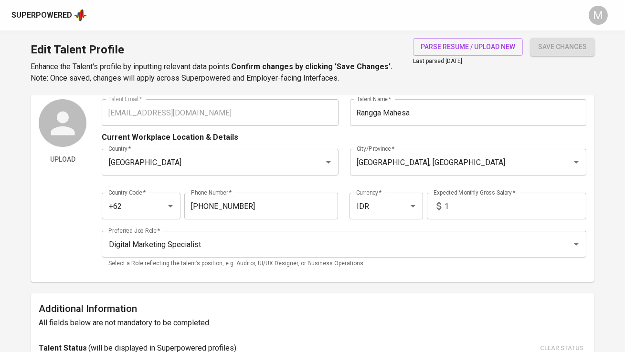
scroll to position [37, 0]
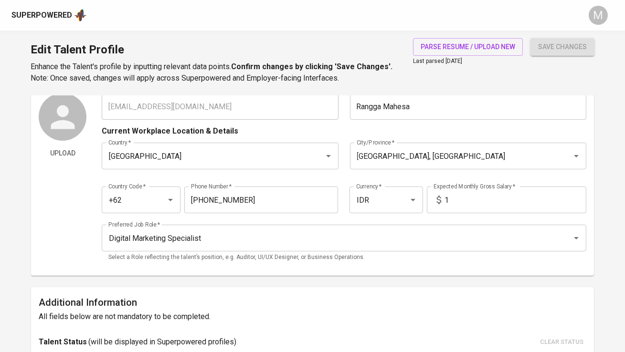
click at [309, 195] on input "812-3456-7890" at bounding box center [261, 200] width 154 height 27
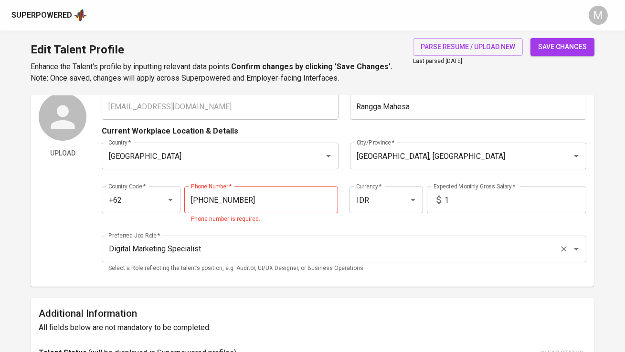
type input "811-9001-7510"
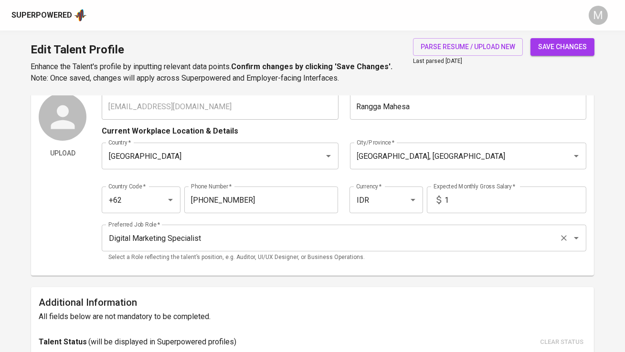
click at [283, 224] on div "Talent Email   * ranggamahesa96@gmail.com Talent Email * Talent Name   * Rangga…" at bounding box center [344, 180] width 484 height 175
click at [458, 203] on input "1" at bounding box center [515, 200] width 141 height 27
type input "25.000.000"
click at [530, 38] on button "save changes" at bounding box center [562, 47] width 64 height 18
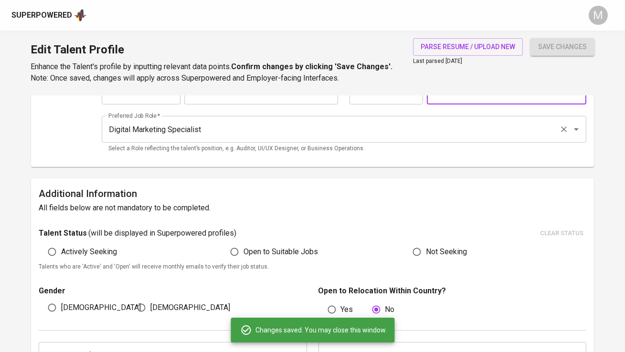
scroll to position [147, 0]
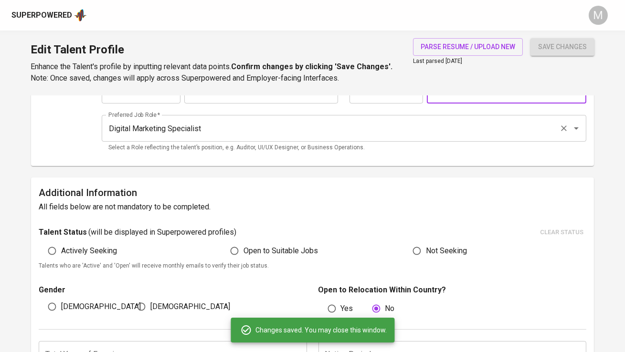
click at [300, 127] on input "Digital Marketing Specialist" at bounding box center [330, 128] width 449 height 18
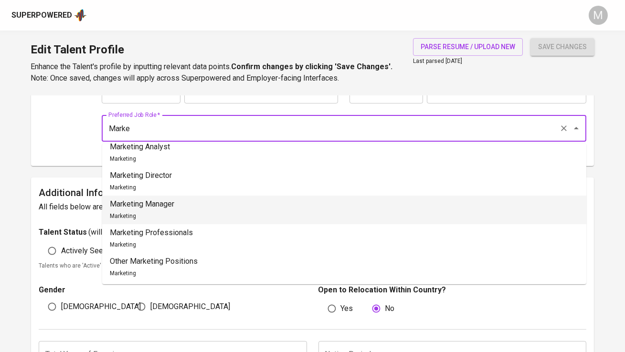
scroll to position [153, 0]
click at [249, 201] on li "Marketing Manager Marketing" at bounding box center [344, 209] width 484 height 29
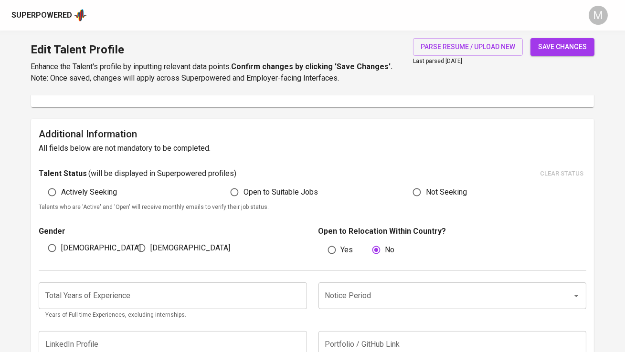
scroll to position [212, 0]
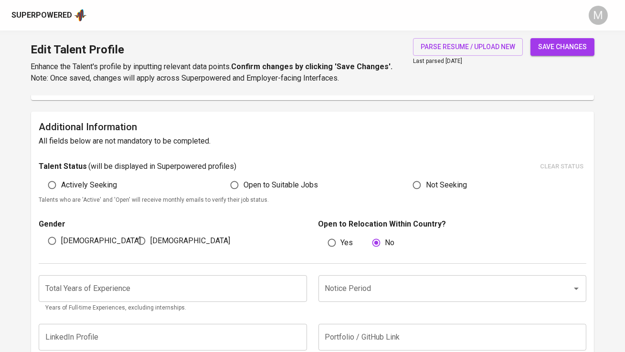
type input "Marketing Manager"
click at [210, 282] on input "number" at bounding box center [173, 288] width 268 height 27
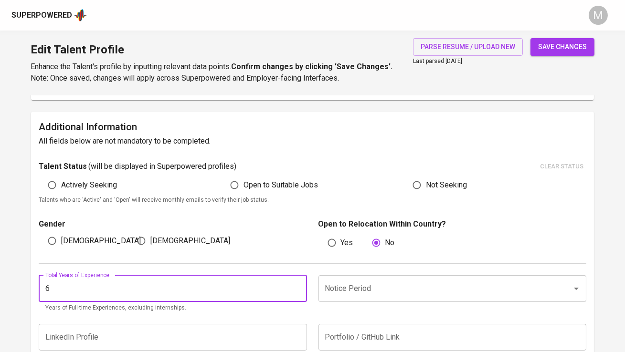
type input "6"
click at [530, 38] on button "save changes" at bounding box center [562, 47] width 64 height 18
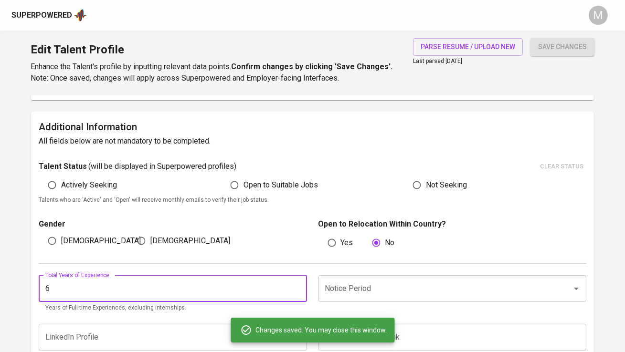
click at [369, 288] on input "Notice Period" at bounding box center [439, 289] width 232 height 18
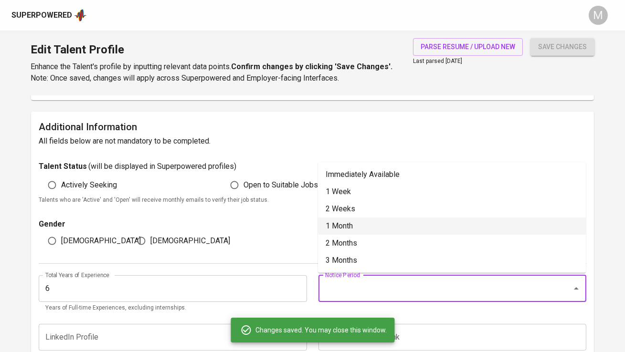
click at [364, 227] on li "1 Month" at bounding box center [452, 226] width 268 height 17
type input "1 Month"
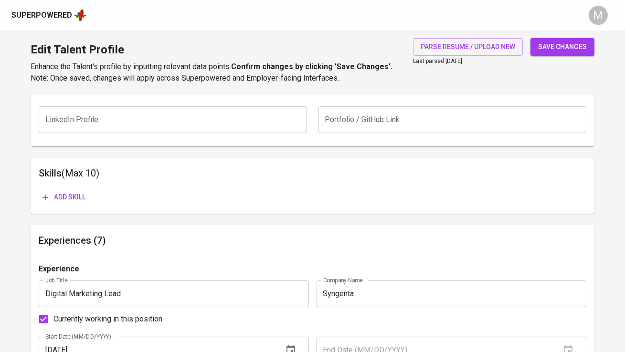
scroll to position [436, 0]
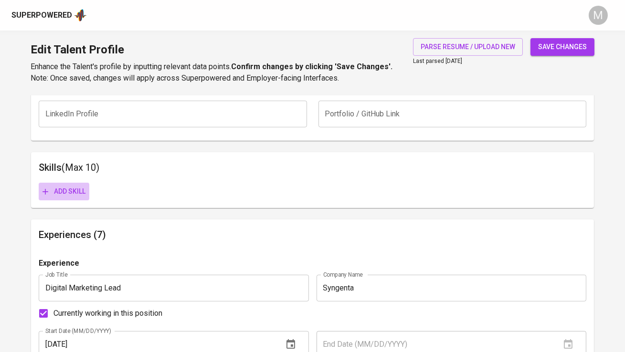
click at [66, 190] on span "Add skill" at bounding box center [63, 192] width 43 height 12
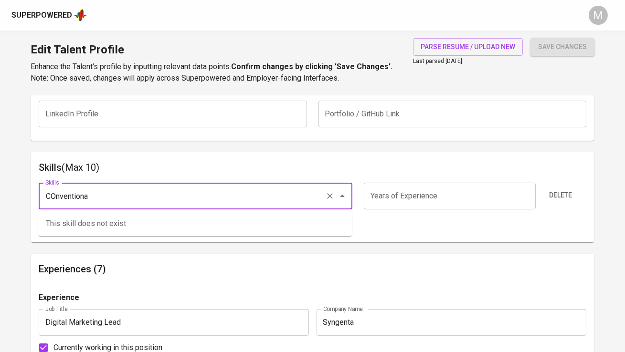
type input "COnventional"
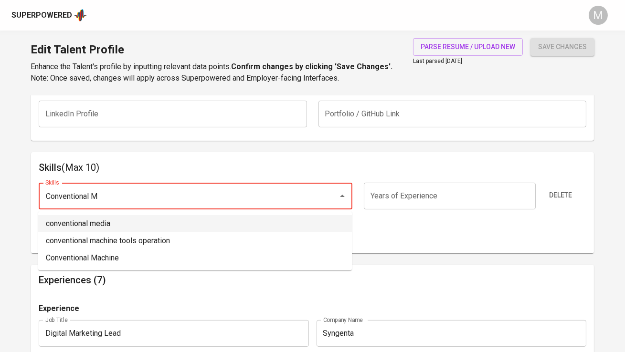
click at [103, 219] on li "conventional media" at bounding box center [195, 223] width 314 height 17
type input "conventional media"
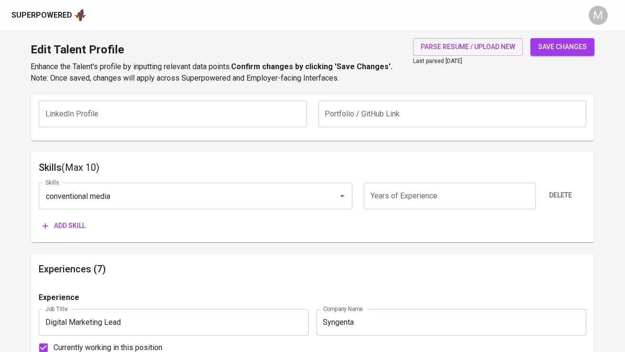
click at [76, 229] on span "Add skill" at bounding box center [63, 226] width 43 height 12
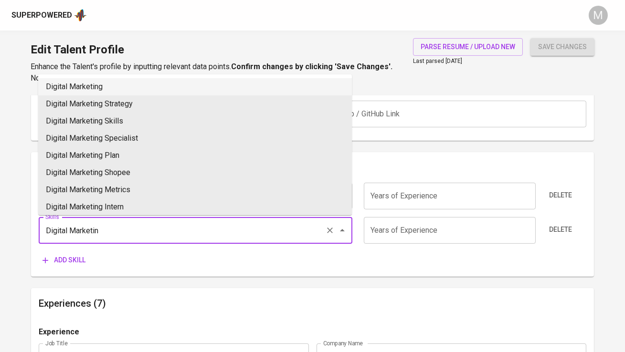
click at [96, 90] on li "Digital Marketing" at bounding box center [195, 86] width 314 height 17
type input "Digital Marketing"
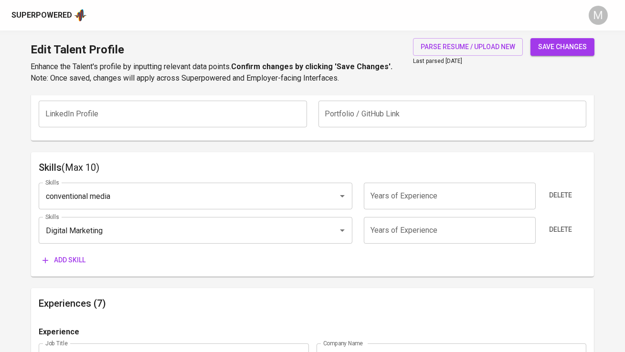
click at [71, 267] on button "Add skill" at bounding box center [64, 261] width 51 height 18
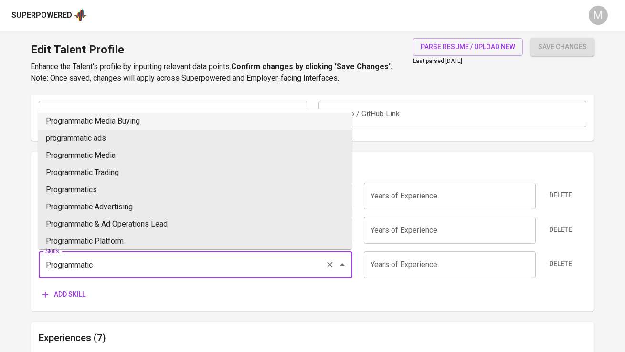
click at [145, 121] on li "Programmatic Media Buying" at bounding box center [195, 121] width 314 height 17
type input "Programmatic Media Buying"
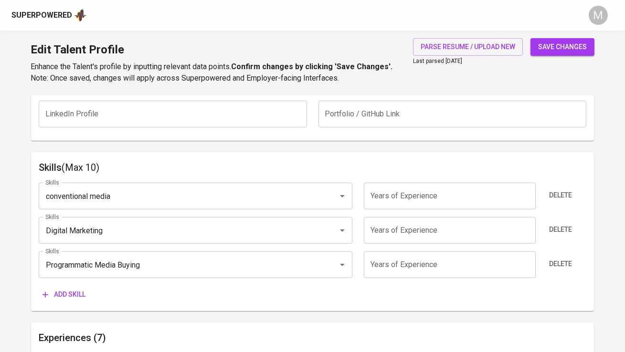
click at [76, 295] on span "Add skill" at bounding box center [63, 295] width 43 height 12
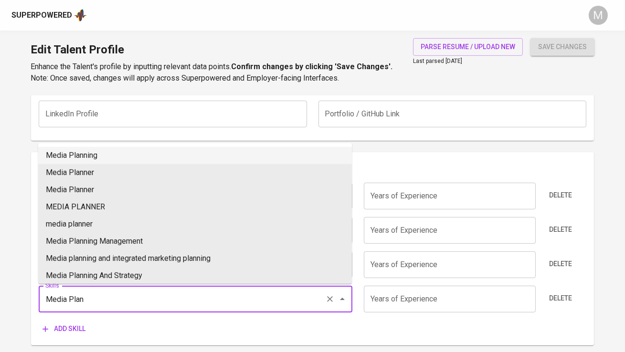
click at [105, 162] on li "Media Planning" at bounding box center [195, 155] width 314 height 17
type input "Media Planning"
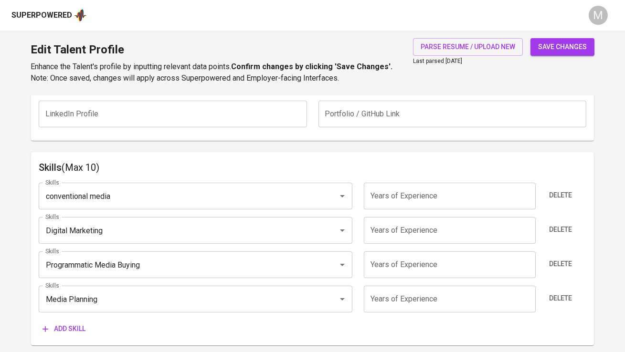
click at [70, 335] on button "Add skill" at bounding box center [64, 329] width 51 height 18
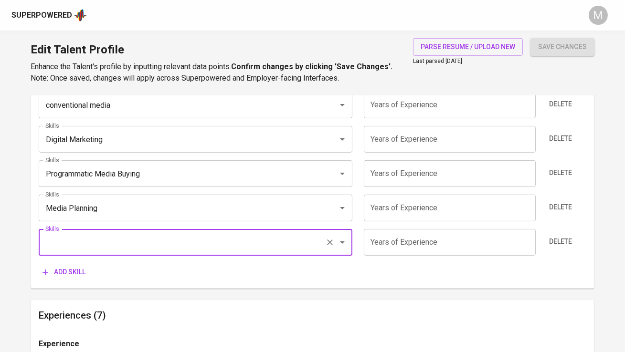
scroll to position [532, 0]
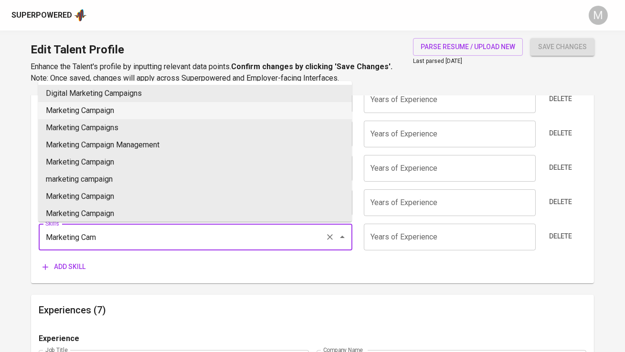
click at [162, 111] on li "Marketing Campaign" at bounding box center [195, 110] width 314 height 17
type input "Marketing Campaign"
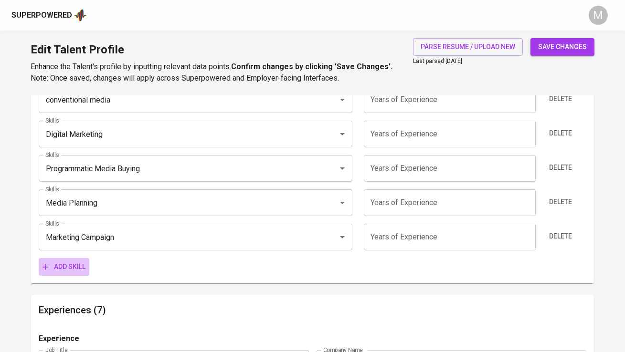
click at [64, 267] on span "Add skill" at bounding box center [63, 267] width 43 height 12
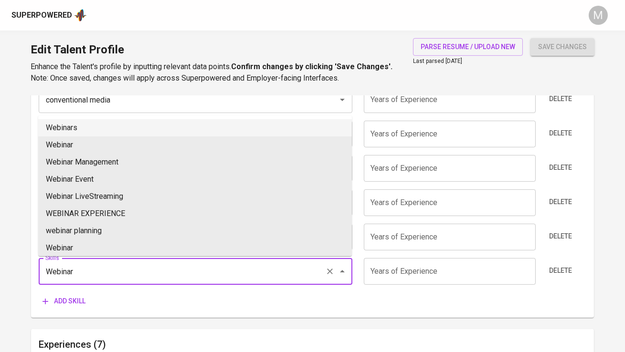
click at [99, 131] on li "Webinars" at bounding box center [195, 127] width 314 height 17
type input "Webinars"
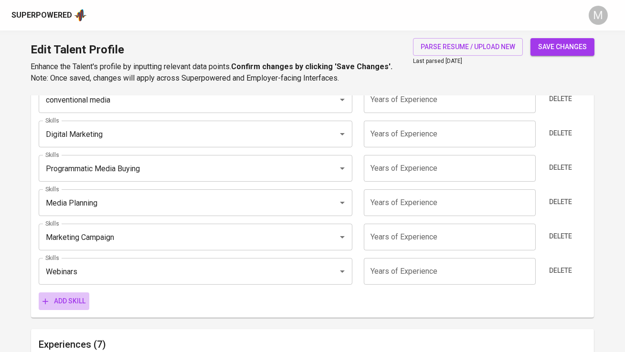
click at [74, 302] on span "Add skill" at bounding box center [63, 301] width 43 height 12
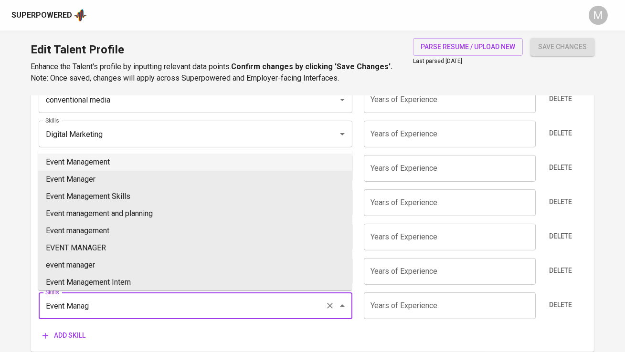
click at [108, 160] on li "Event Management" at bounding box center [195, 162] width 314 height 17
type input "Event Management"
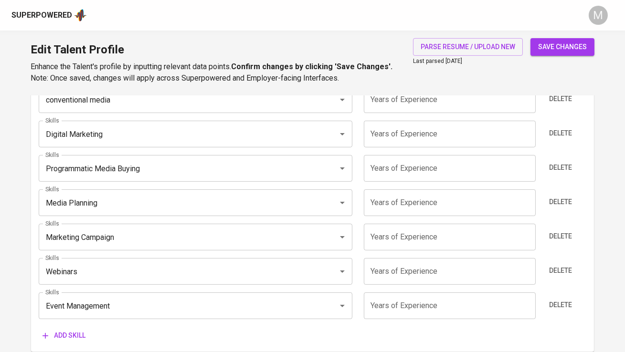
click at [72, 337] on span "Add skill" at bounding box center [63, 336] width 43 height 12
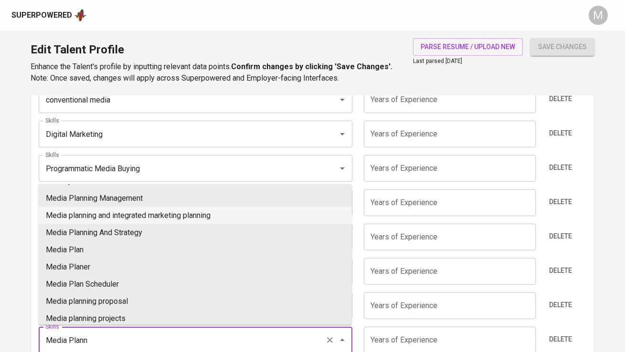
scroll to position [5, 0]
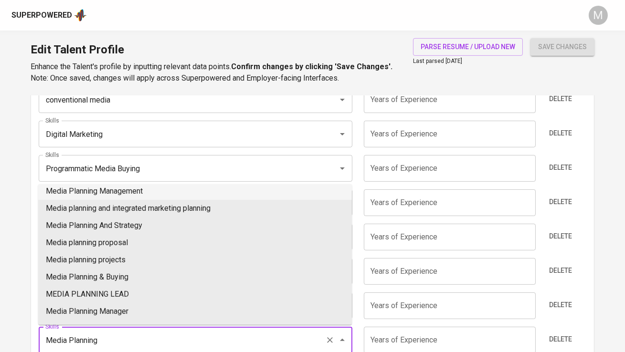
click at [177, 190] on li "Media Planning Management" at bounding box center [195, 191] width 314 height 17
type input "Media Planning Management"
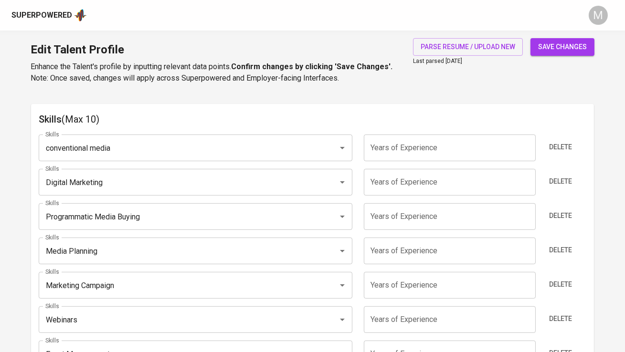
scroll to position [452, 0]
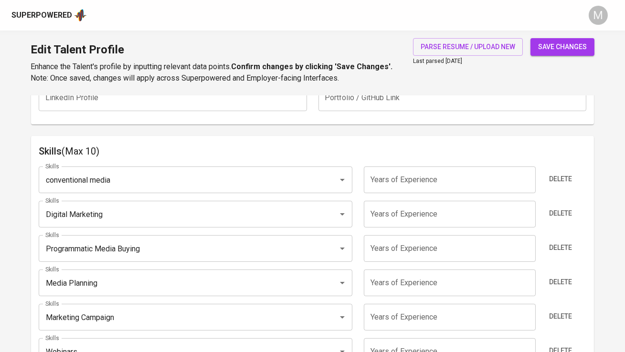
click at [396, 179] on input "number" at bounding box center [450, 180] width 172 height 27
type input "6"
click at [395, 219] on input "number" at bounding box center [450, 214] width 172 height 27
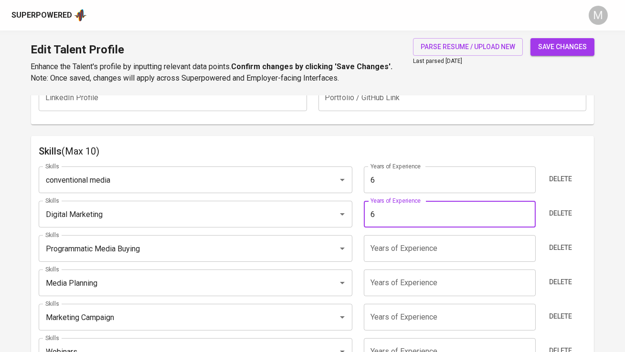
type input "6"
click at [397, 241] on input "number" at bounding box center [450, 248] width 172 height 27
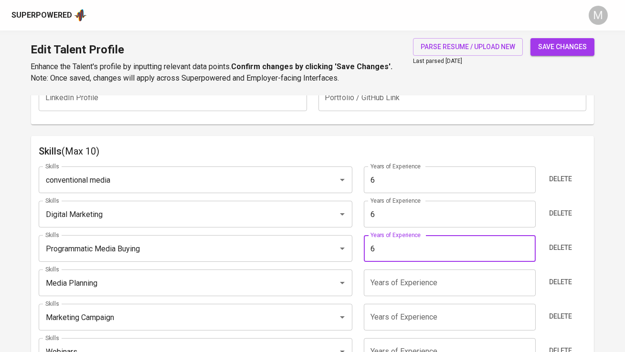
type input "6"
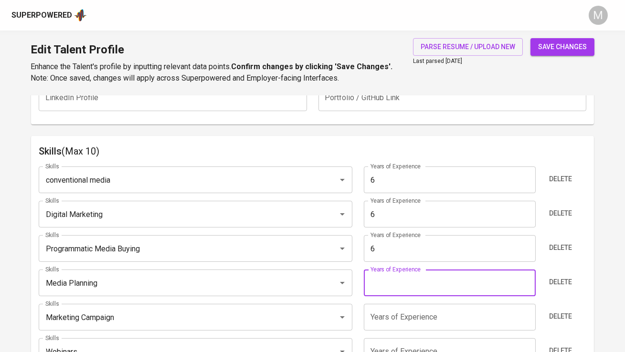
click at [394, 273] on input "number" at bounding box center [450, 283] width 172 height 27
type input "6"
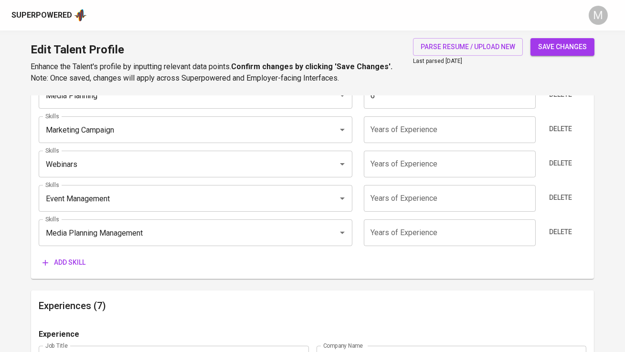
scroll to position [633, 0]
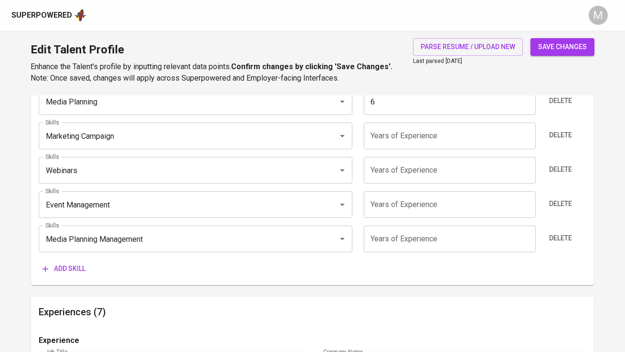
click at [403, 132] on input "number" at bounding box center [450, 136] width 172 height 27
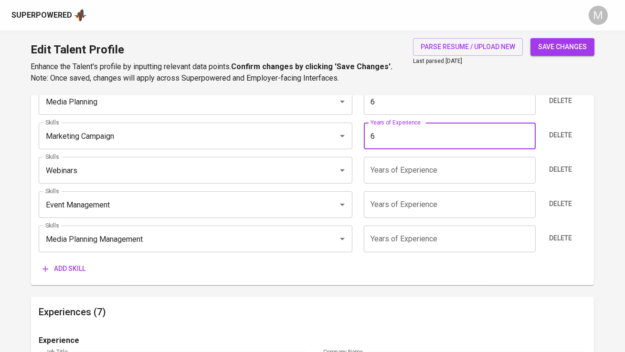
type input "6"
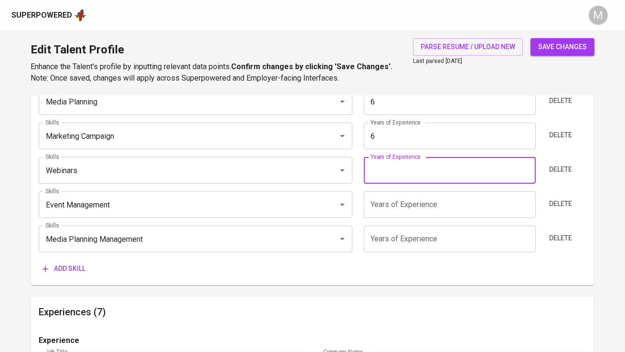
click at [400, 165] on input "number" at bounding box center [450, 170] width 172 height 27
type input "6"
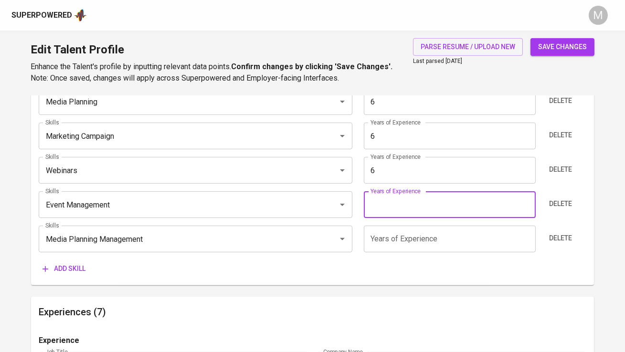
click at [395, 200] on input "number" at bounding box center [450, 204] width 172 height 27
type input "6"
click at [395, 236] on input "number" at bounding box center [450, 239] width 172 height 27
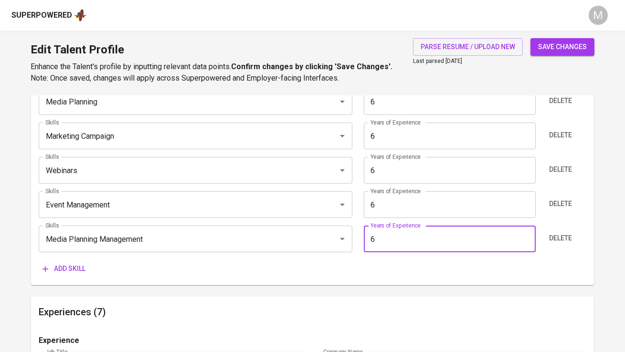
type input "6"
click at [390, 277] on div "Skills (Max 10) Skills conventional media Skills Years of Experience 6 Years of…" at bounding box center [312, 120] width 562 height 331
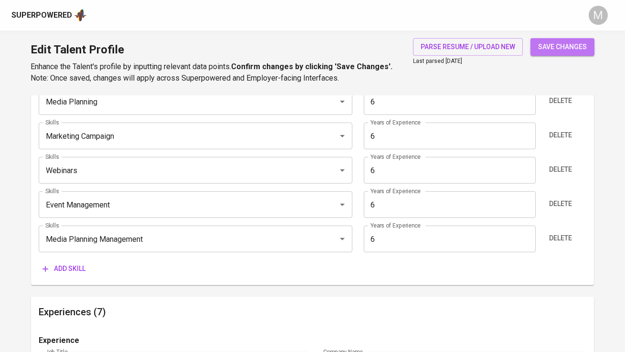
click at [572, 42] on span "save changes" at bounding box center [562, 47] width 49 height 12
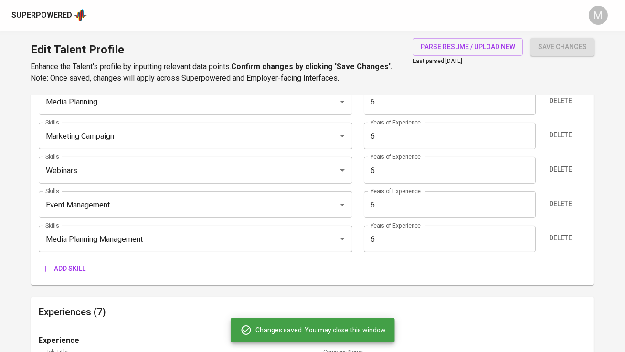
type input "Media Planning Management"
type input "Event Management"
type input "Webinars"
type input "Marketing Campaign"
type input "Media Planning"
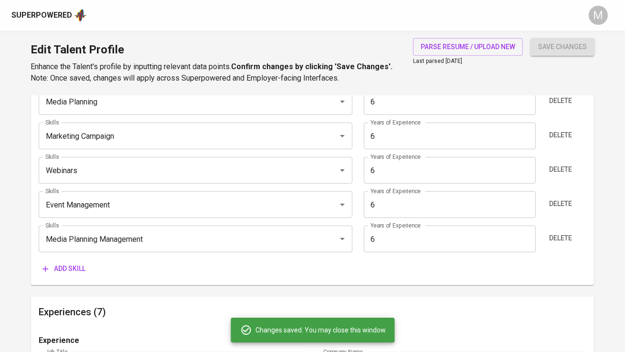
type input "Programmatic Media Buying"
type input "Digital Marketing"
type input "conventional media"
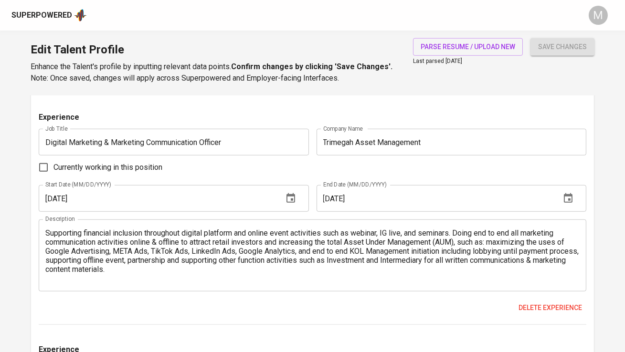
scroll to position [1552, 0]
click at [153, 195] on input "01/01/2017" at bounding box center [157, 199] width 236 height 27
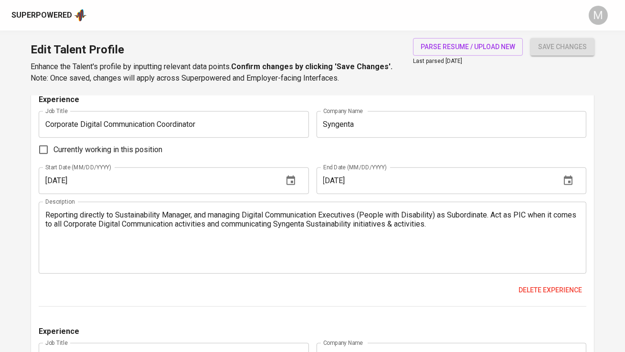
scroll to position [1336, 0]
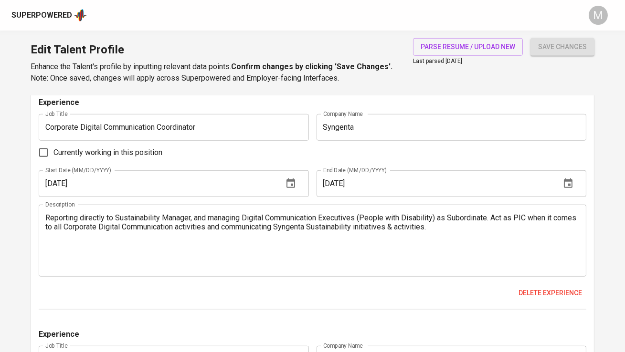
click at [142, 185] on input "01/01/2018" at bounding box center [157, 183] width 236 height 27
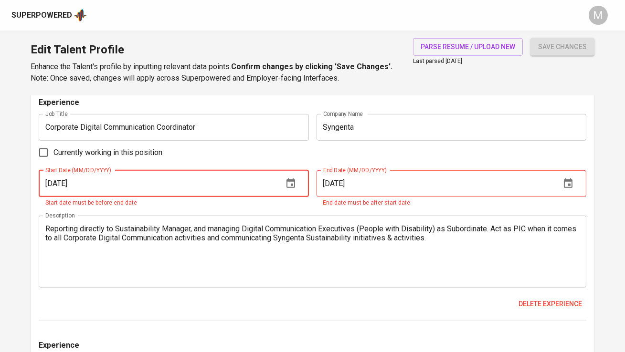
type input "08/01/2022"
click at [400, 181] on input "12/01/2018" at bounding box center [434, 183] width 236 height 27
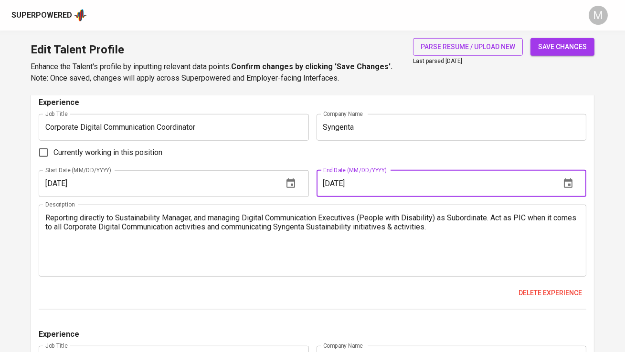
type input "04/01/2024"
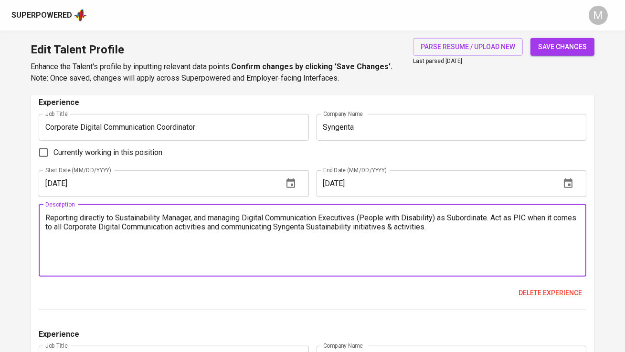
click at [229, 238] on textarea "Reporting directly to Sustainability Manager, and managing Digital Communicatio…" at bounding box center [312, 240] width 534 height 54
paste textarea "Subordinate. Act as PIC when it comes to all Corporate Digital Communication ac…"
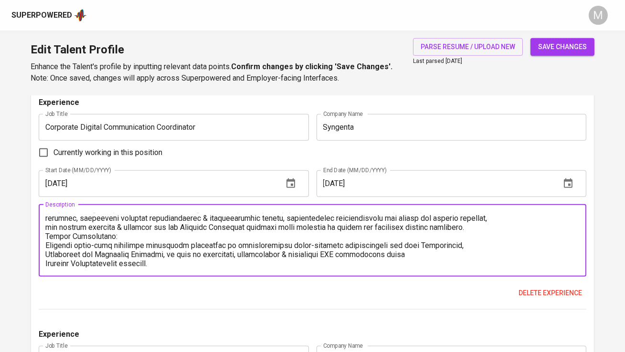
scroll to position [0, 0]
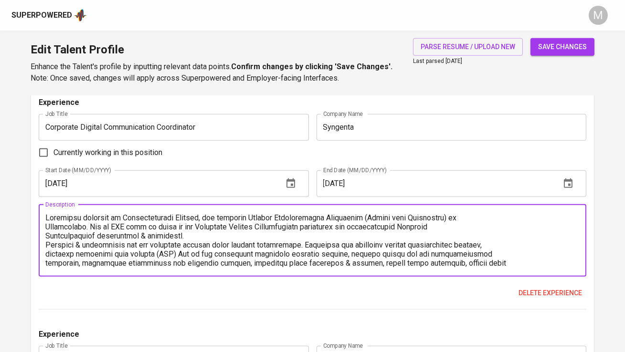
click at [47, 217] on textarea at bounding box center [312, 240] width 534 height 54
click at [46, 237] on textarea at bounding box center [312, 240] width 534 height 54
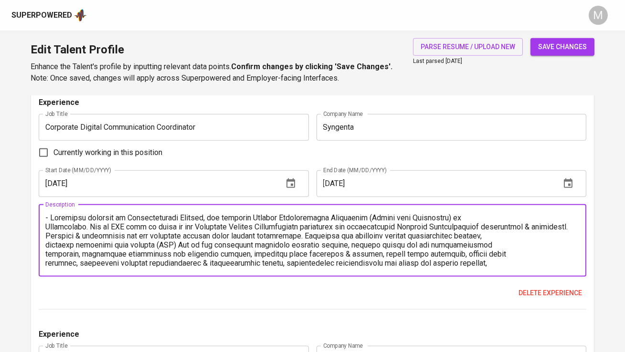
type textarea "- Reporting directly to Sustainability Manager, and managing Digital Communicat…"
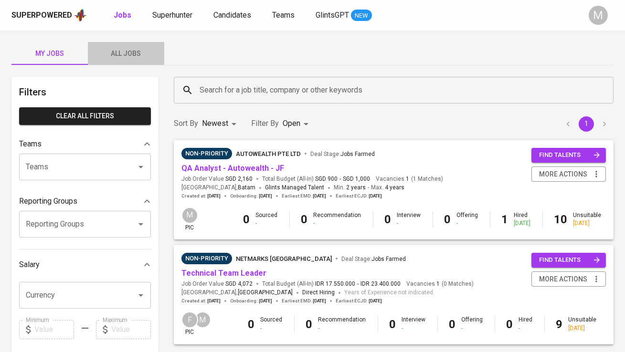
click at [122, 50] on span "All Jobs" at bounding box center [126, 54] width 65 height 12
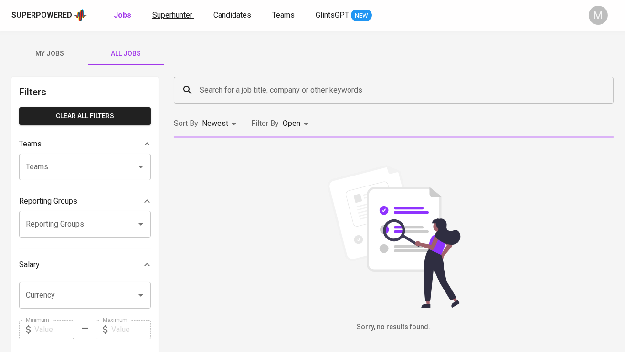
click at [168, 11] on span "Superhunter" at bounding box center [172, 15] width 40 height 9
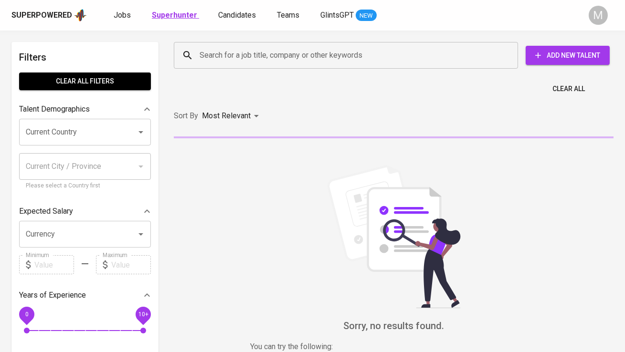
click at [178, 16] on b "Superhunter" at bounding box center [174, 15] width 45 height 9
click at [212, 64] on input "Search for a job title, company or other keywords" at bounding box center [348, 55] width 302 height 18
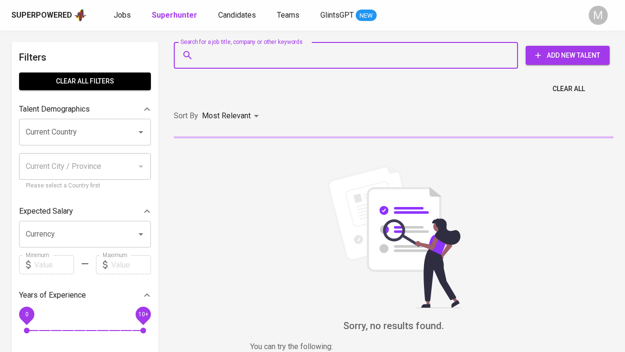
paste input "[EMAIL_ADDRESS][DOMAIN_NAME]"
type input "[EMAIL_ADDRESS][DOMAIN_NAME]"
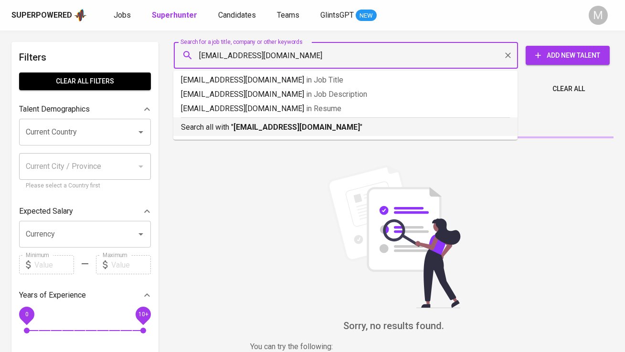
click at [235, 125] on b "[EMAIL_ADDRESS][DOMAIN_NAME]" at bounding box center [296, 127] width 127 height 9
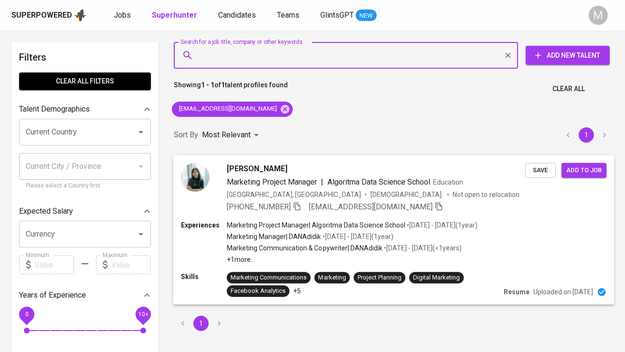
click at [198, 179] on img at bounding box center [195, 177] width 29 height 29
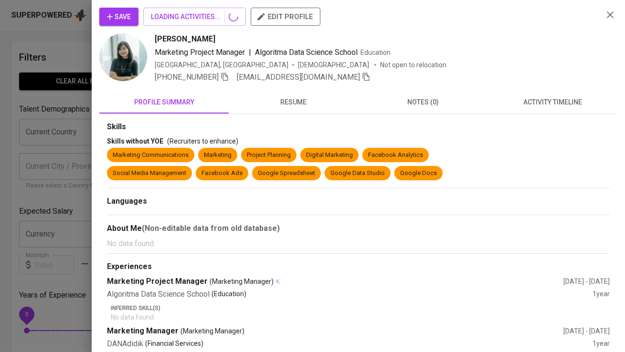
click at [119, 15] on span "Save" at bounding box center [119, 17] width 24 height 12
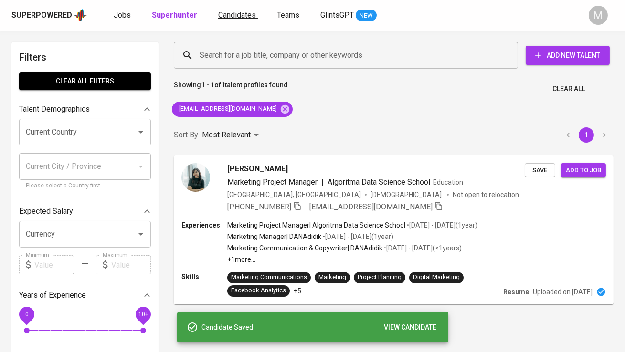
click at [243, 17] on span "Candidates" at bounding box center [237, 15] width 38 height 9
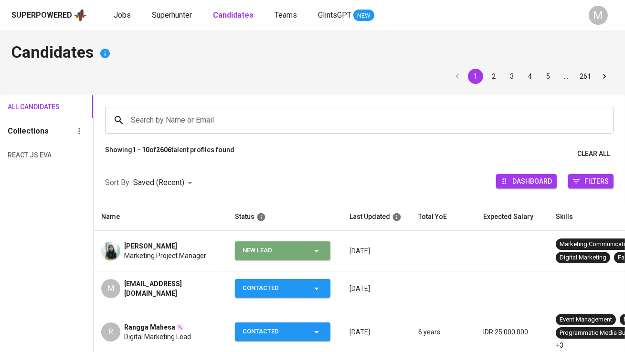
click at [281, 250] on div "New Lead" at bounding box center [269, 251] width 53 height 19
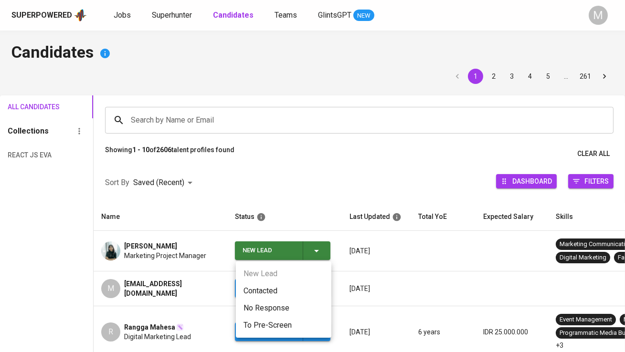
click at [278, 293] on li "Contacted" at bounding box center [283, 291] width 95 height 17
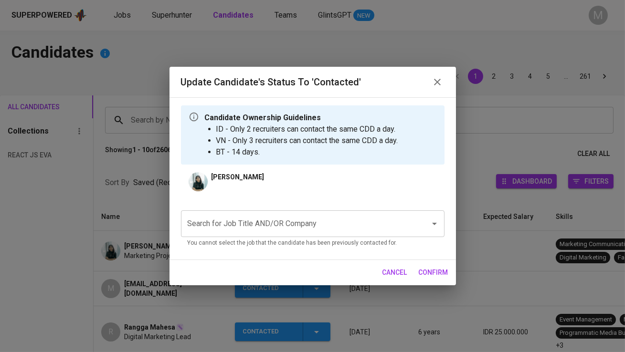
click at [271, 222] on input "Search for Job Title AND/OR Company" at bounding box center [299, 224] width 228 height 18
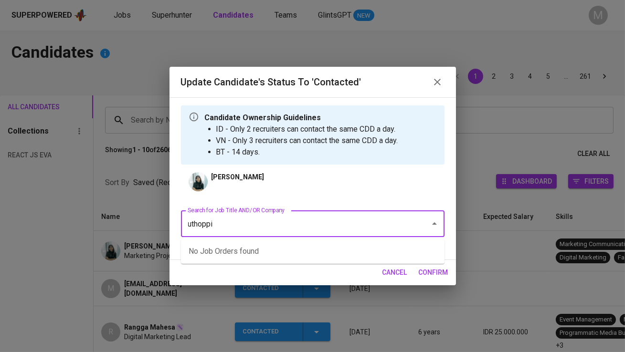
type input "uthoppia"
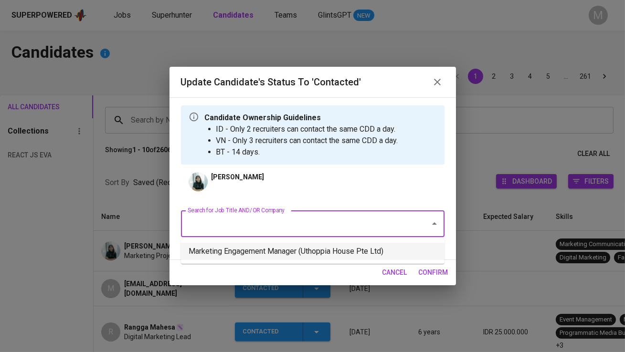
click at [292, 249] on li "Marketing Engagement Manager (Uthoppia House Pte Ltd)" at bounding box center [313, 251] width 264 height 17
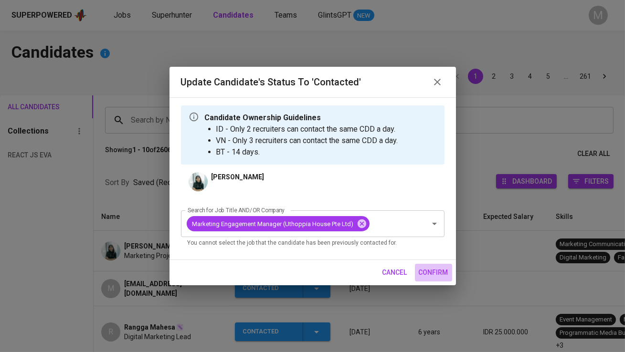
click at [438, 272] on span "confirm" at bounding box center [434, 273] width 30 height 12
